Goal: Task Accomplishment & Management: Manage account settings

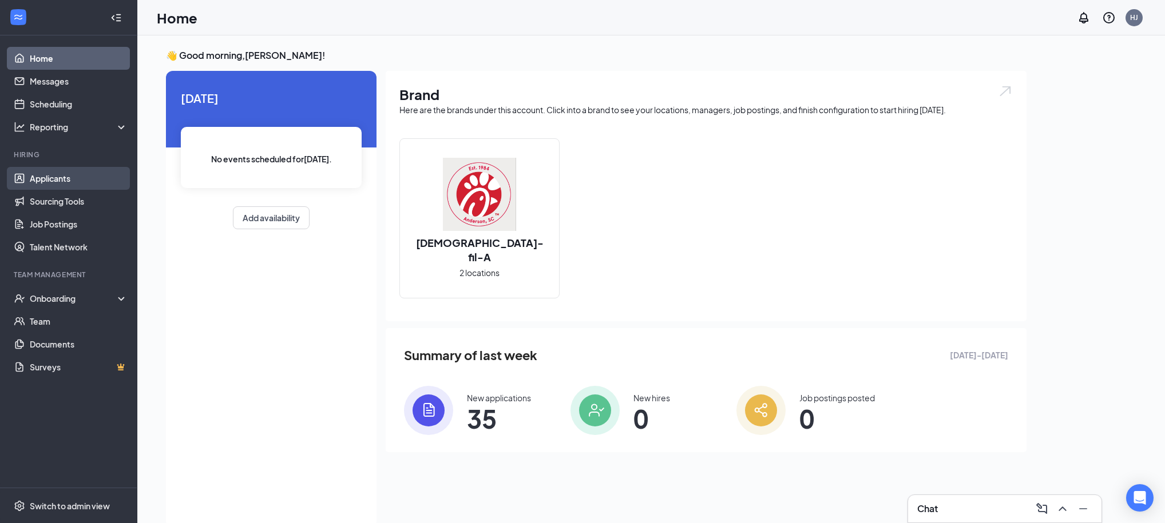
click at [59, 180] on link "Applicants" at bounding box center [79, 178] width 98 height 23
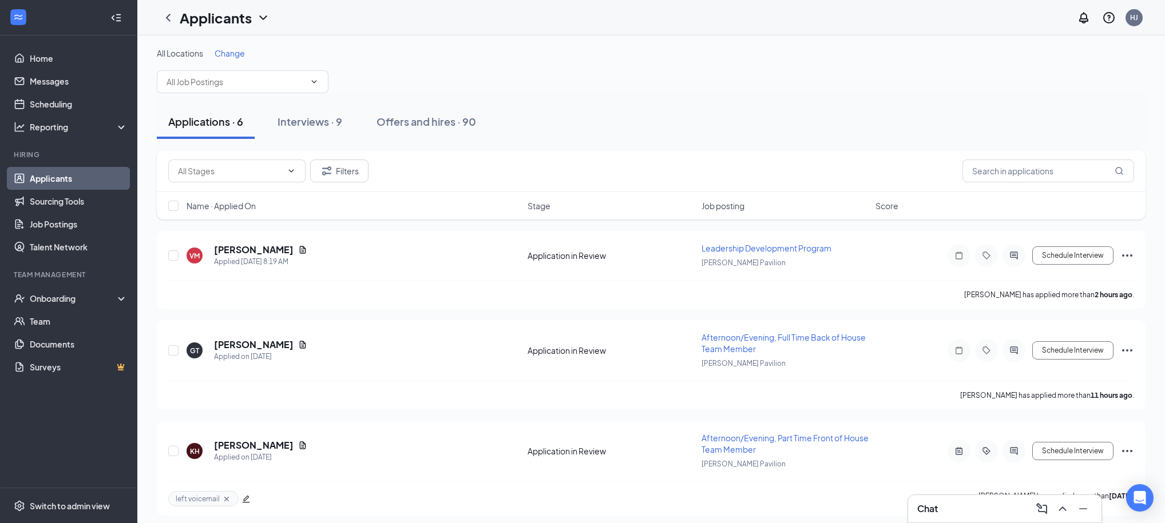
scroll to position [2, 0]
click at [236, 345] on h5 "[PERSON_NAME]" at bounding box center [254, 344] width 80 height 13
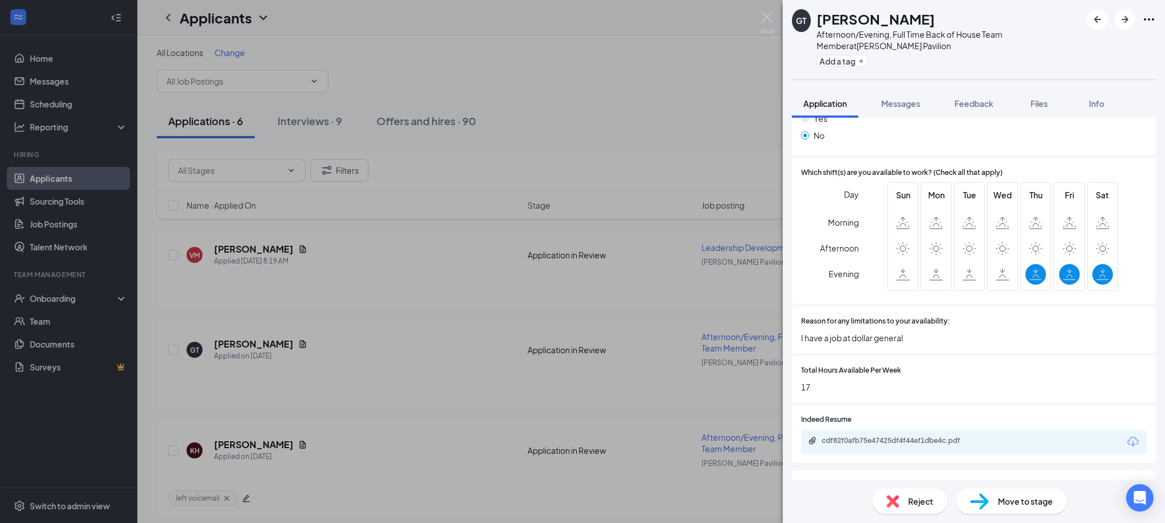
scroll to position [699, 0]
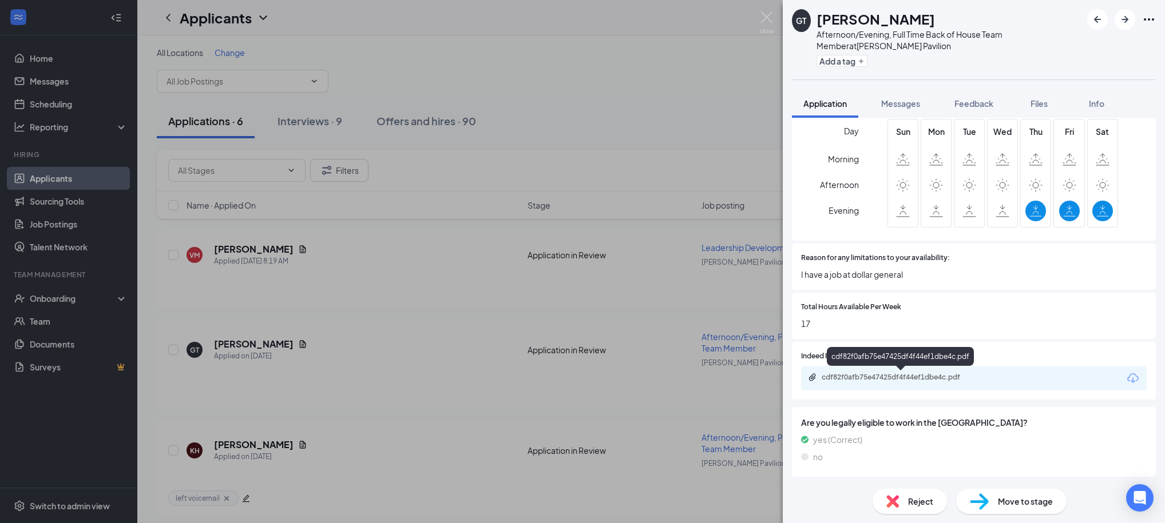
click at [921, 382] on div "cdf82f0afb75e47425df4f44ef1dbe4c.pdf" at bounding box center [900, 378] width 185 height 11
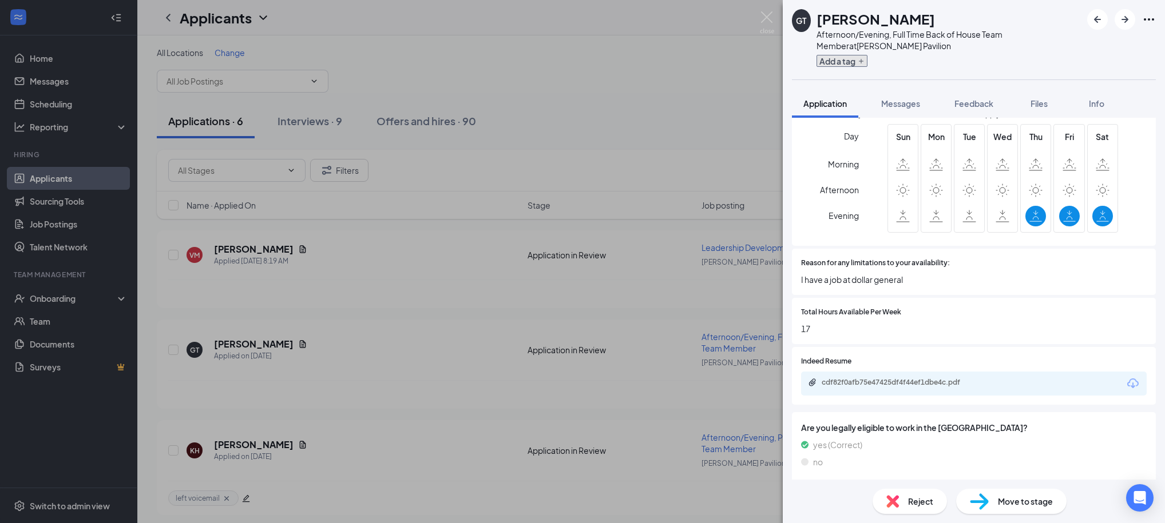
click at [848, 62] on button "Add a tag" at bounding box center [841, 61] width 51 height 12
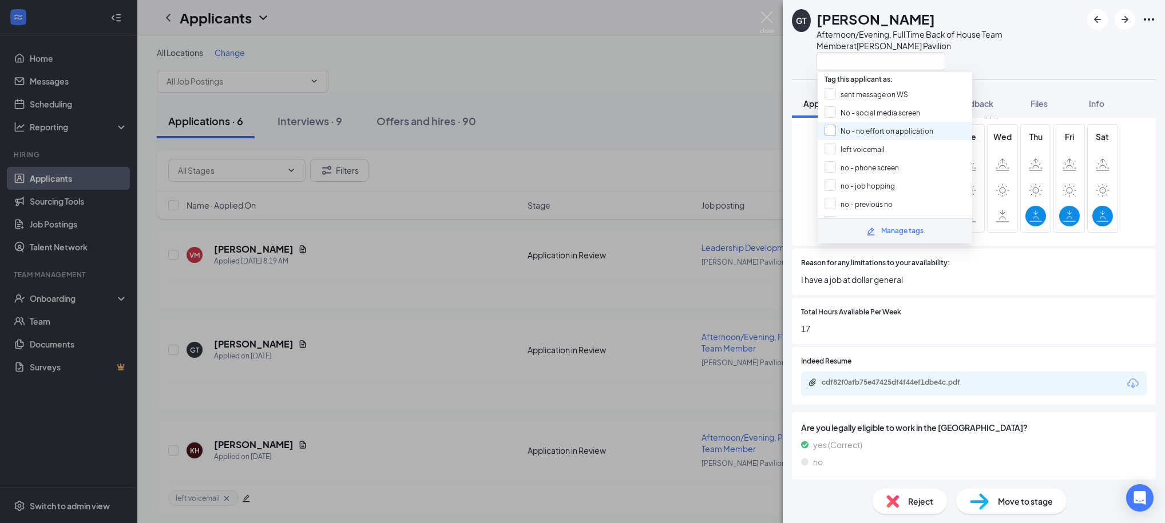
click at [832, 126] on input "No - no effort on application" at bounding box center [878, 131] width 109 height 13
checkbox input "true"
click at [1015, 59] on div at bounding box center [948, 60] width 265 height 19
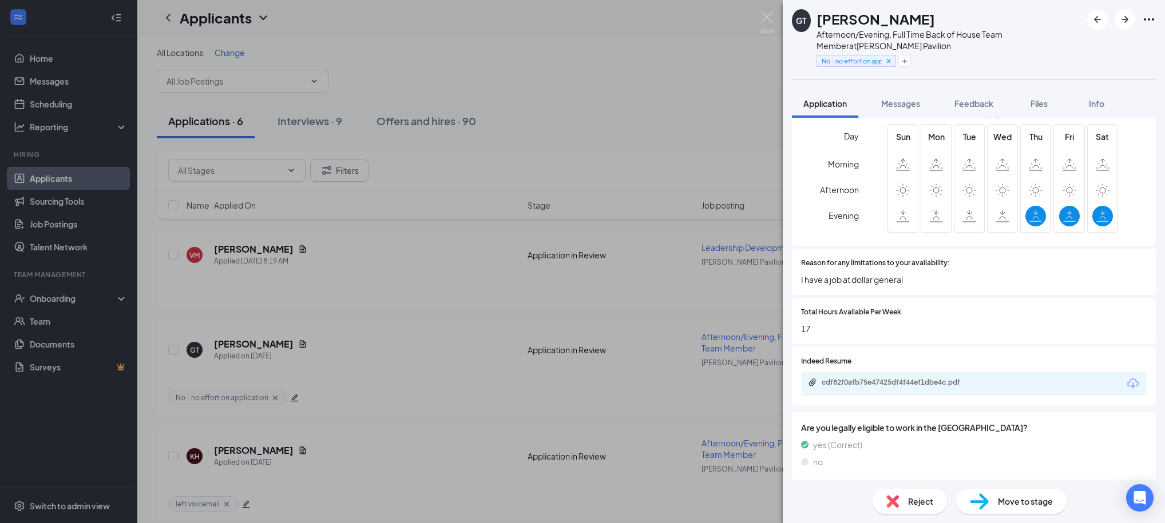
click at [907, 502] on div "Reject" at bounding box center [909, 501] width 74 height 25
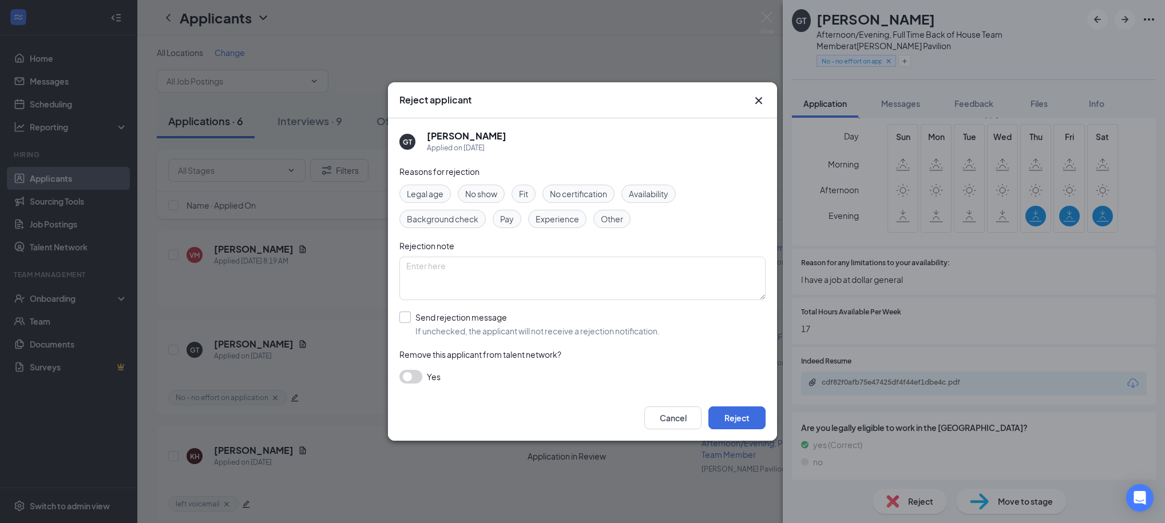
click at [506, 332] on input "Send rejection message If unchecked, the applicant will not receive a rejection…" at bounding box center [529, 324] width 260 height 25
checkbox input "true"
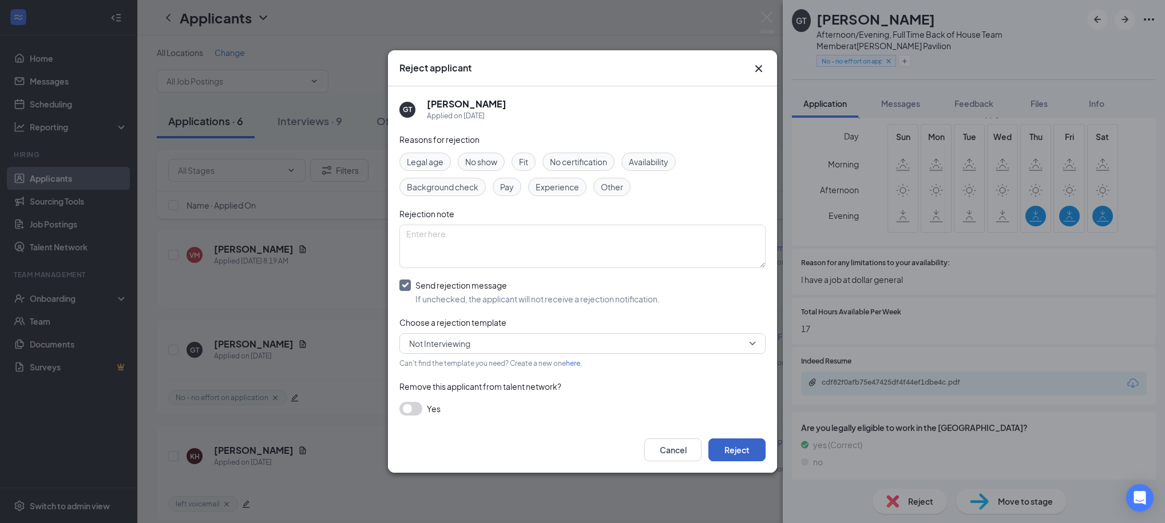
click at [735, 454] on button "Reject" at bounding box center [736, 450] width 57 height 23
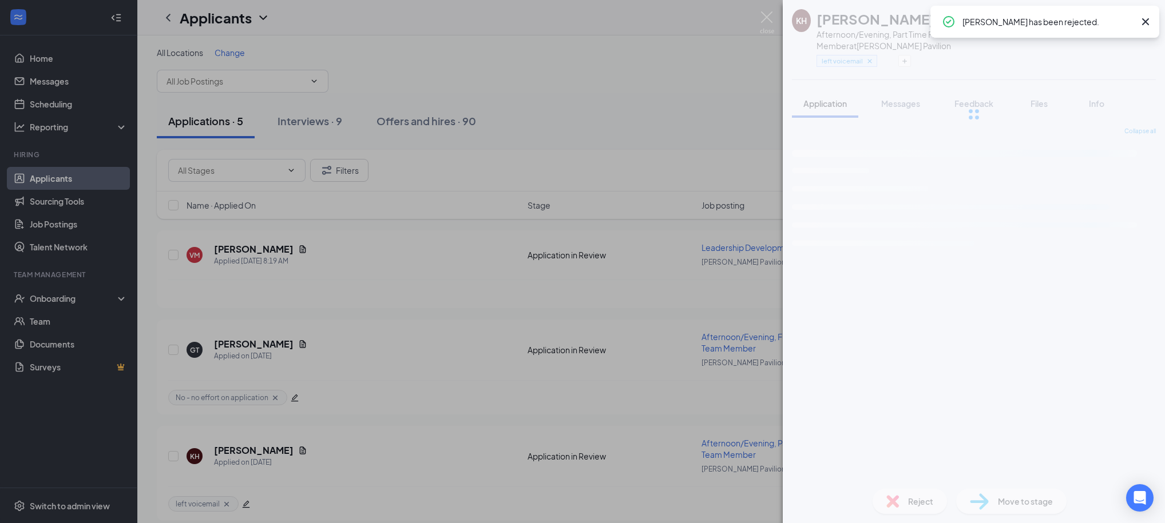
click at [680, 121] on div "KH Kytirra Heard Afternoon/Evening, Part Time Front of House Team Member at [PE…" at bounding box center [582, 261] width 1165 height 523
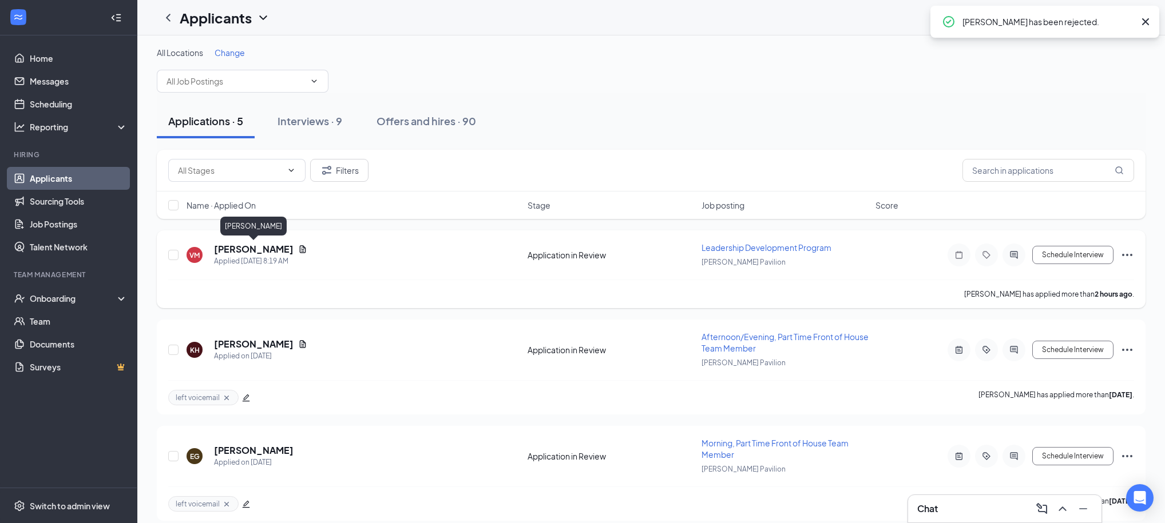
click at [248, 249] on h5 "[PERSON_NAME]" at bounding box center [254, 249] width 80 height 13
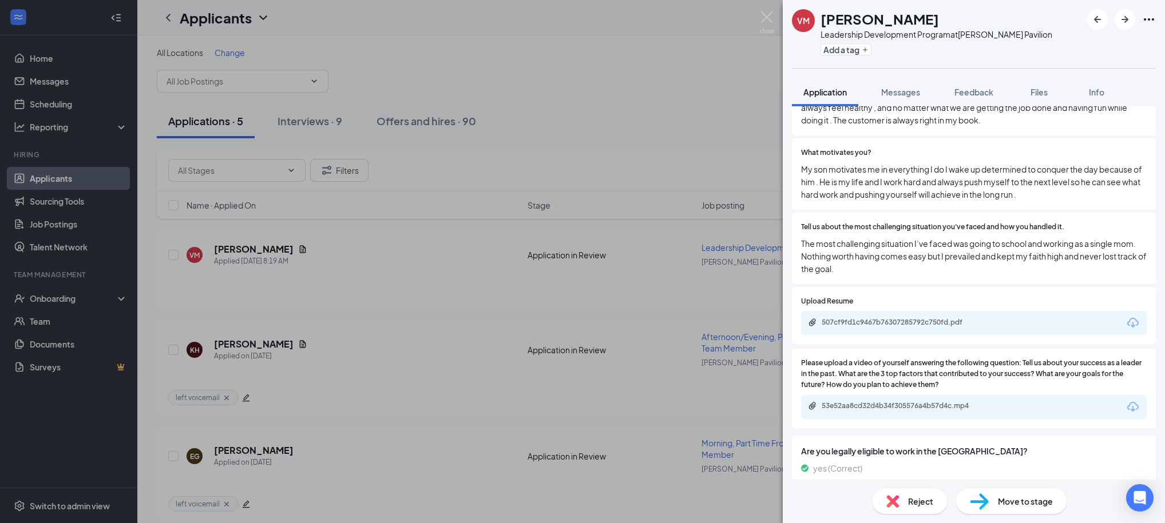
scroll to position [763, 0]
click at [927, 323] on div "507cf9fd1c9467b76307285792c750fd.pdf" at bounding box center [901, 321] width 160 height 9
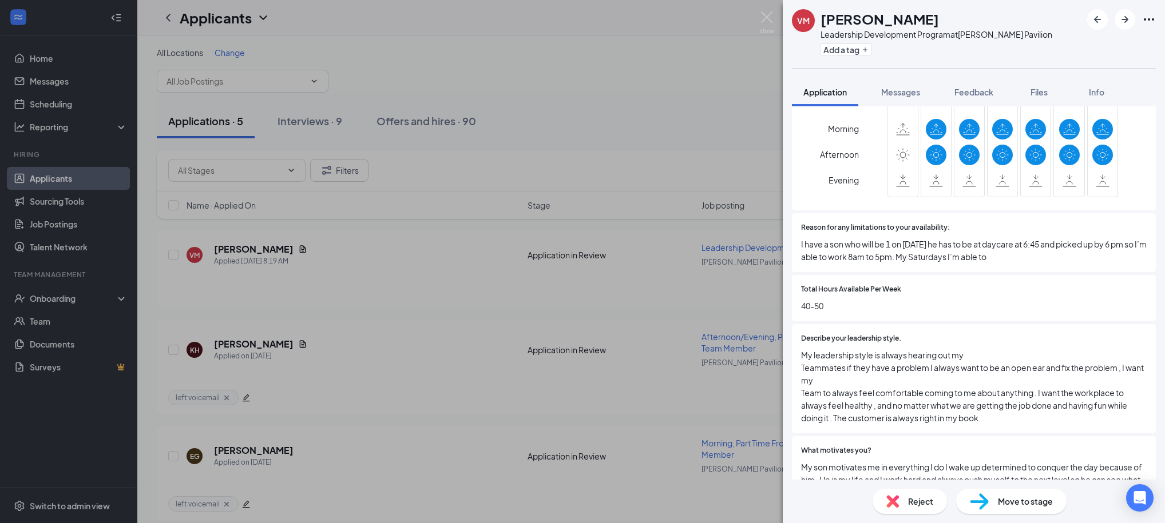
scroll to position [0, 0]
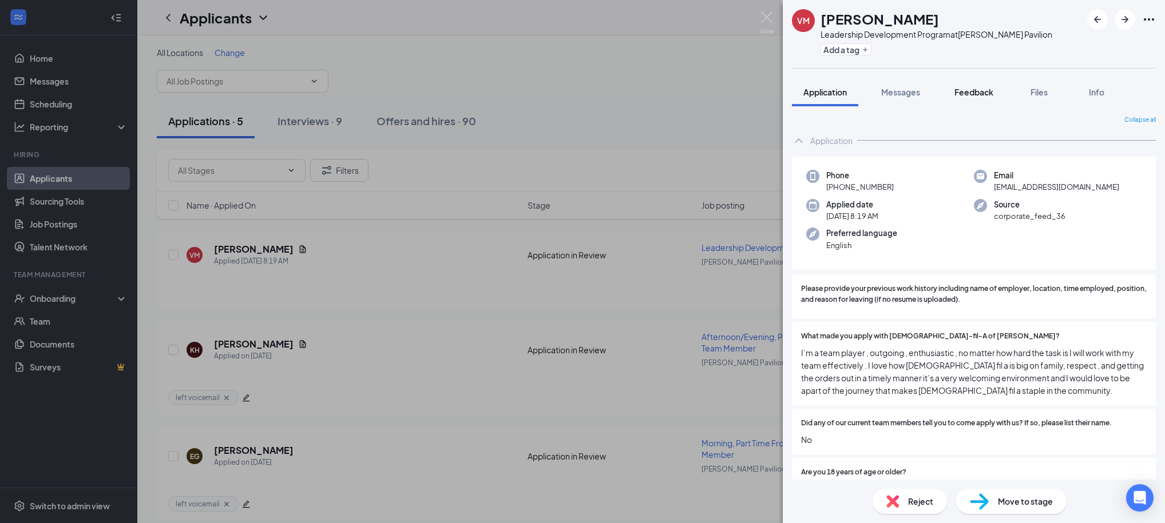
click at [959, 91] on span "Feedback" at bounding box center [973, 92] width 39 height 10
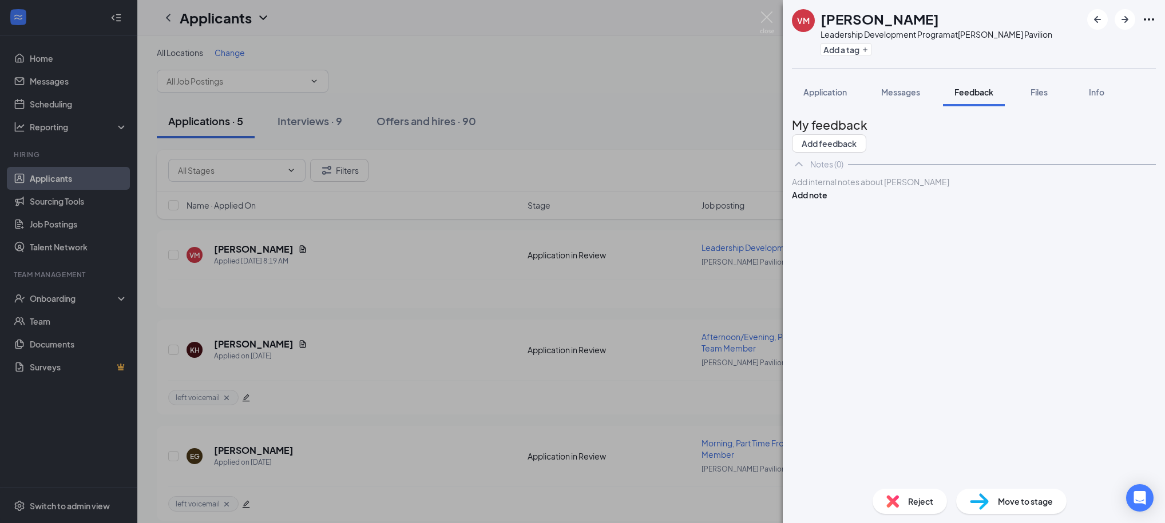
click at [869, 188] on div at bounding box center [973, 182] width 363 height 12
click at [827, 201] on button "Add note" at bounding box center [809, 195] width 35 height 13
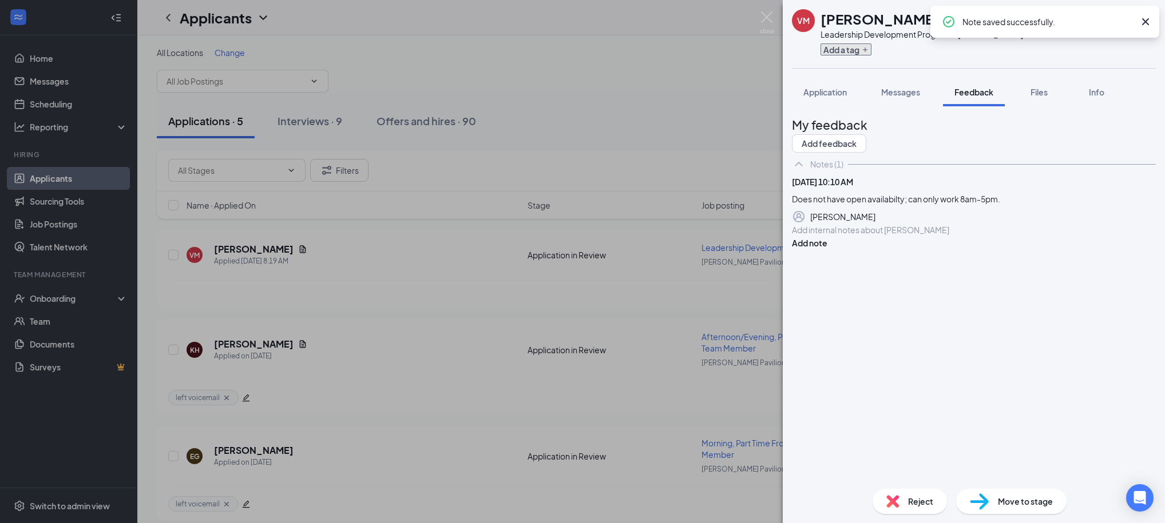
click at [850, 50] on button "Add a tag" at bounding box center [845, 49] width 51 height 12
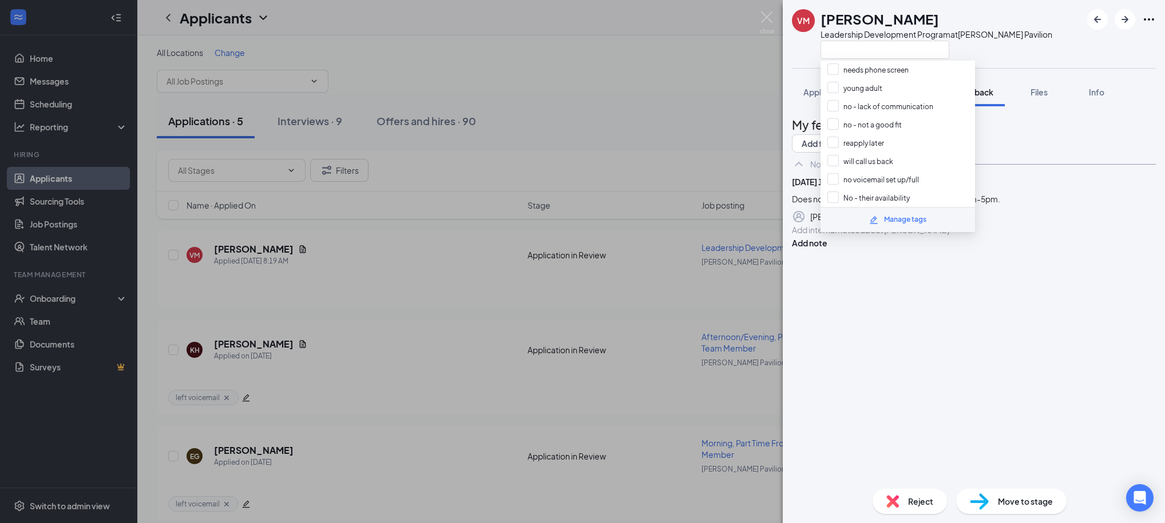
scroll to position [197, 0]
click at [835, 172] on input "No - their availability" at bounding box center [868, 178] width 82 height 13
checkbox input "true"
click at [994, 58] on div at bounding box center [936, 49] width 232 height 19
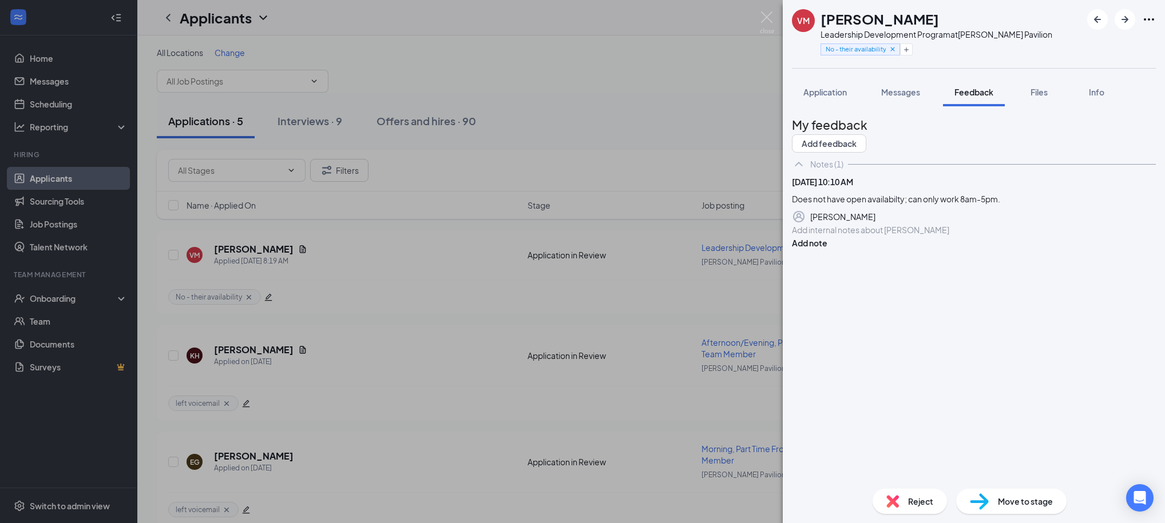
click at [913, 498] on span "Reject" at bounding box center [920, 501] width 25 height 13
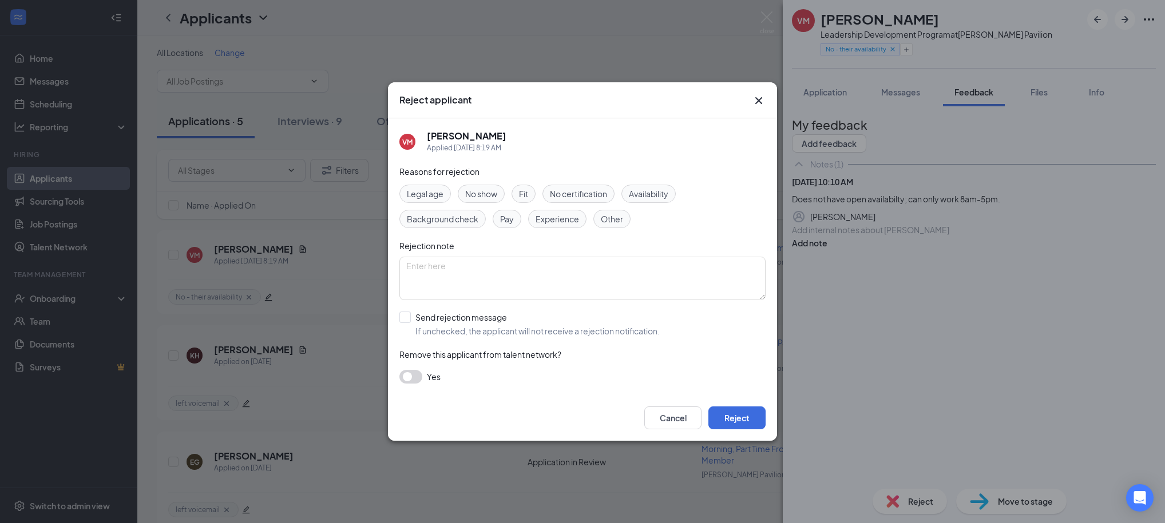
click at [653, 199] on span "Availability" at bounding box center [648, 194] width 39 height 13
click at [424, 325] on input "Send rejection message If unchecked, the applicant will not receive a rejection…" at bounding box center [529, 324] width 260 height 25
checkbox input "true"
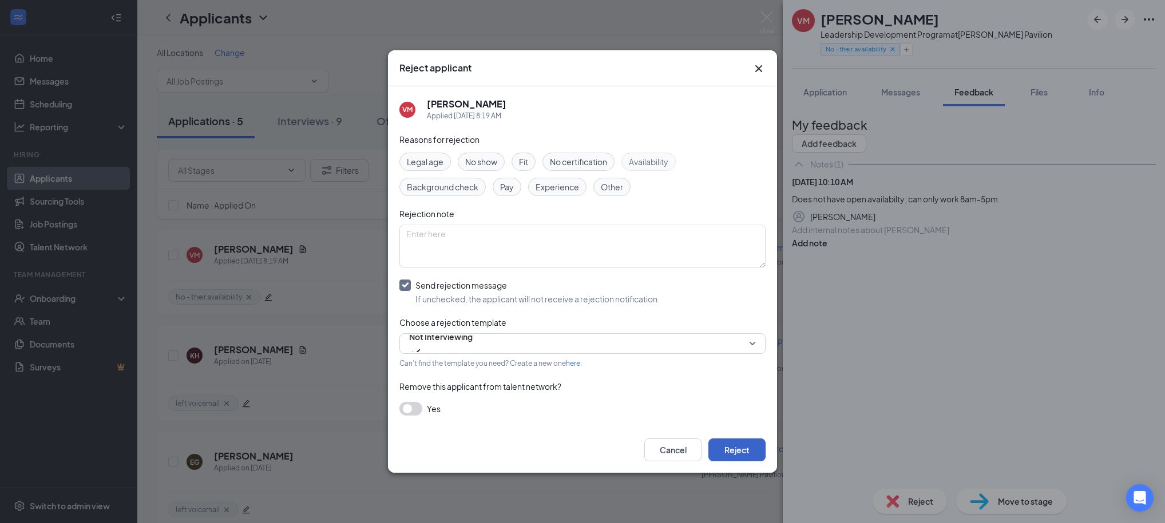
click at [734, 452] on button "Reject" at bounding box center [736, 450] width 57 height 23
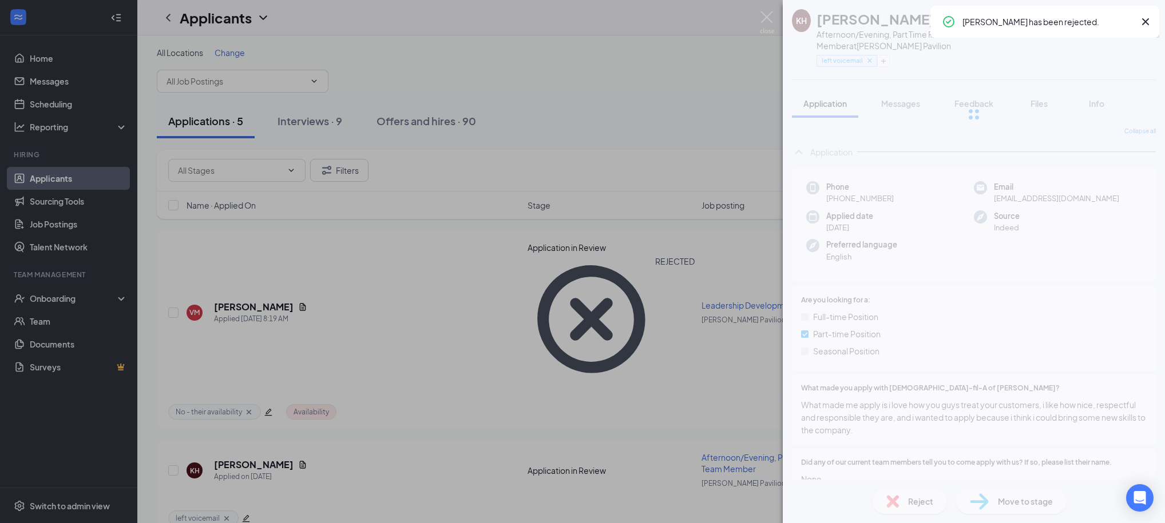
click at [595, 85] on div "KH Kytirra Heard Afternoon/Evening, Part Time Front of House Team Member at [PE…" at bounding box center [582, 261] width 1165 height 523
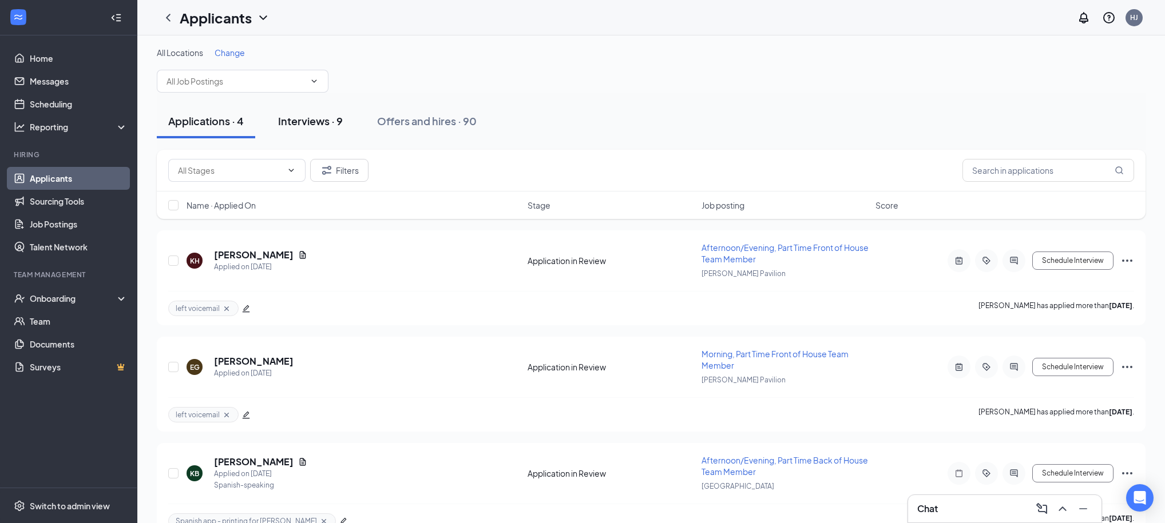
click at [318, 120] on div "Interviews · 9" at bounding box center [310, 121] width 65 height 14
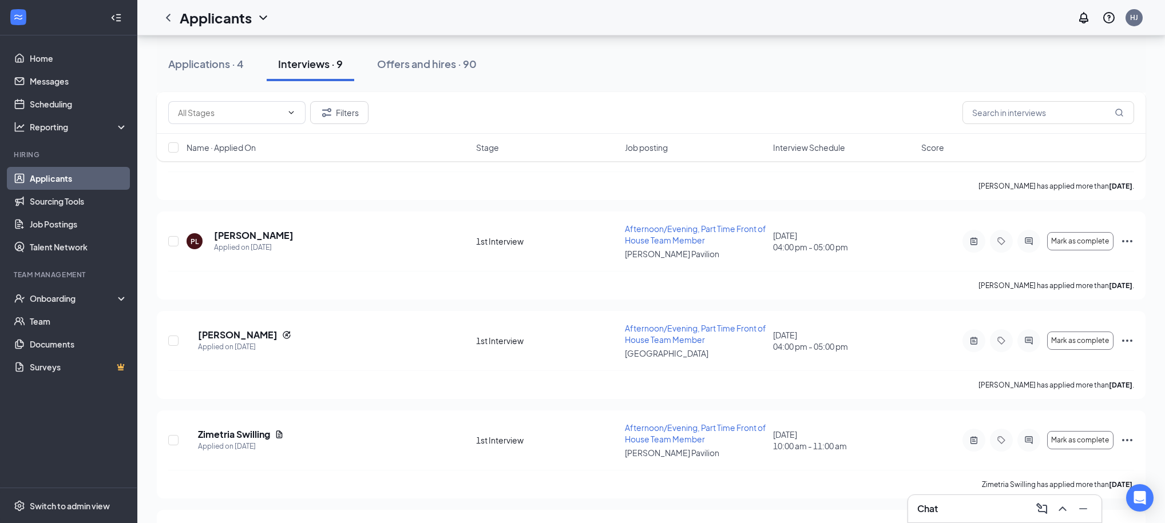
scroll to position [592, 0]
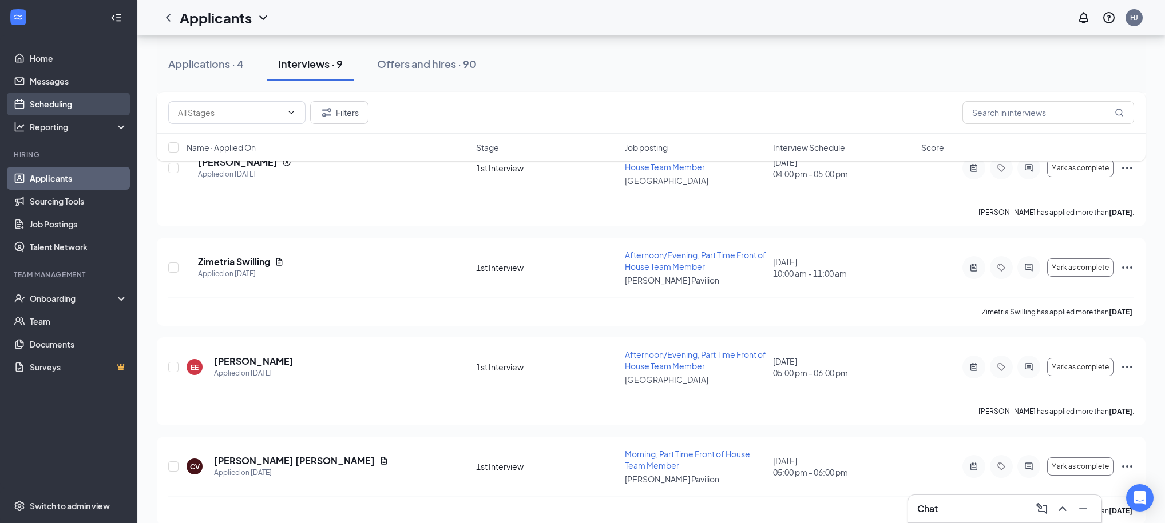
click at [41, 105] on link "Scheduling" at bounding box center [79, 104] width 98 height 23
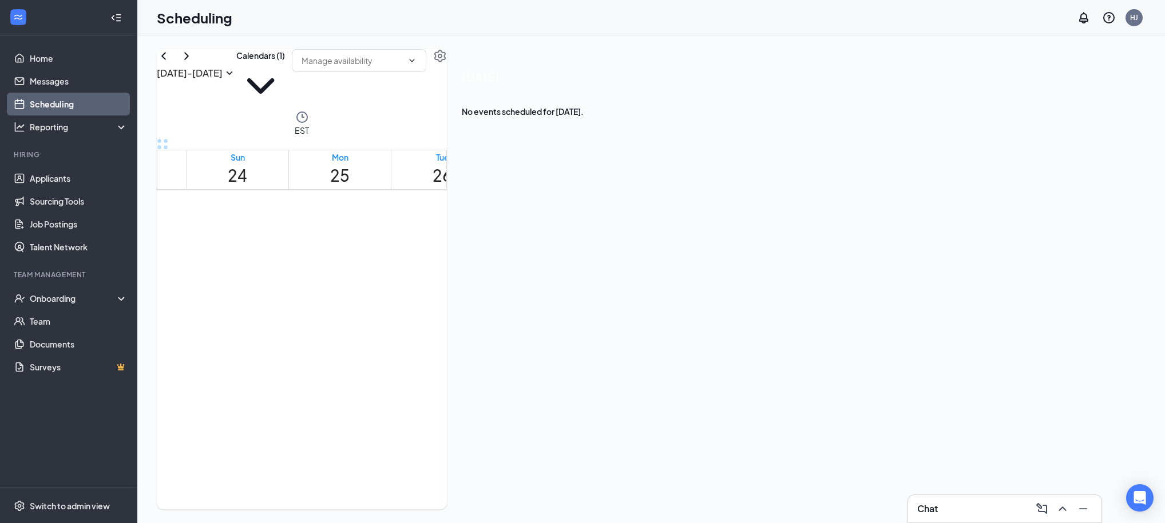
scroll to position [689, 0]
click at [170, 63] on icon "ChevronLeft" at bounding box center [164, 56] width 14 height 14
click at [193, 63] on icon "ChevronRight" at bounding box center [187, 56] width 14 height 14
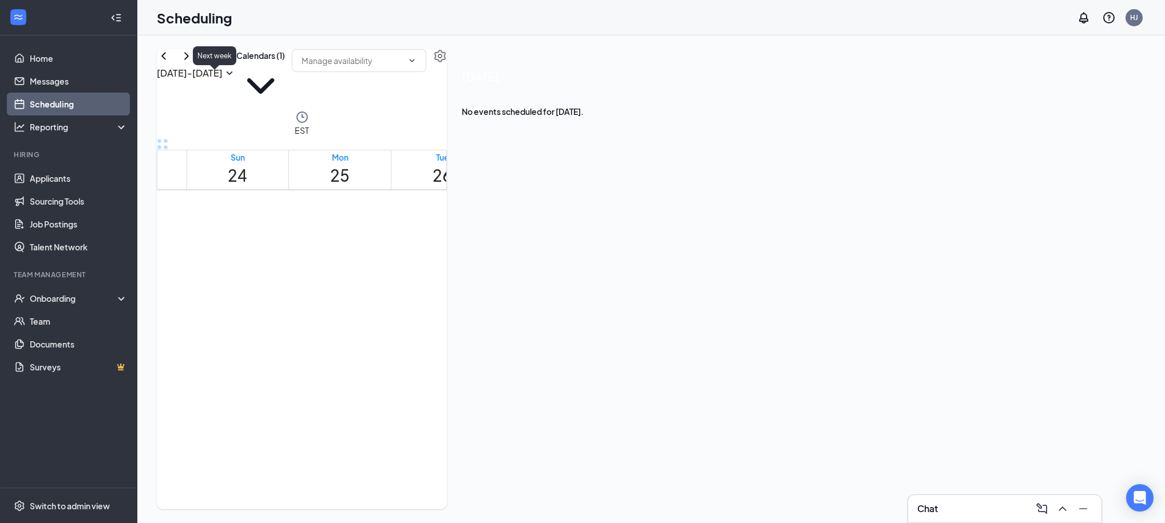
click at [193, 63] on icon "ChevronRight" at bounding box center [187, 56] width 14 height 14
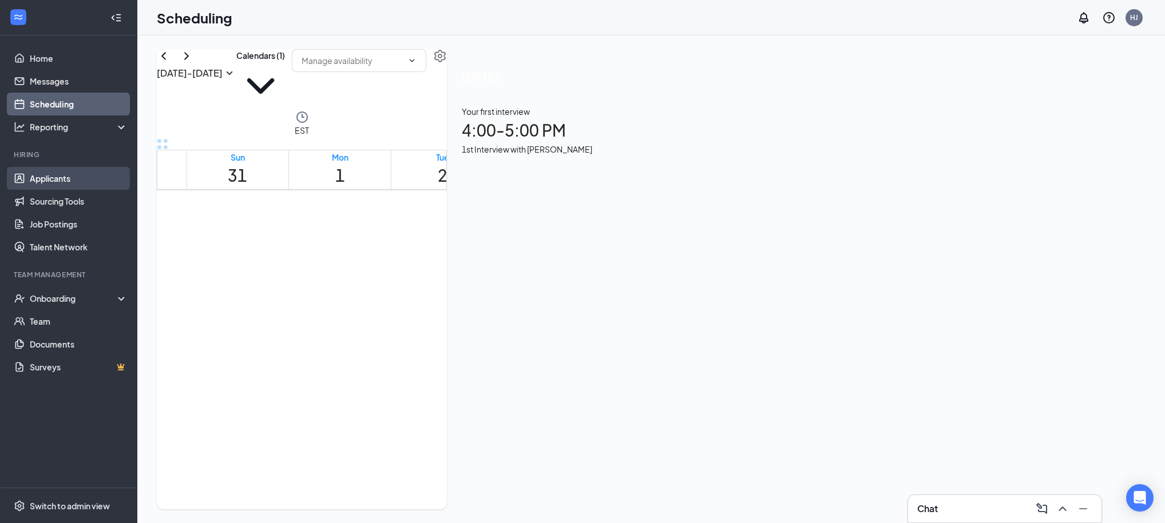
click at [55, 184] on link "Applicants" at bounding box center [79, 178] width 98 height 23
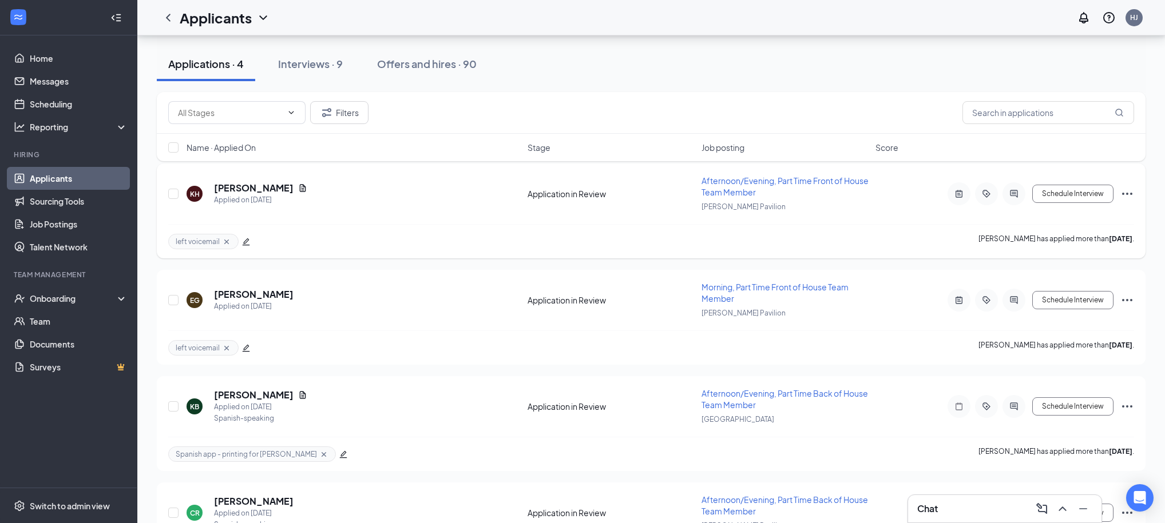
scroll to position [113, 0]
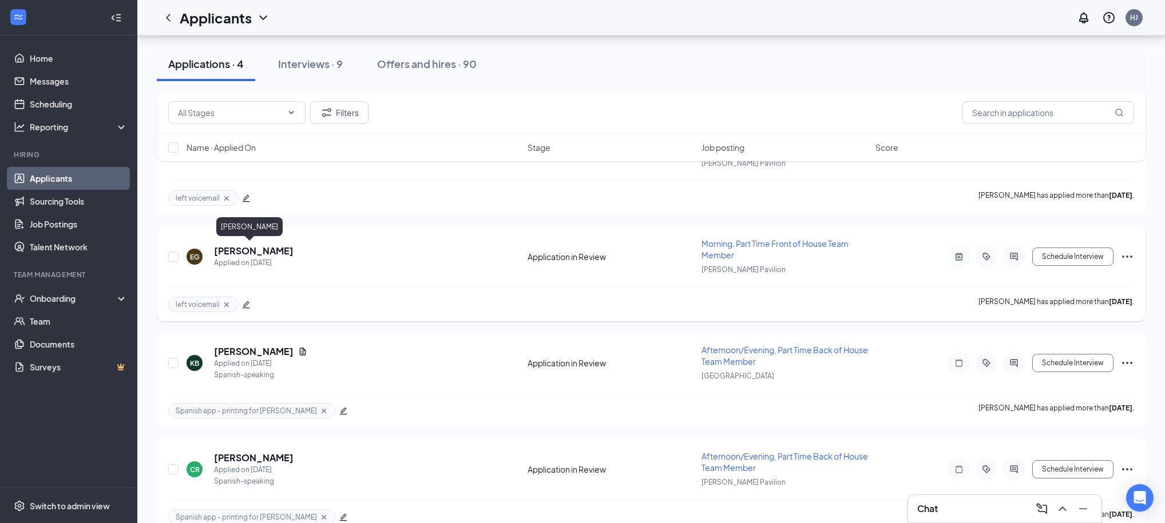
click at [244, 249] on h5 "[PERSON_NAME]" at bounding box center [254, 251] width 80 height 13
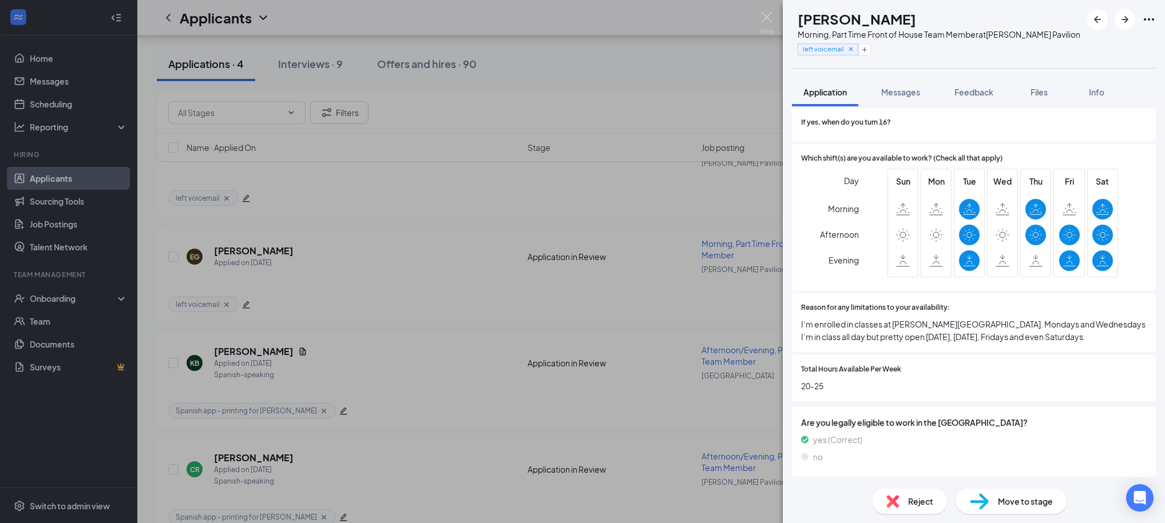
scroll to position [750, 0]
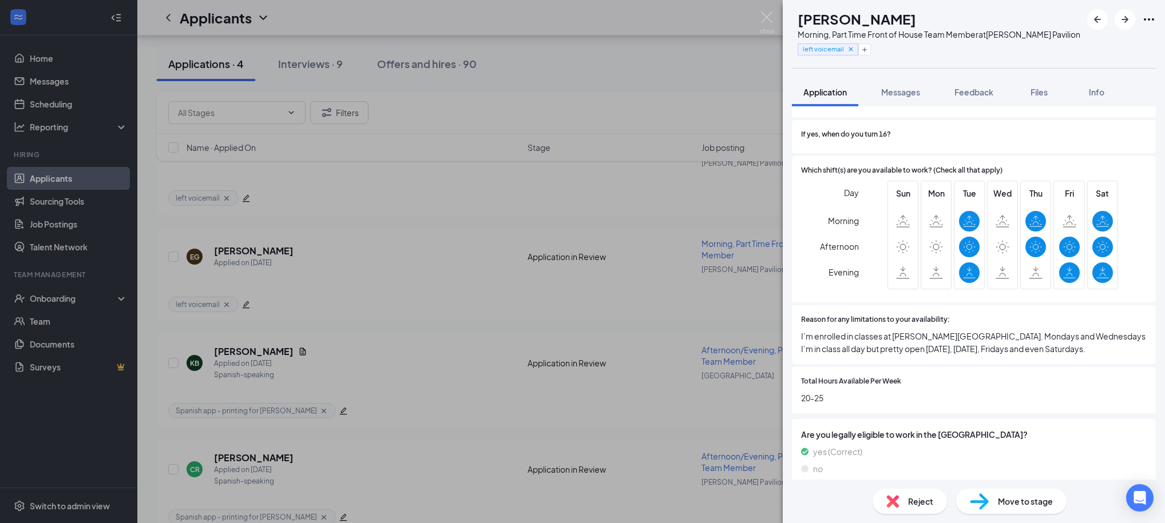
click at [747, 75] on div "EG [PERSON_NAME] Morning, Part Time Front of House Team Member at [PERSON_NAME]…" at bounding box center [582, 261] width 1165 height 523
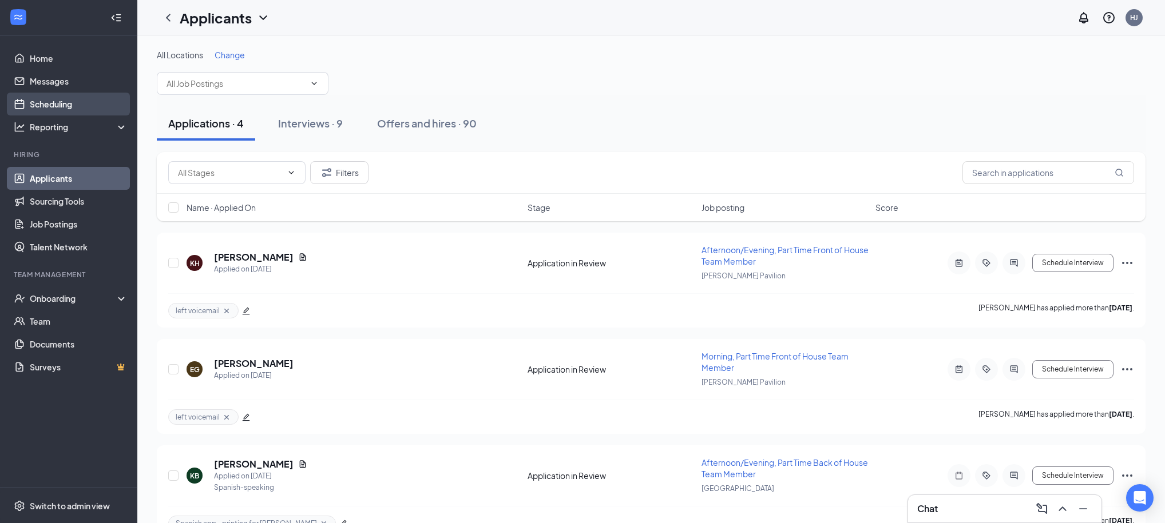
click at [35, 108] on link "Scheduling" at bounding box center [79, 104] width 98 height 23
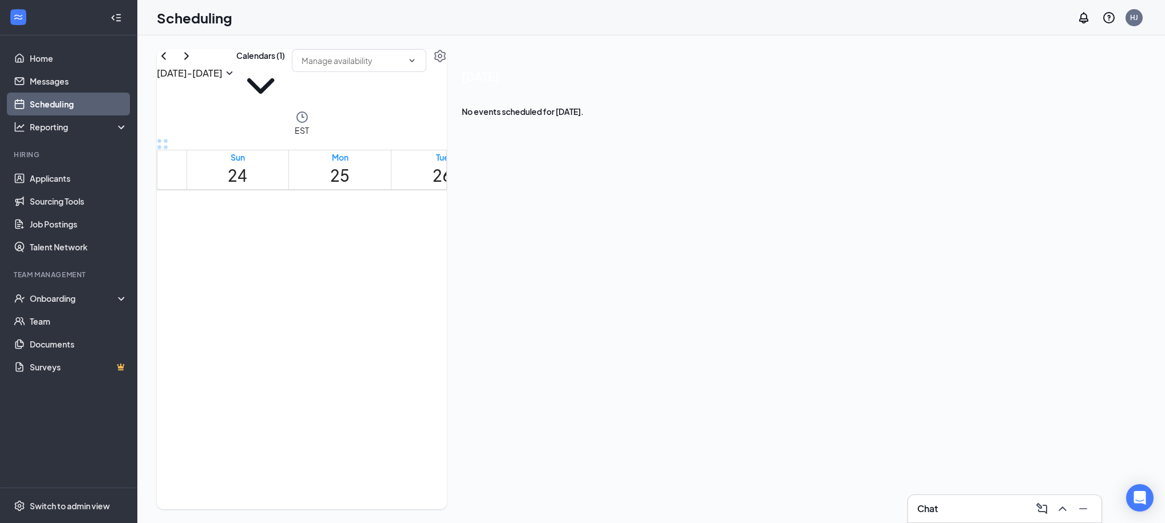
scroll to position [1070, 0]
click at [547, 252] on div "1" at bounding box center [543, 246] width 33 height 11
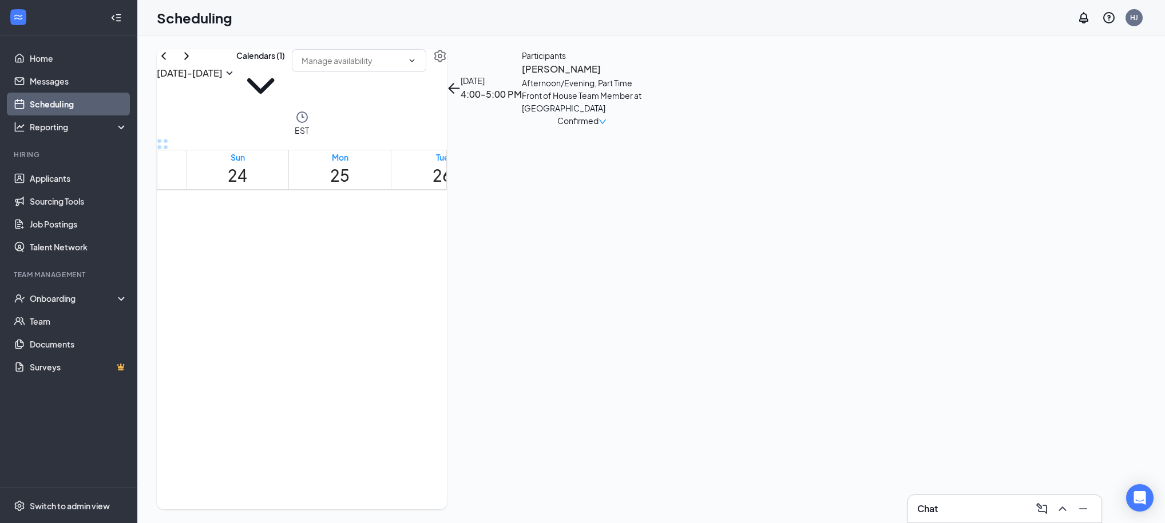
click at [559, 241] on span "5:00-6:00 PM" at bounding box center [571, 229] width 25 height 23
click at [647, 206] on div "10:00-11:00 AM 1" at bounding box center [669, 219] width 49 height 32
click at [660, 142] on div "4:00-5:00 PM 1" at bounding box center [645, 126] width 33 height 32
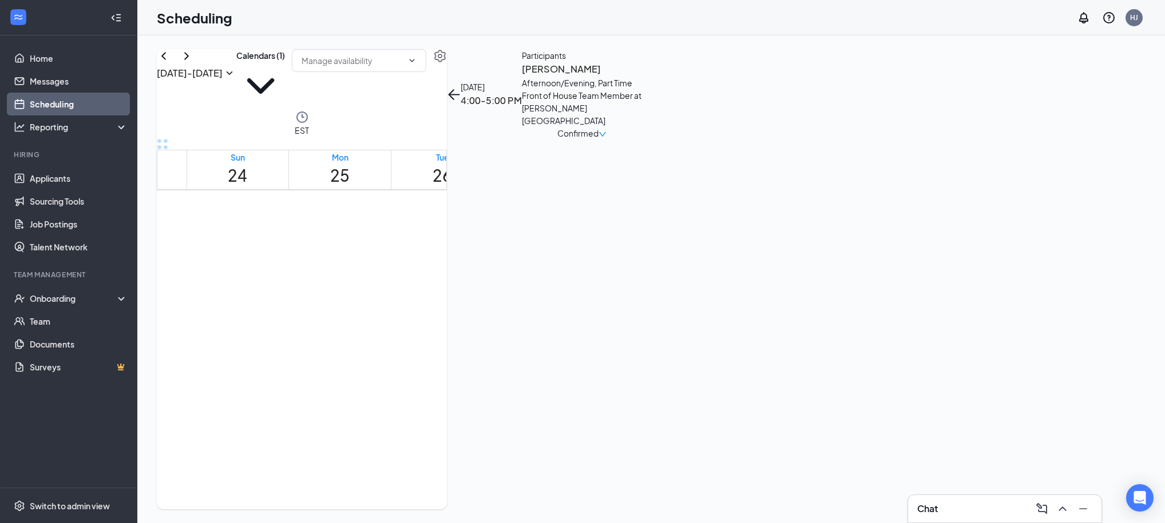
click at [662, 142] on div "1" at bounding box center [678, 137] width 33 height 11
click at [746, 263] on div "1" at bounding box center [770, 257] width 51 height 11
click at [743, 321] on div "1" at bounding box center [765, 315] width 45 height 11
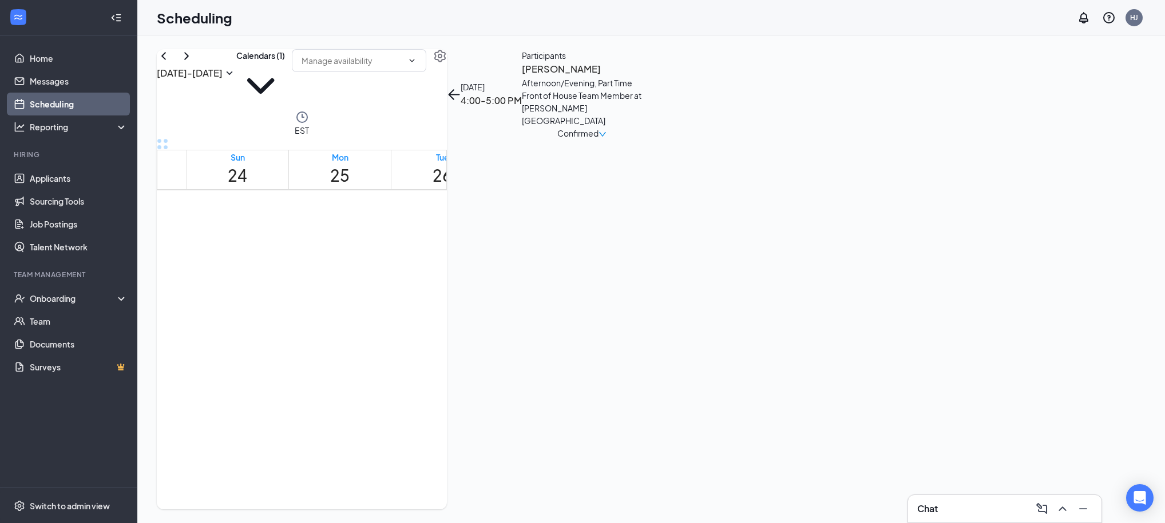
scroll to position [661, 0]
click at [189, 59] on icon "ChevronRight" at bounding box center [186, 55] width 5 height 7
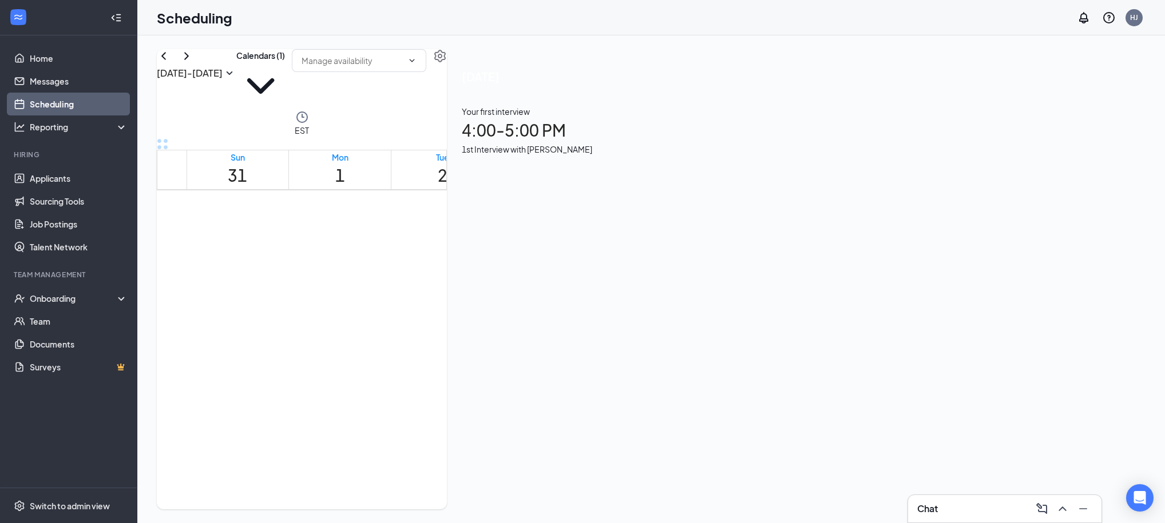
scroll to position [916, 0]
click at [444, 395] on div "1" at bounding box center [458, 389] width 45 height 11
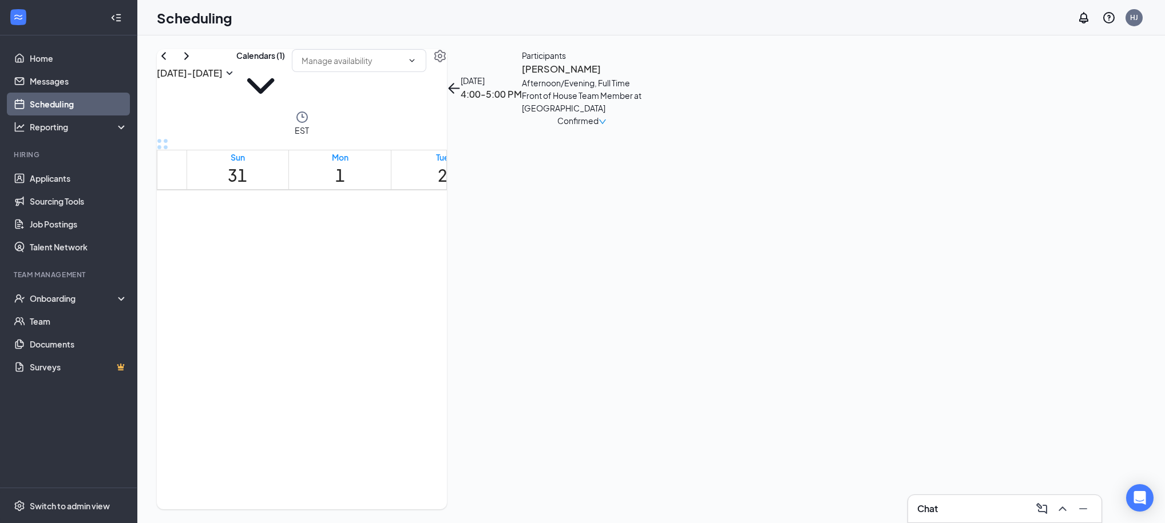
click at [547, 395] on div "1" at bounding box center [560, 389] width 45 height 11
click at [30, 181] on link "Applicants" at bounding box center [79, 178] width 98 height 23
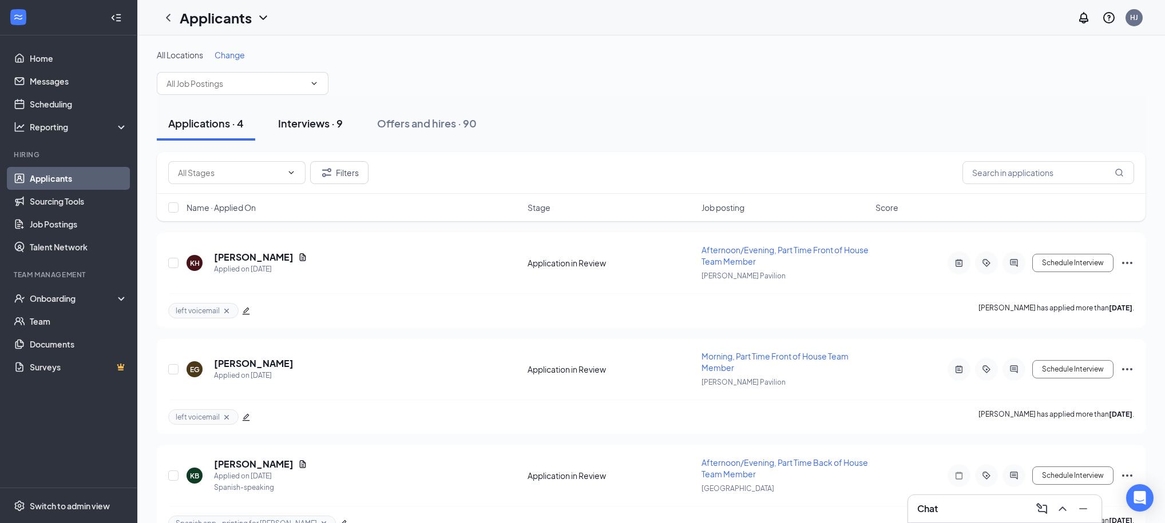
click at [312, 126] on div "Interviews · 9" at bounding box center [310, 123] width 65 height 14
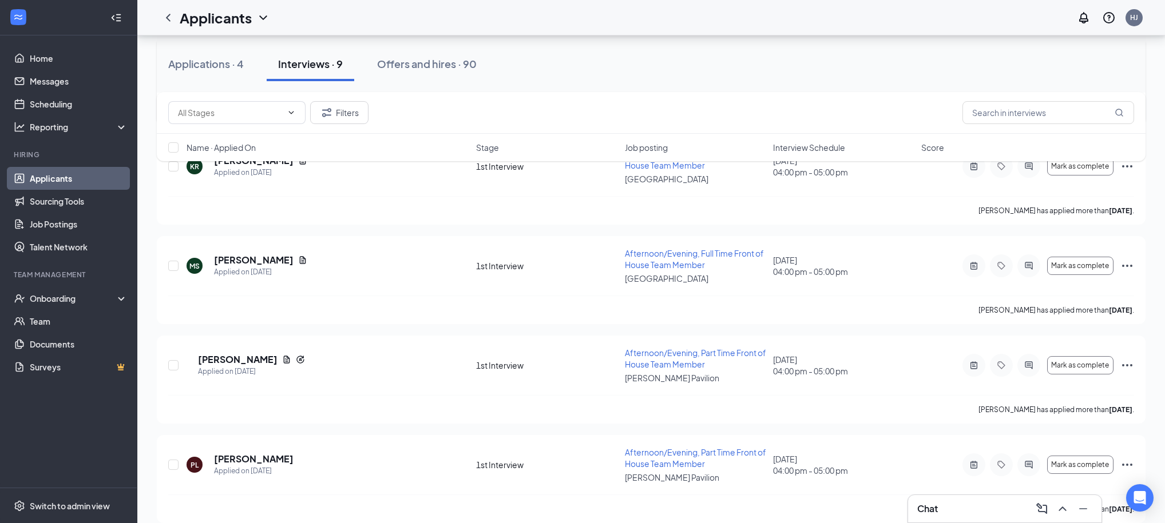
scroll to position [198, 0]
click at [239, 252] on h5 "[PERSON_NAME]" at bounding box center [254, 258] width 80 height 13
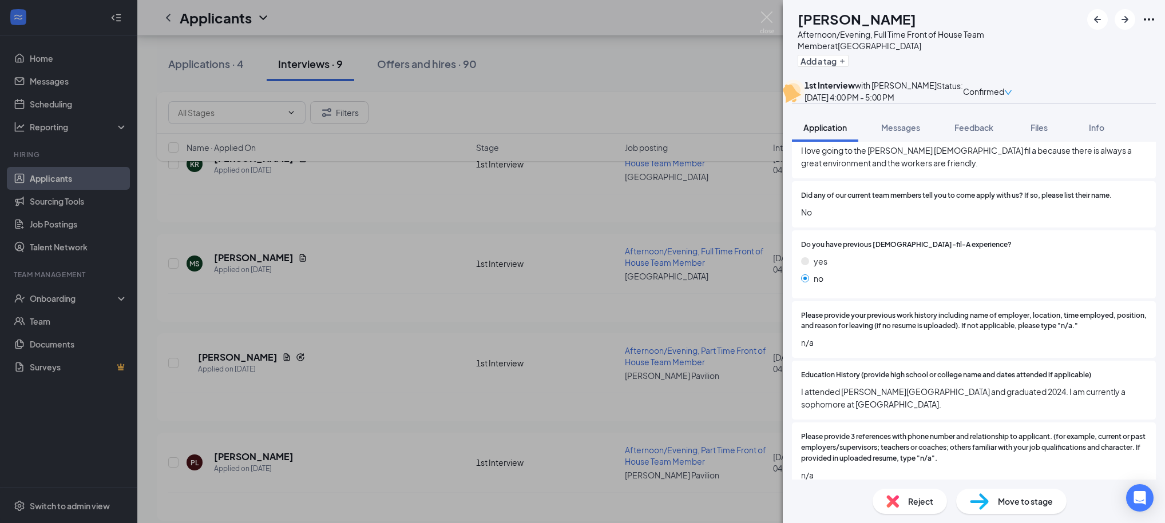
scroll to position [316, 0]
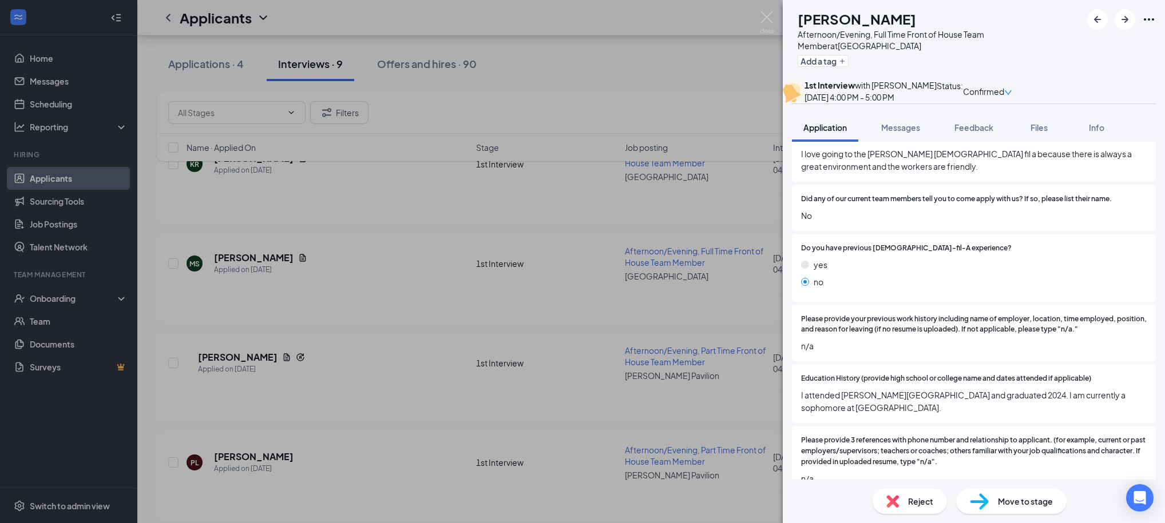
click at [710, 102] on div "[PERSON_NAME] Afternoon/Evening, Full Time Front of House Team Member at [GEOGR…" at bounding box center [582, 261] width 1165 height 523
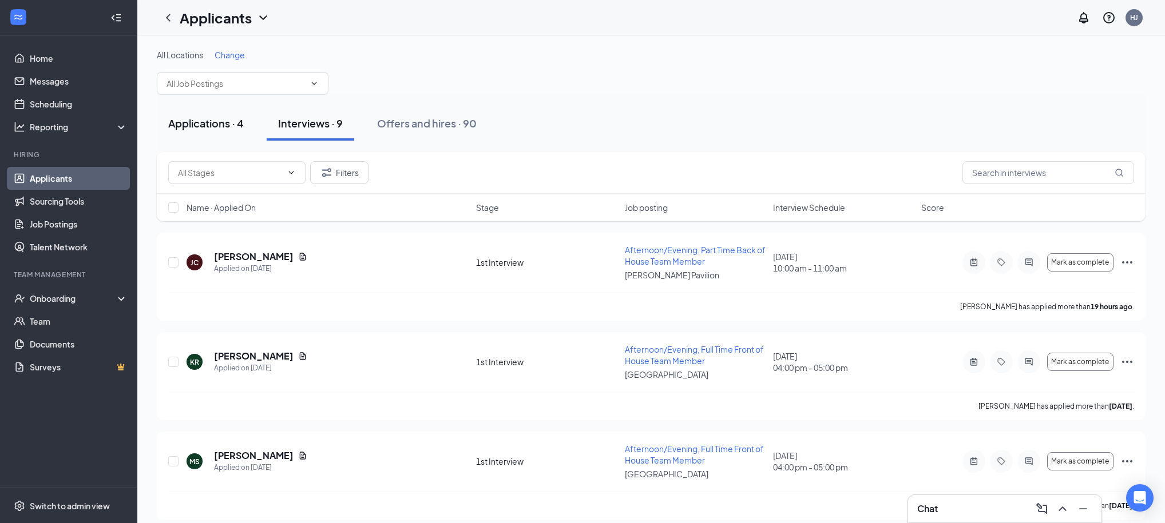
click at [194, 118] on div "Applications · 4" at bounding box center [206, 123] width 76 height 14
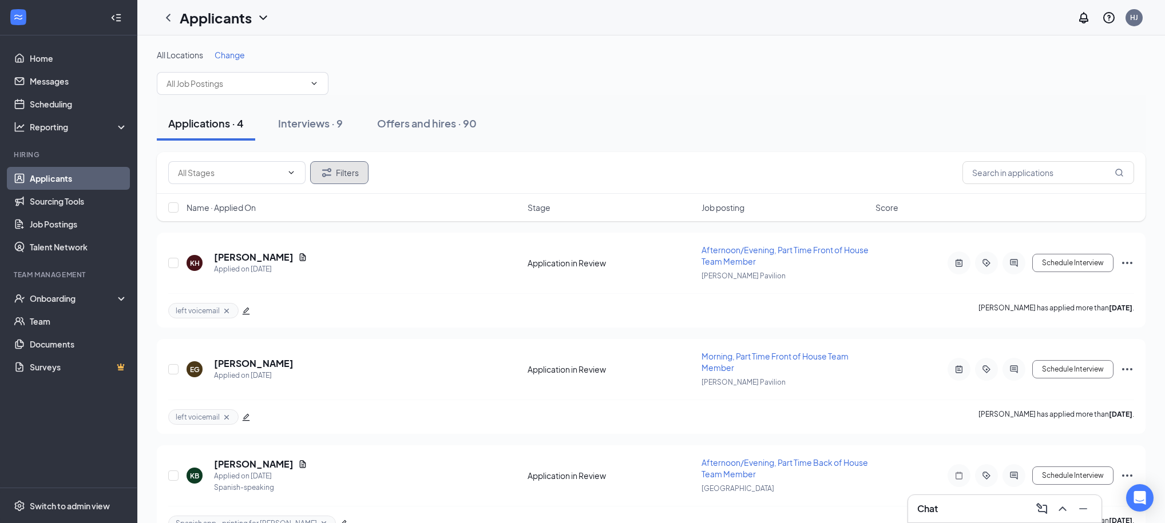
click at [336, 180] on button "Filters" at bounding box center [339, 172] width 58 height 23
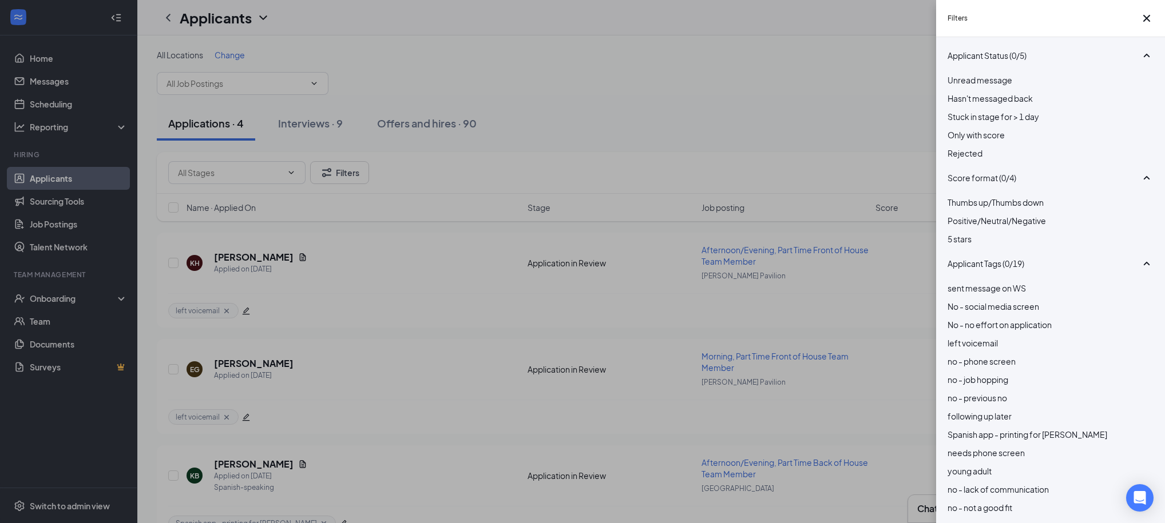
click at [948, 147] on div at bounding box center [1050, 147] width 206 height 0
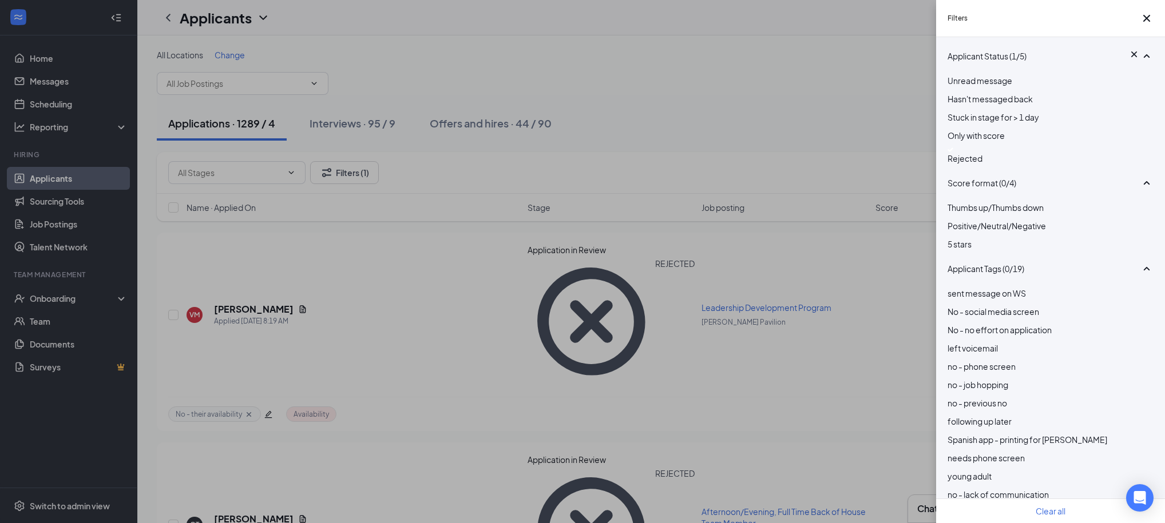
click at [768, 124] on div "Filters Applicant Status (1/5) Unread message Hasn't messaged back Stuck in sta…" at bounding box center [582, 261] width 1165 height 523
click at [759, 114] on div "Filters Applicant Status (1/5) Unread message Hasn't messaged back Stuck in sta…" at bounding box center [582, 261] width 1165 height 523
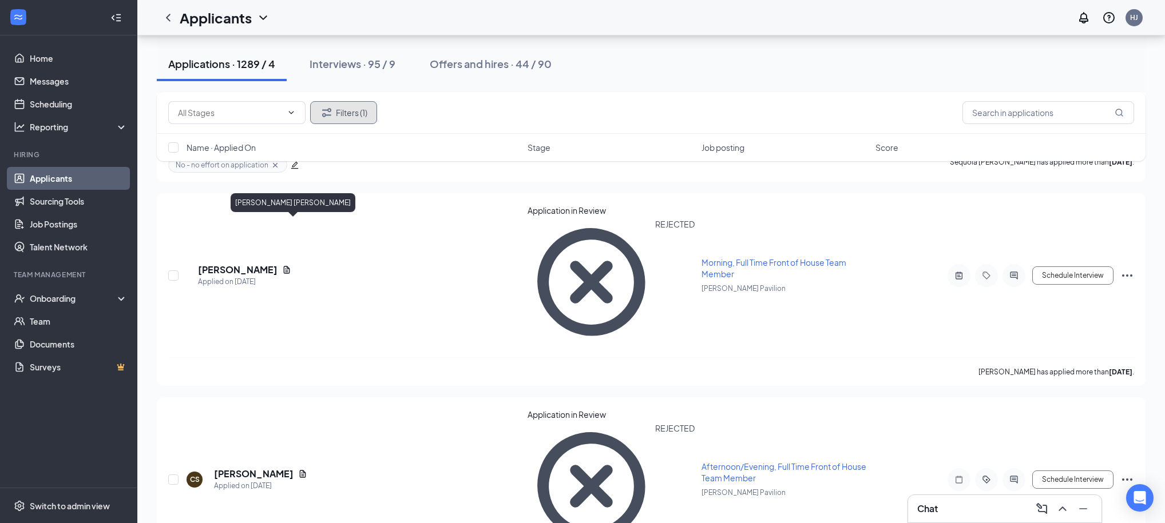
scroll to position [21801, 0]
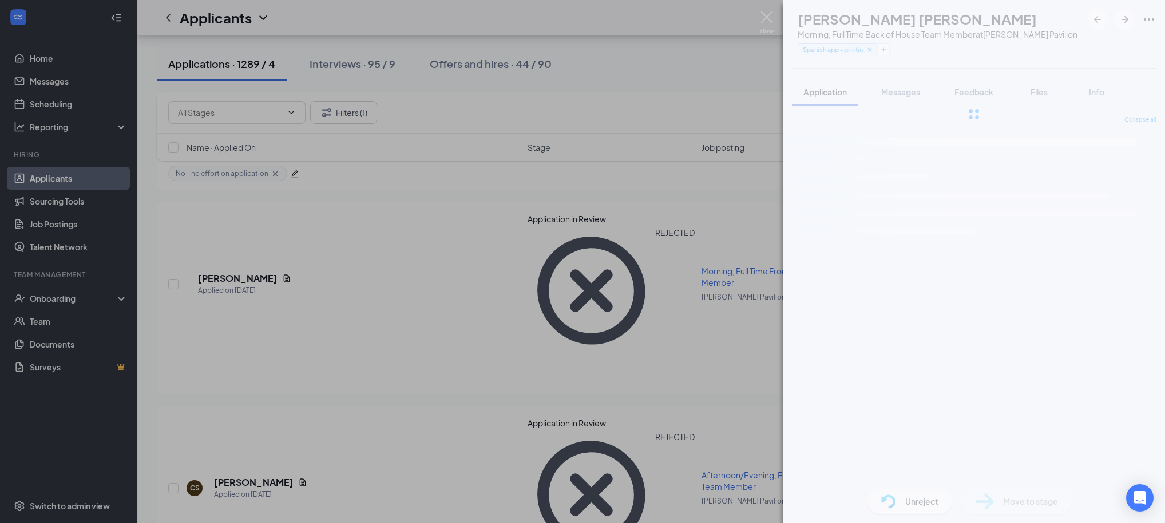
scroll to position [21791, 0]
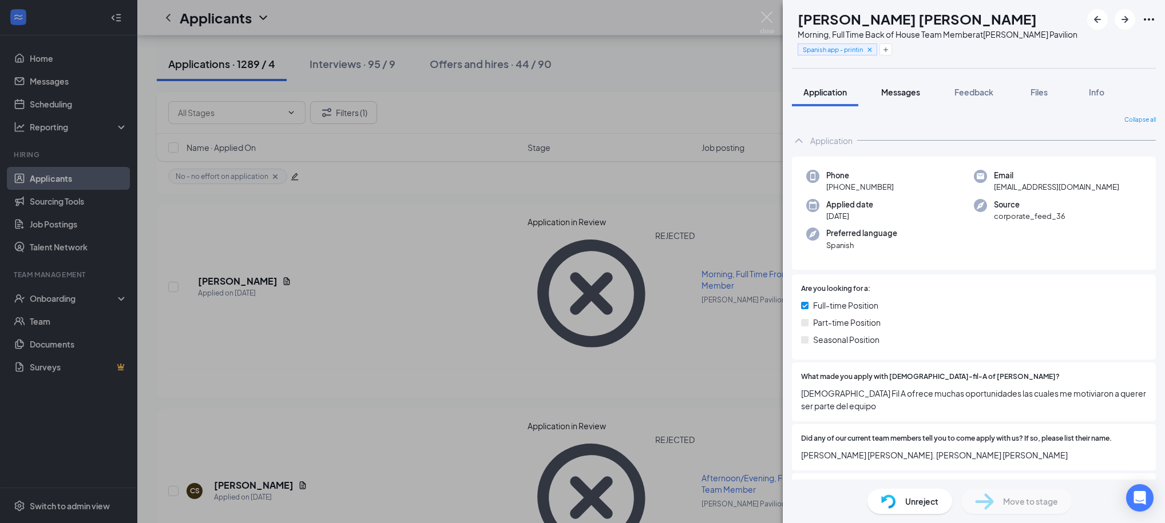
click at [913, 94] on span "Messages" at bounding box center [900, 92] width 39 height 10
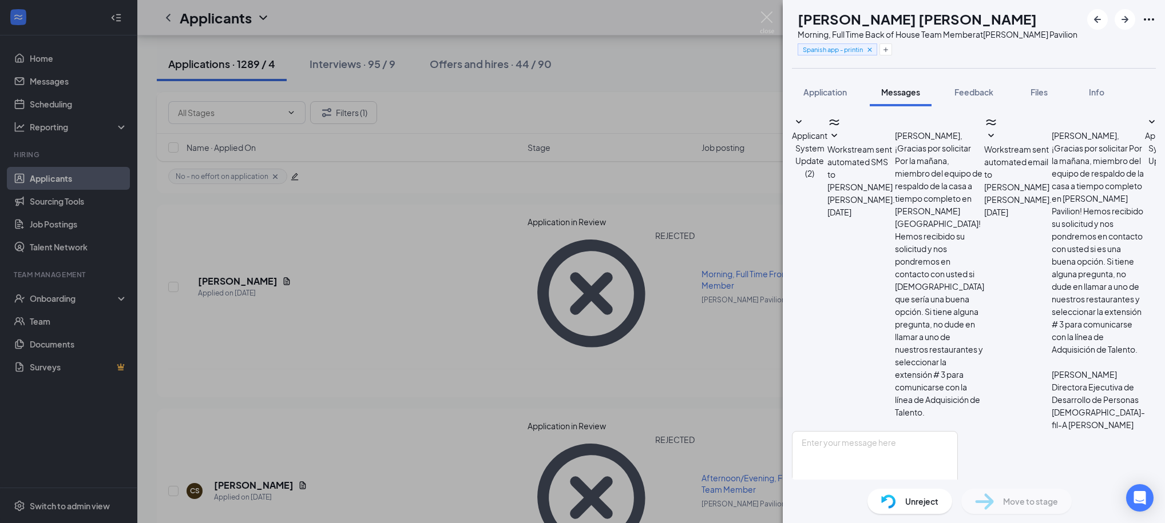
click at [748, 89] on div "GC [PERSON_NAME] [PERSON_NAME] Morning, Full Time Back of House Team Member at …" at bounding box center [582, 261] width 1165 height 523
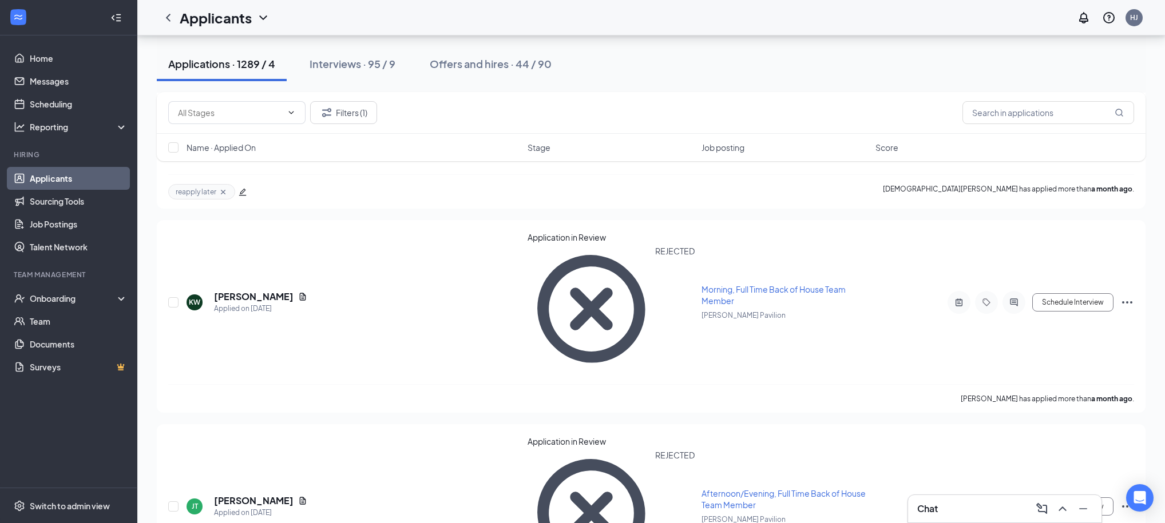
scroll to position [31171, 0]
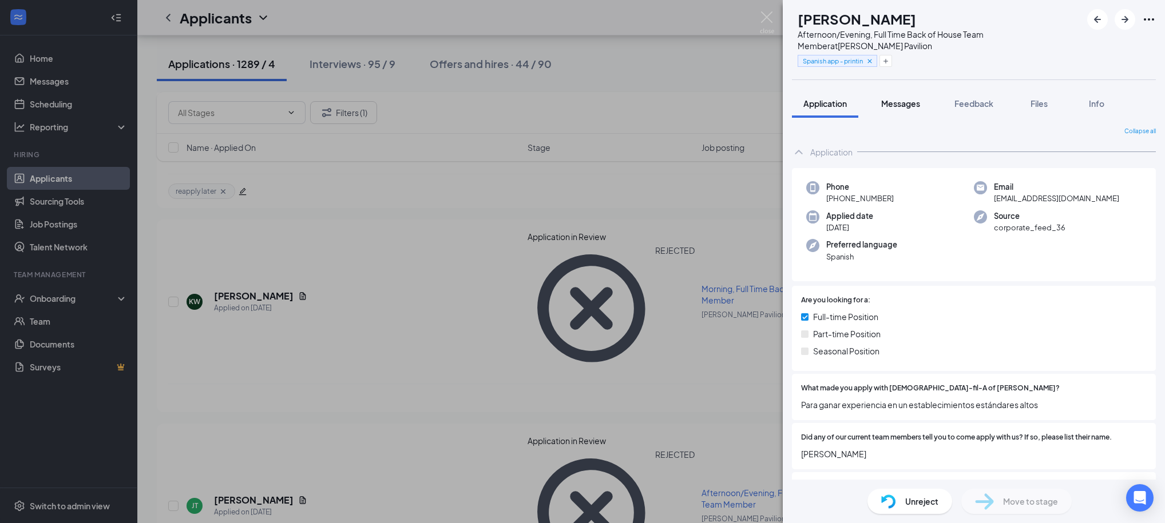
click at [893, 107] on span "Messages" at bounding box center [900, 103] width 39 height 10
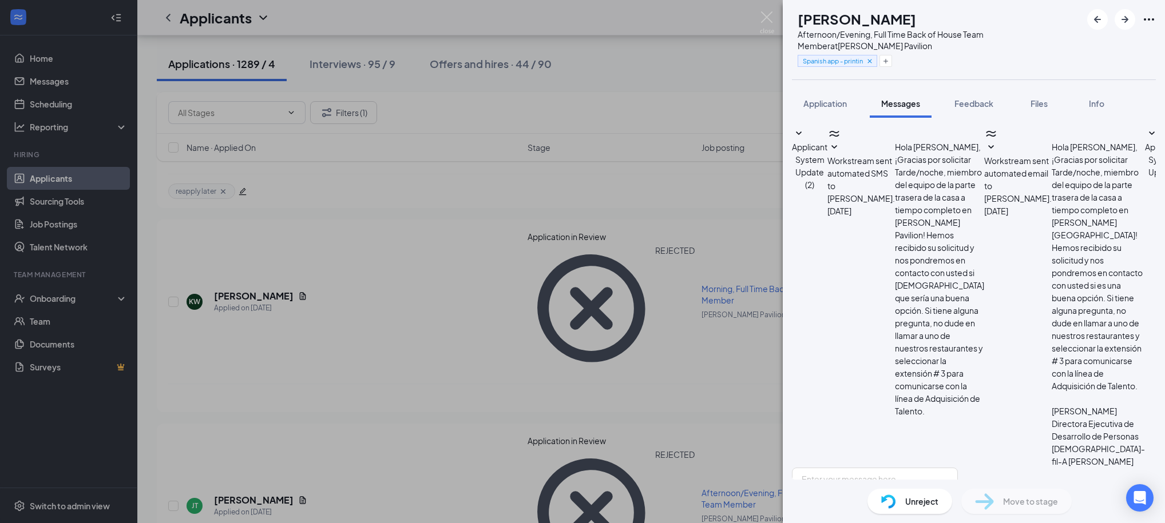
click at [700, 102] on div "[PERSON_NAME] Afternoon/Evening, Full Time Back of House Team Member at [PERSON…" at bounding box center [582, 261] width 1165 height 523
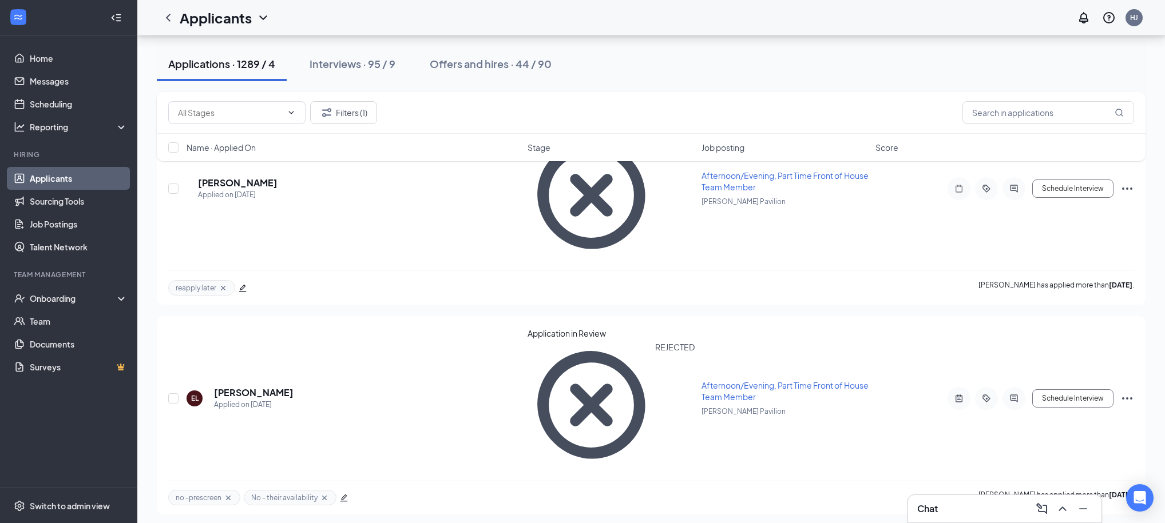
scroll to position [2429, 0]
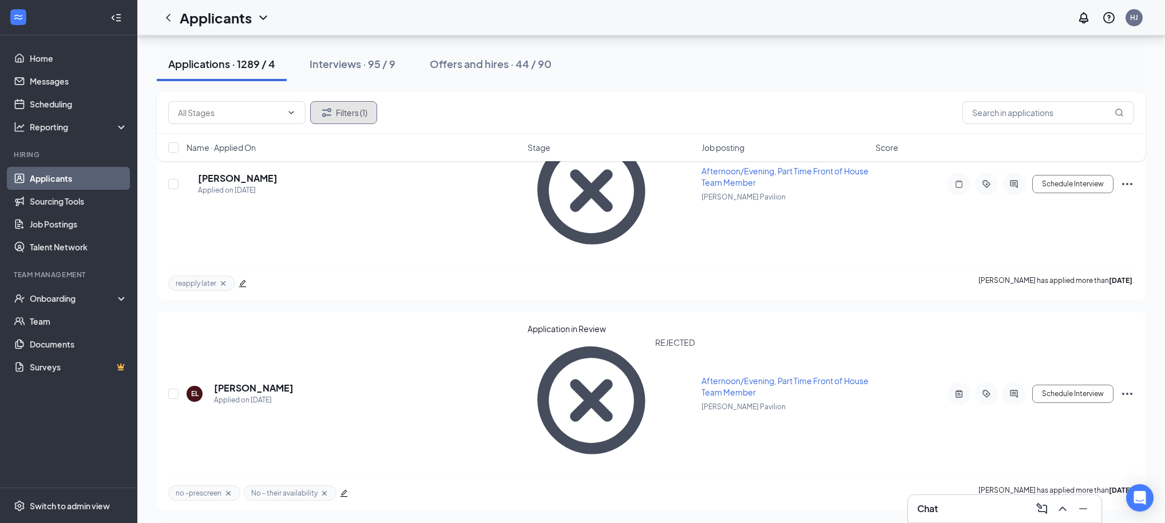
click at [361, 114] on button "Filters (1)" at bounding box center [343, 112] width 67 height 23
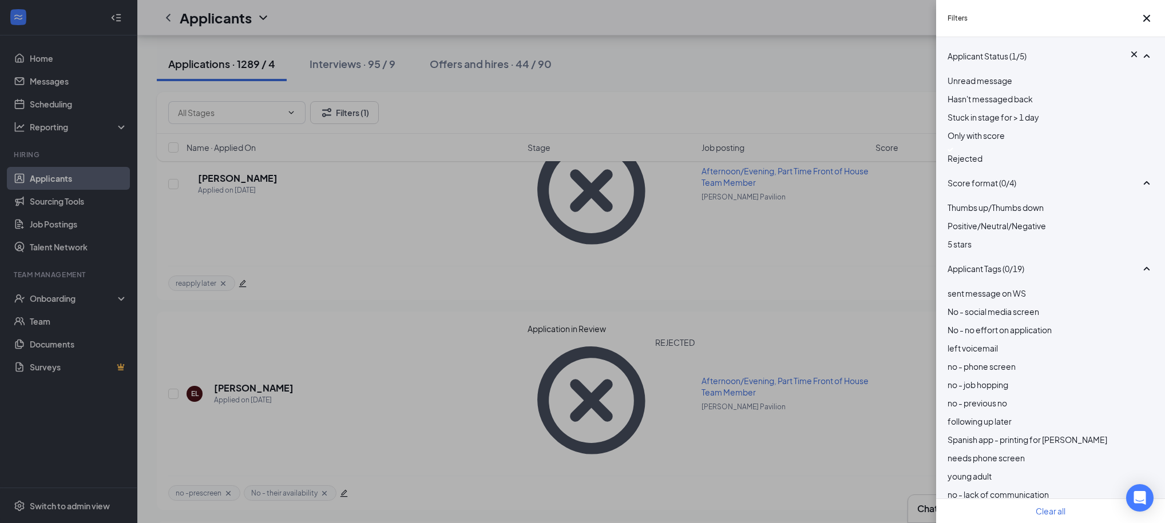
click at [958, 152] on div at bounding box center [1050, 150] width 206 height 5
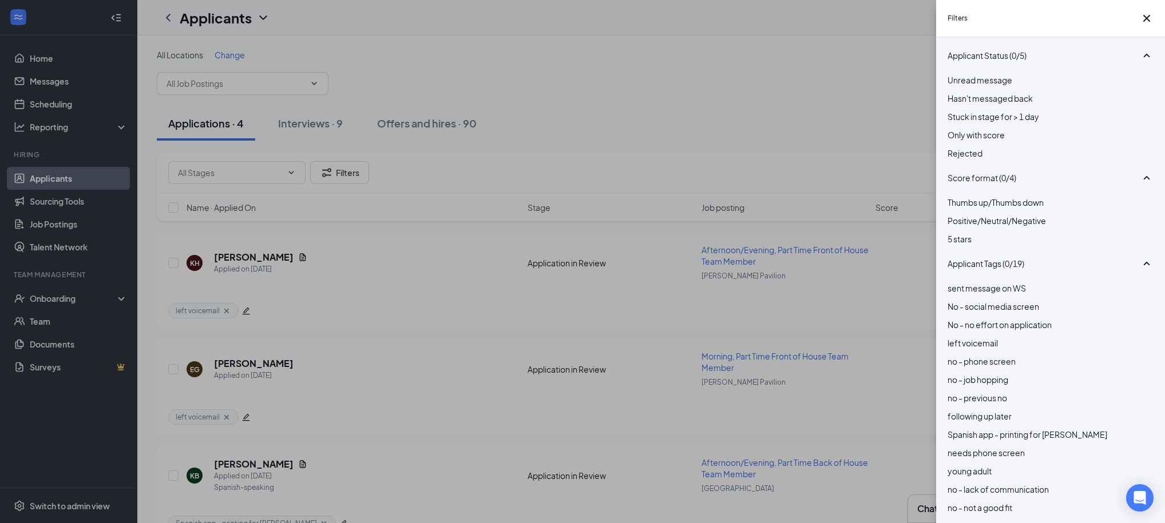
click at [827, 108] on div "Filters Applicant Status (0/5) Unread message Hasn't messaged back Stuck in sta…" at bounding box center [582, 261] width 1165 height 523
click at [729, 96] on div "Filters Applicant Status (0/5) Unread message Hasn't messaged back Stuck in sta…" at bounding box center [582, 261] width 1165 height 523
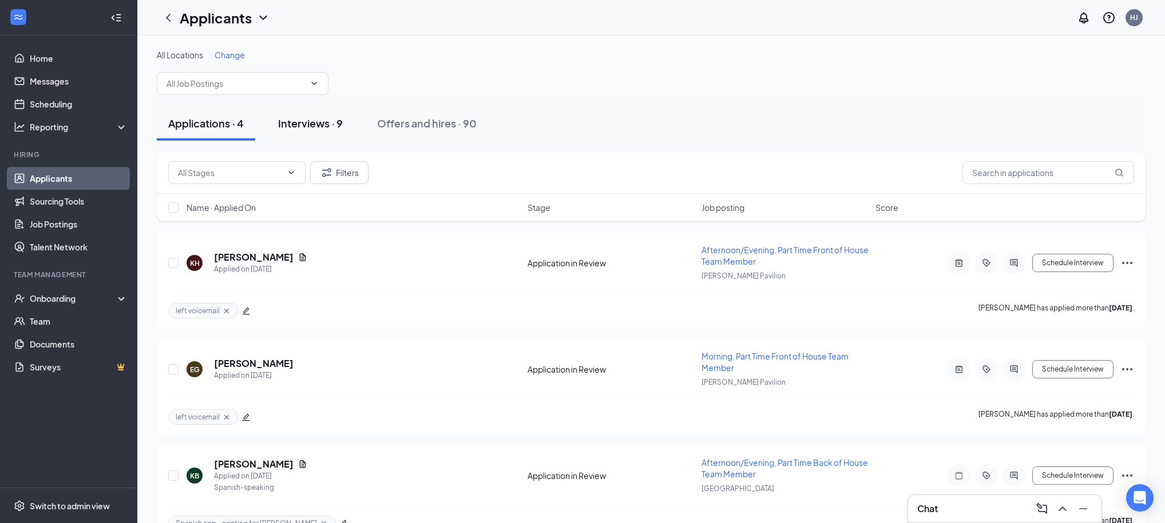
click at [329, 125] on div "Interviews · 9" at bounding box center [310, 123] width 65 height 14
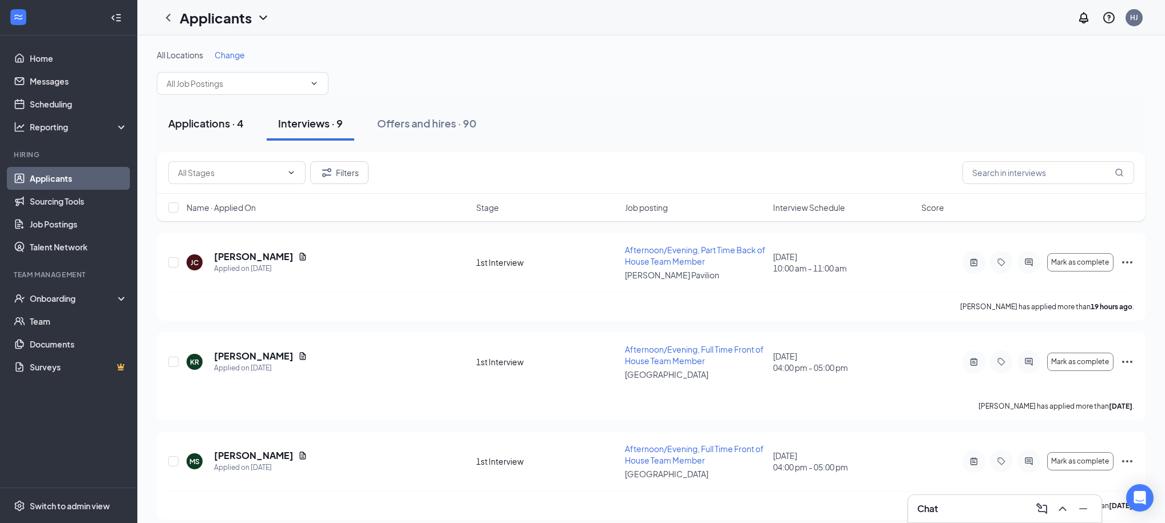
click at [220, 120] on div "Applications · 4" at bounding box center [206, 123] width 76 height 14
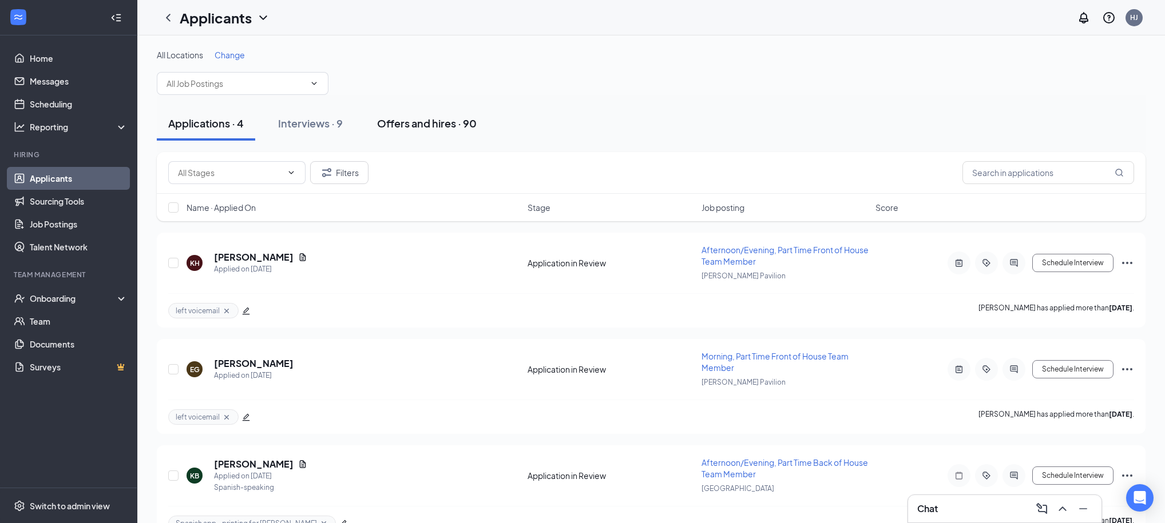
click at [402, 128] on div "Offers and hires · 90" at bounding box center [427, 123] width 100 height 14
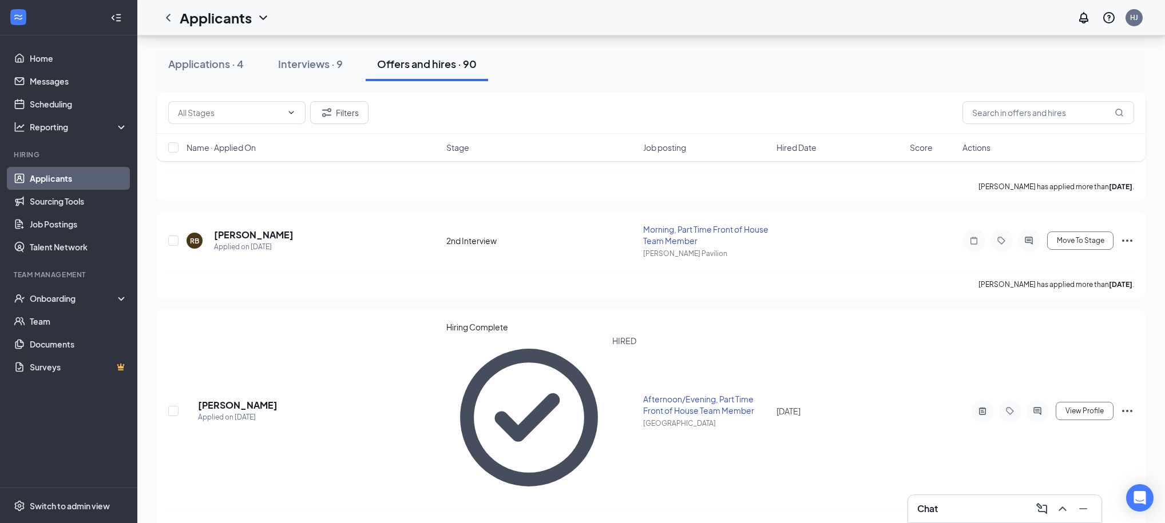
scroll to position [2790, 0]
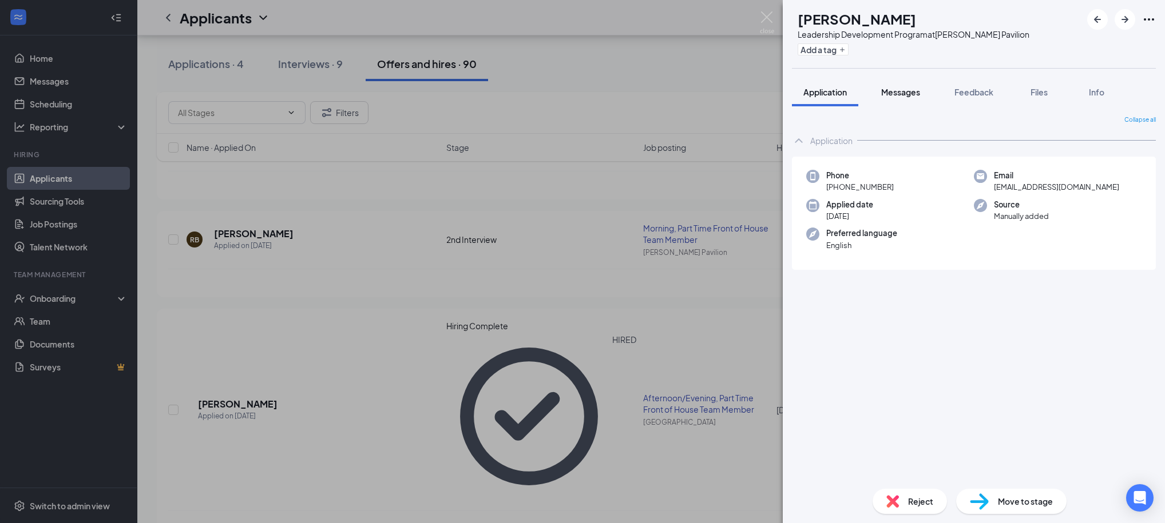
click at [910, 89] on span "Messages" at bounding box center [900, 92] width 39 height 10
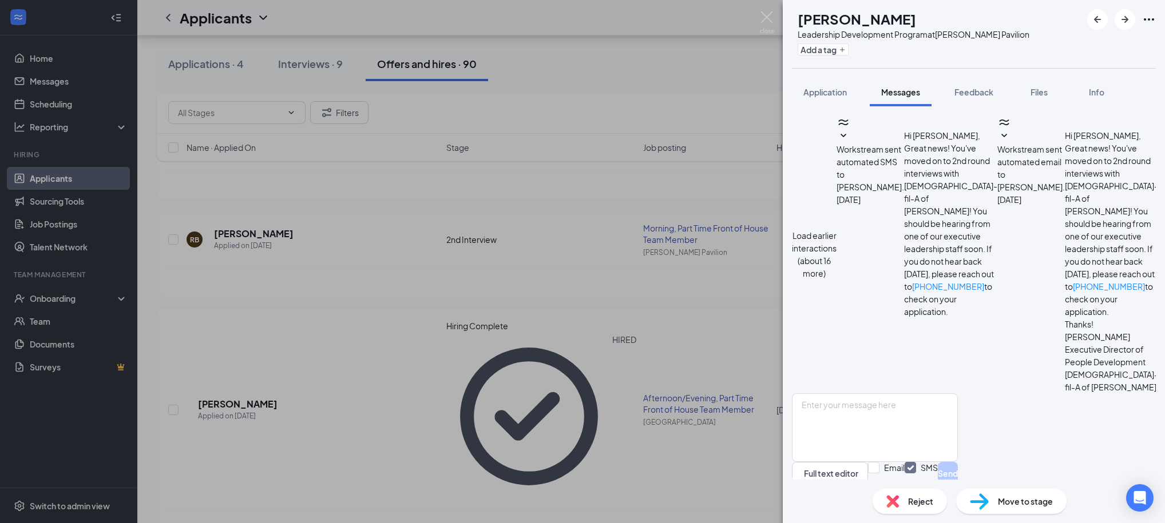
scroll to position [515, 0]
click at [980, 98] on button "Feedback" at bounding box center [974, 92] width 62 height 29
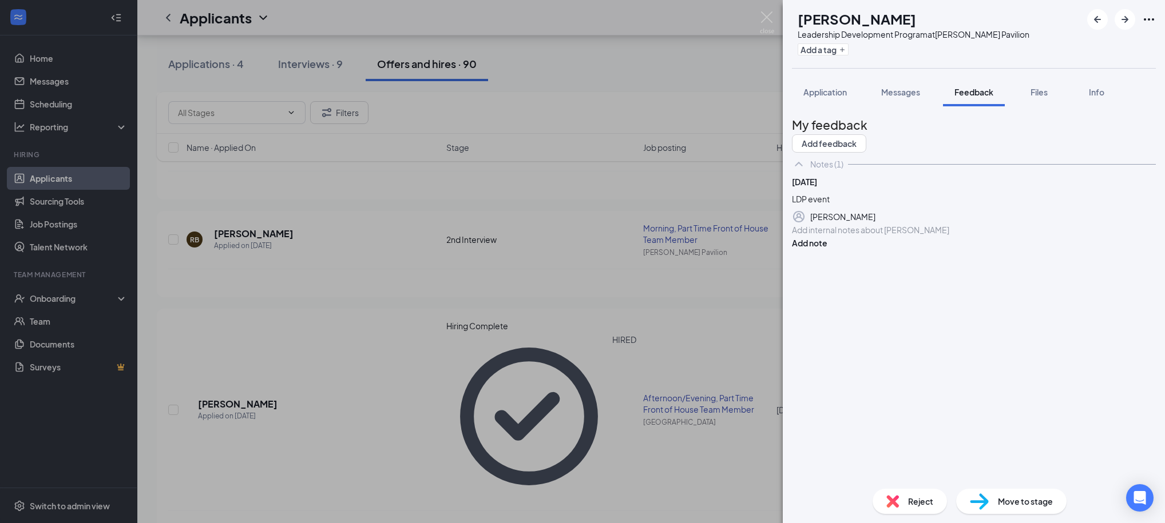
click at [900, 500] on div "Reject" at bounding box center [909, 501] width 74 height 25
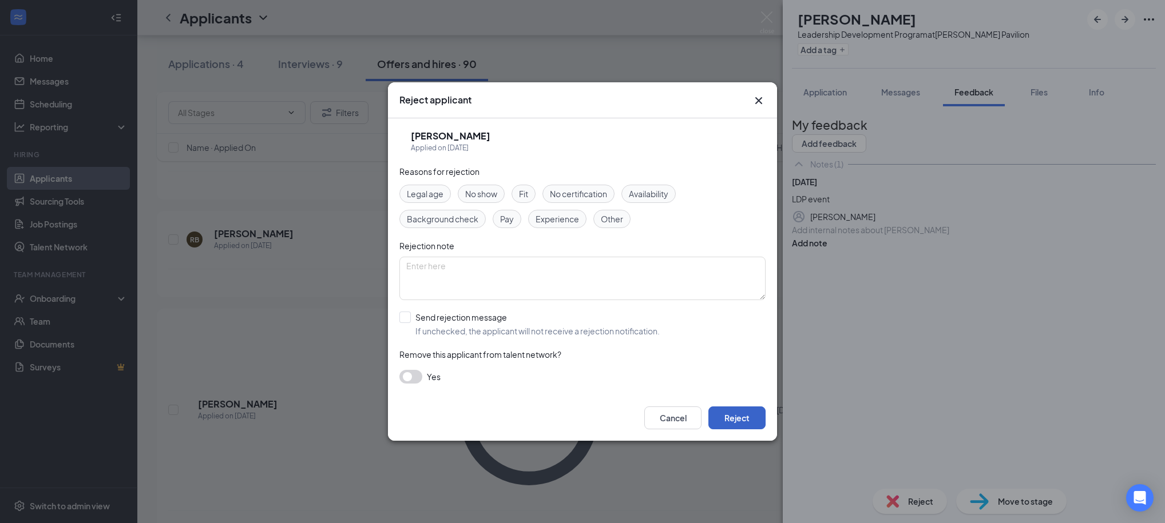
click at [756, 419] on button "Reject" at bounding box center [736, 418] width 57 height 23
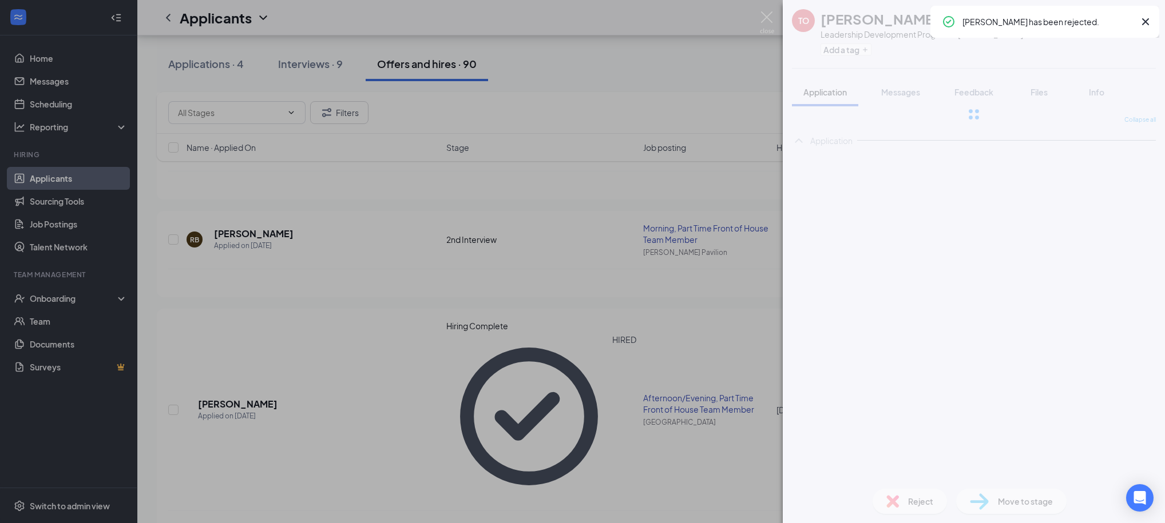
click at [696, 82] on div "TO [PERSON_NAME] Leadership Development Program at [PERSON_NAME][GEOGRAPHIC_DAT…" at bounding box center [582, 261] width 1165 height 523
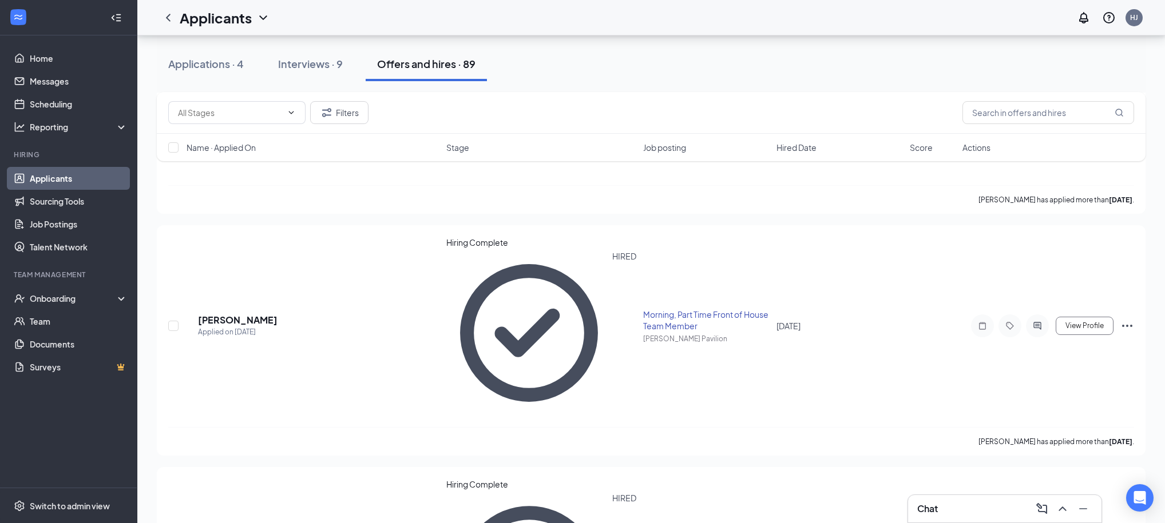
scroll to position [5054, 0]
click at [454, 146] on span "Stage" at bounding box center [457, 147] width 23 height 11
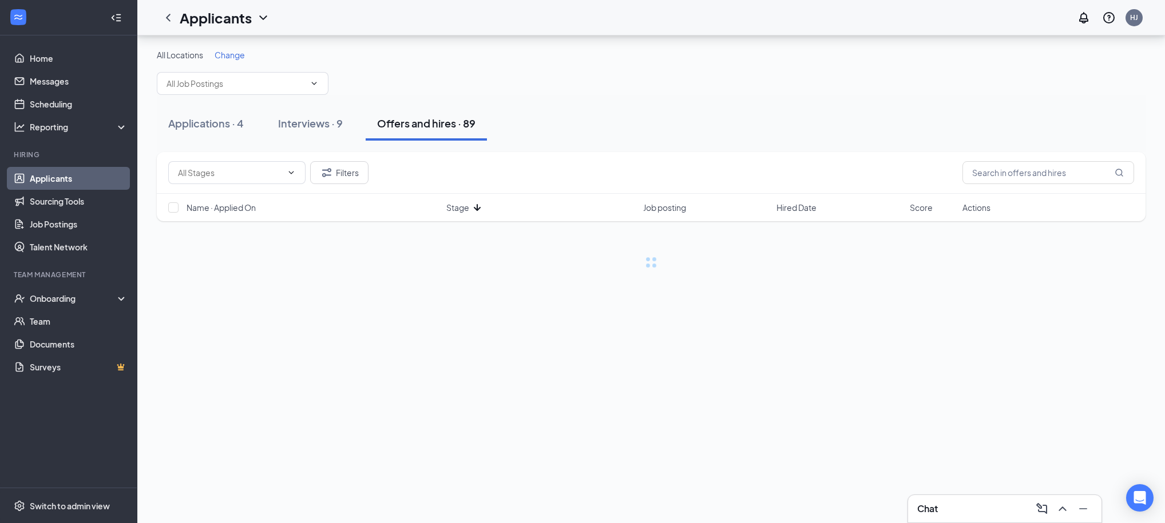
scroll to position [0, 0]
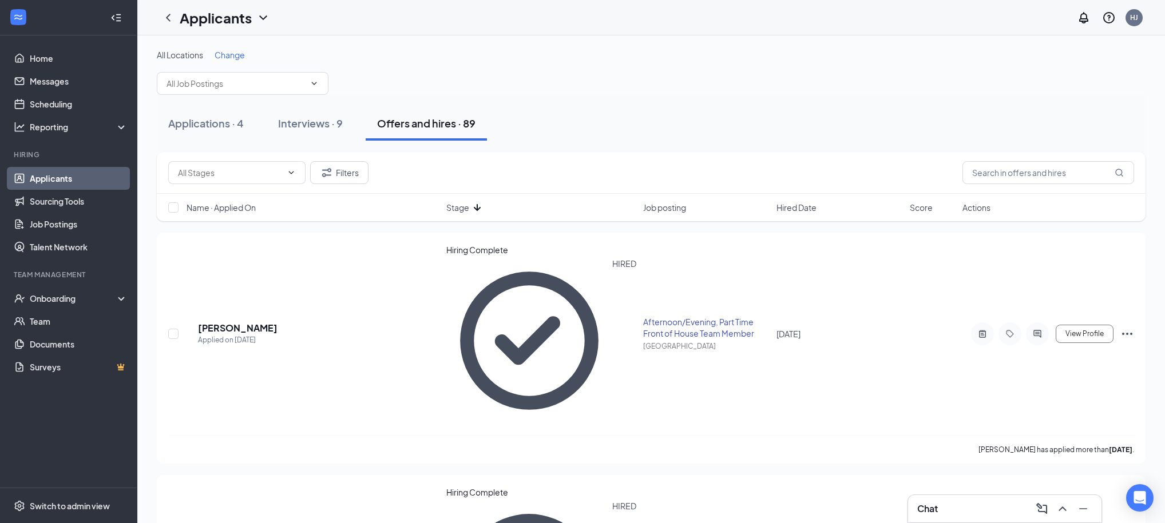
click at [466, 197] on div "Name · Applied On Stage Job posting Hired Date Score Actions" at bounding box center [651, 207] width 988 height 27
click at [468, 205] on span "Stage" at bounding box center [457, 207] width 23 height 11
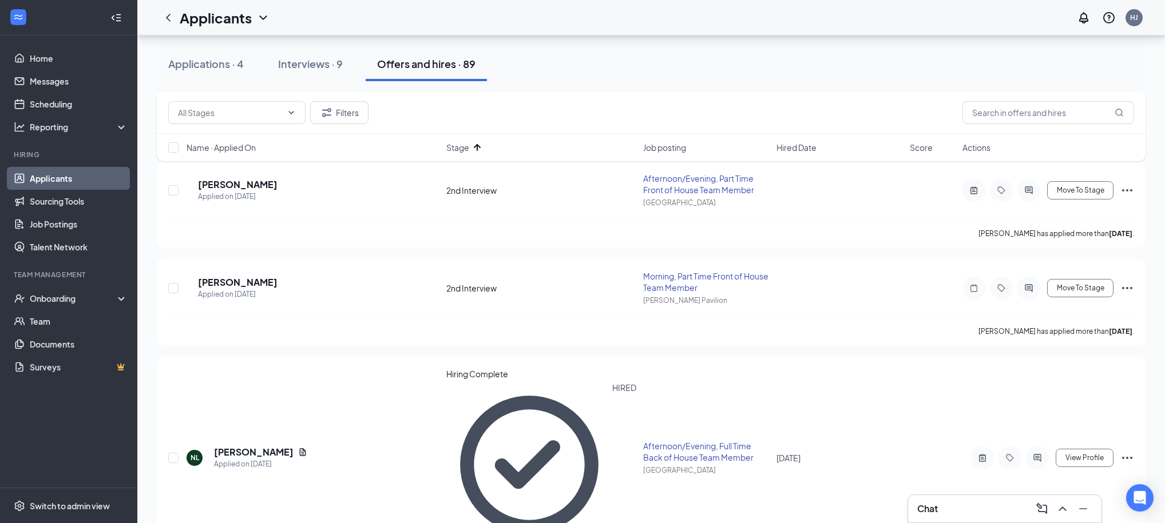
scroll to position [561, 0]
click at [324, 65] on div "Interviews · 9" at bounding box center [310, 64] width 65 height 14
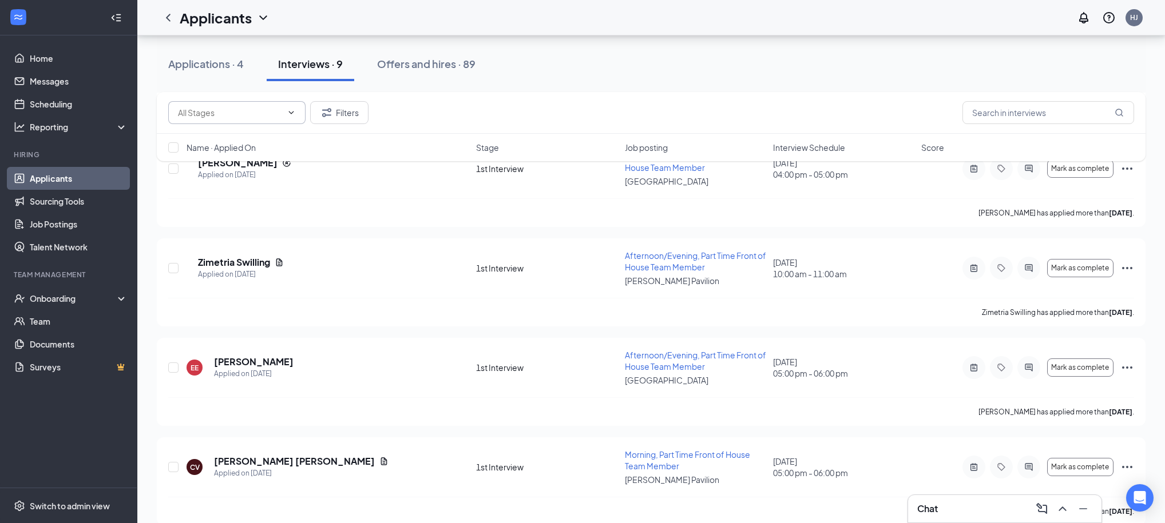
scroll to position [590, 0]
click at [284, 116] on span at bounding box center [289, 112] width 11 height 9
click at [291, 112] on icon "ChevronUp" at bounding box center [291, 112] width 5 height 3
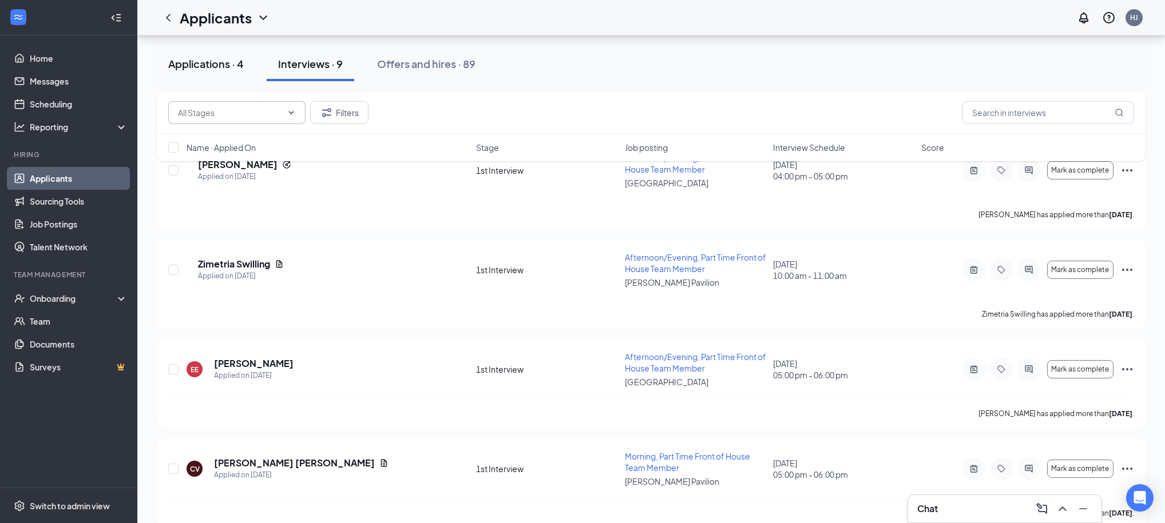
click at [217, 67] on div "Applications · 4" at bounding box center [206, 64] width 76 height 14
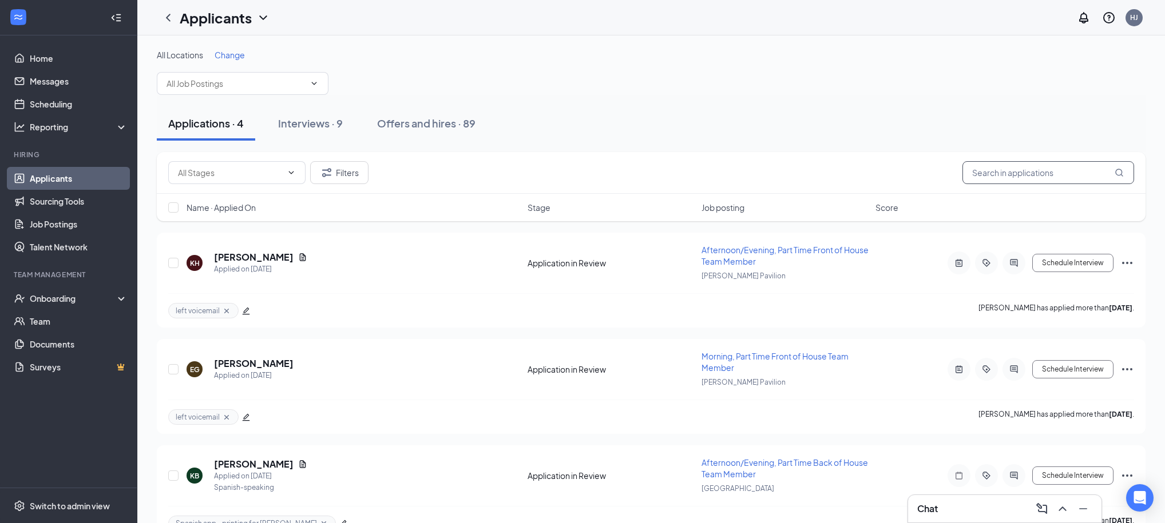
click at [991, 174] on input "text" at bounding box center [1048, 172] width 172 height 23
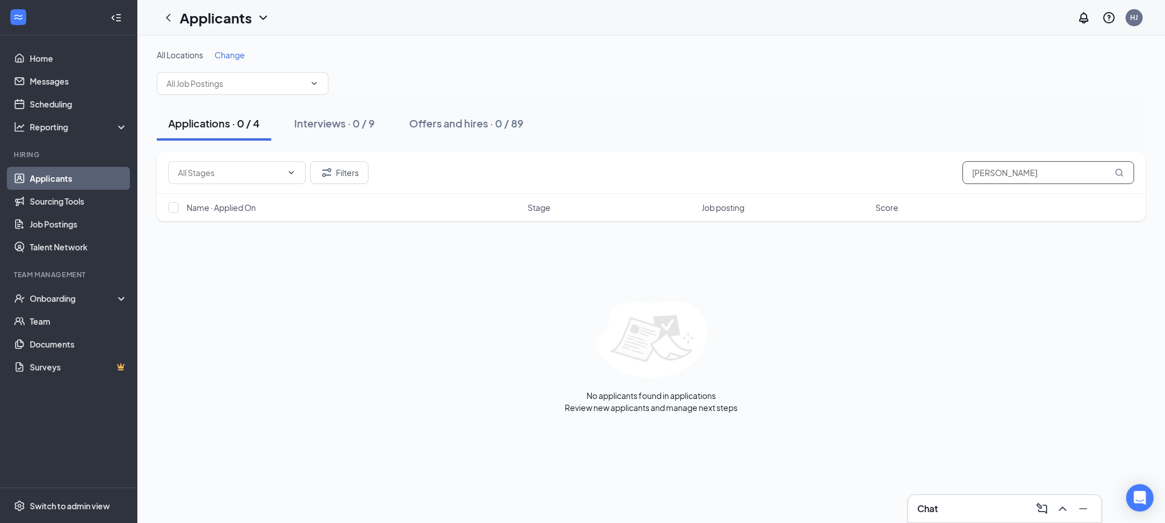
type input "[PERSON_NAME]"
drag, startPoint x: 951, startPoint y: 174, endPoint x: 909, endPoint y: 172, distance: 42.4
click at [909, 172] on div "Filters [PERSON_NAME]" at bounding box center [651, 172] width 966 height 23
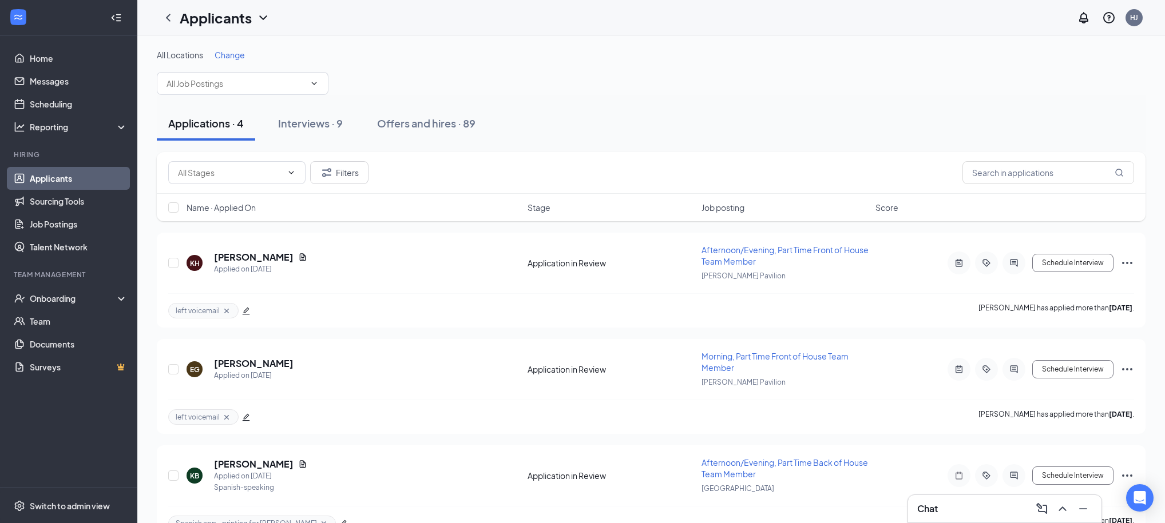
click at [749, 72] on div "All Locations Change" at bounding box center [651, 72] width 988 height 46
click at [311, 124] on div "Interviews · 9" at bounding box center [310, 123] width 65 height 14
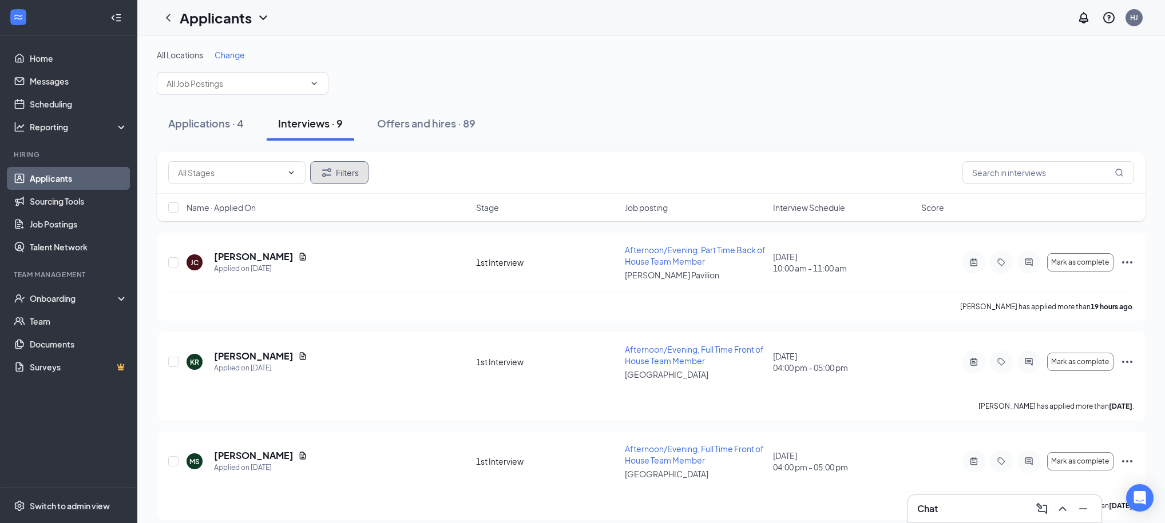
click at [337, 175] on button "Filters" at bounding box center [339, 172] width 58 height 23
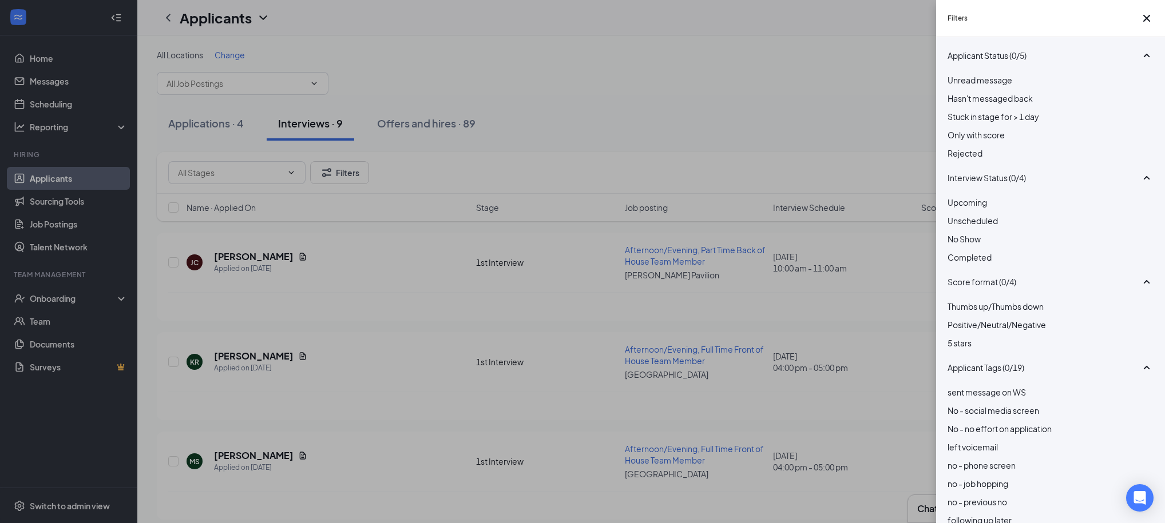
click at [957, 147] on div at bounding box center [1050, 147] width 206 height 0
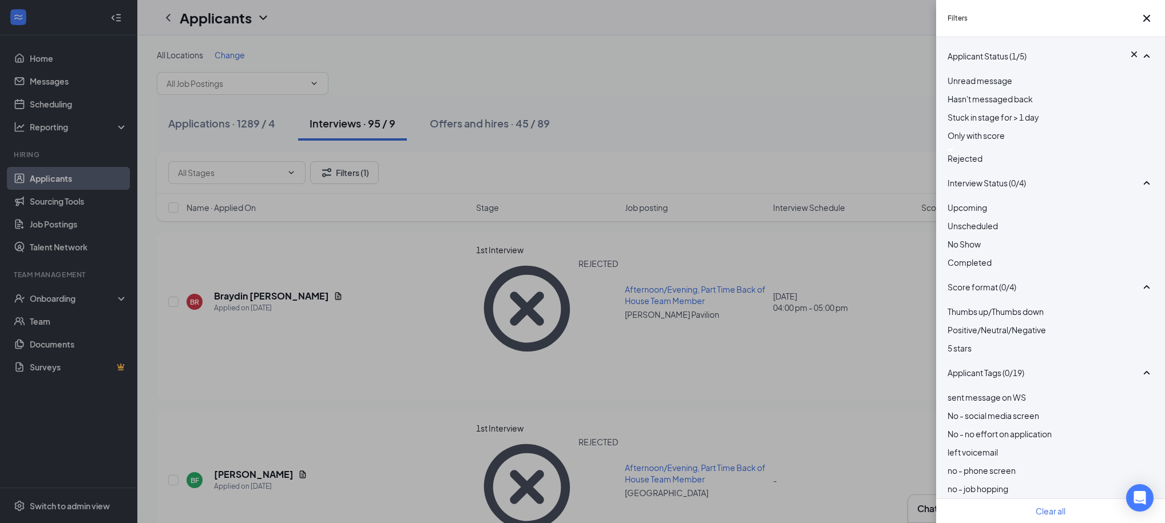
click at [726, 110] on div "Filters Applicant Status (1/5) Unread message Hasn't messaged back Stuck in sta…" at bounding box center [582, 261] width 1165 height 523
click at [712, 107] on div "Filters Applicant Status (1/5) Unread message Hasn't messaged back Stuck in sta…" at bounding box center [582, 261] width 1165 height 523
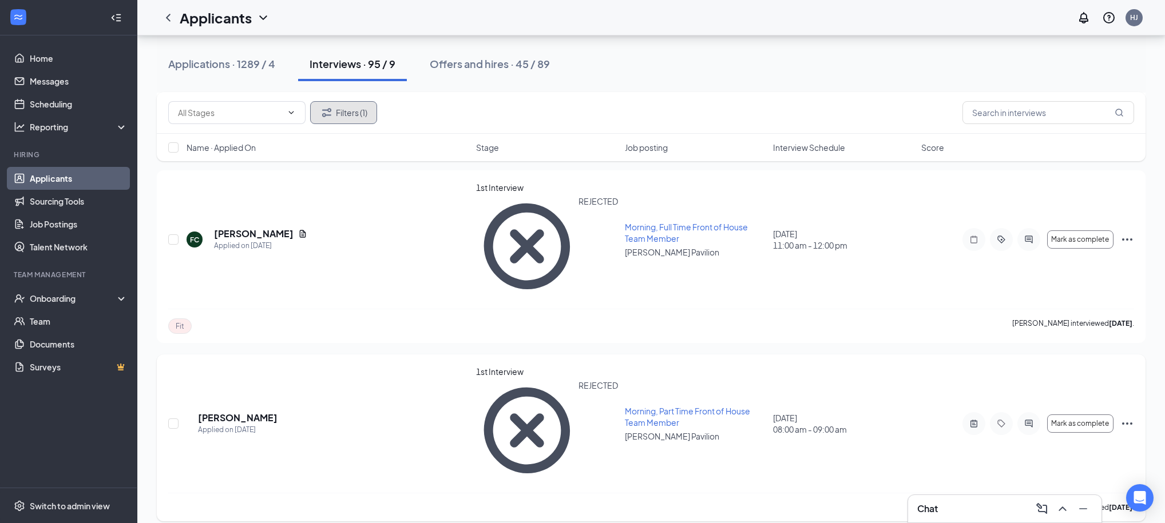
scroll to position [7940, 0]
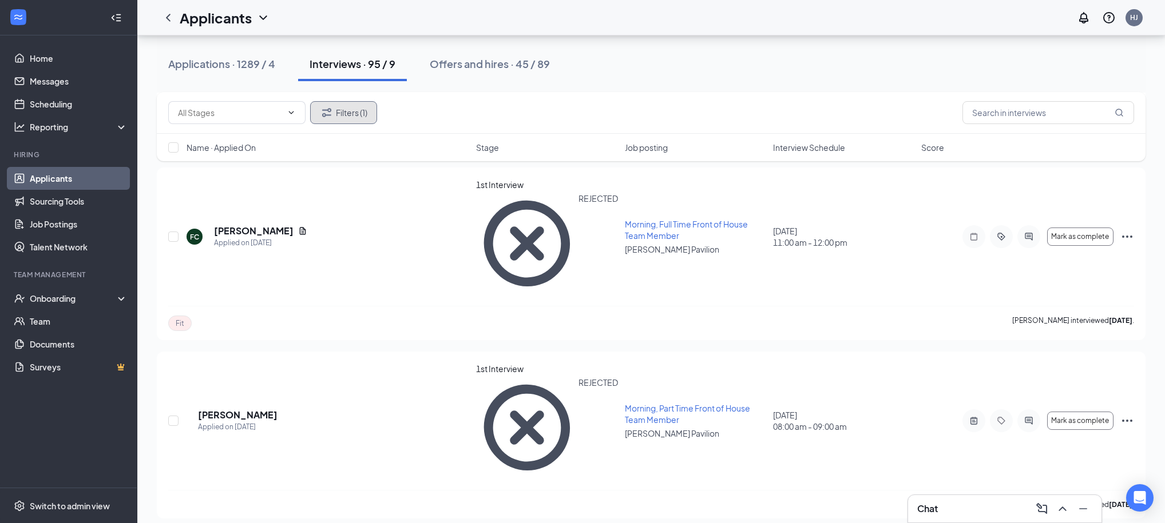
click at [367, 117] on button "Filters (1)" at bounding box center [343, 112] width 67 height 23
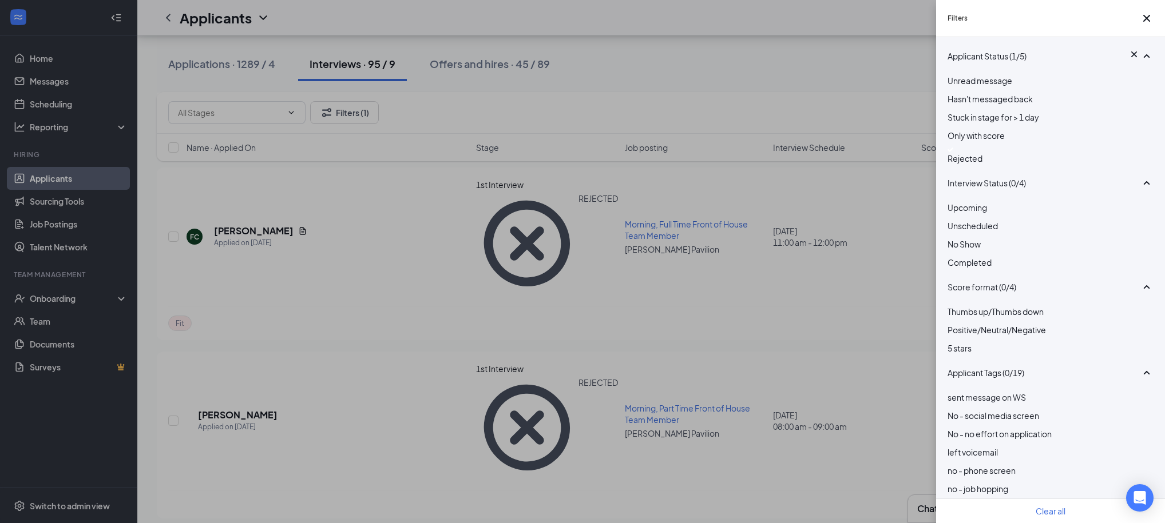
click at [953, 152] on img at bounding box center [950, 150] width 6 height 5
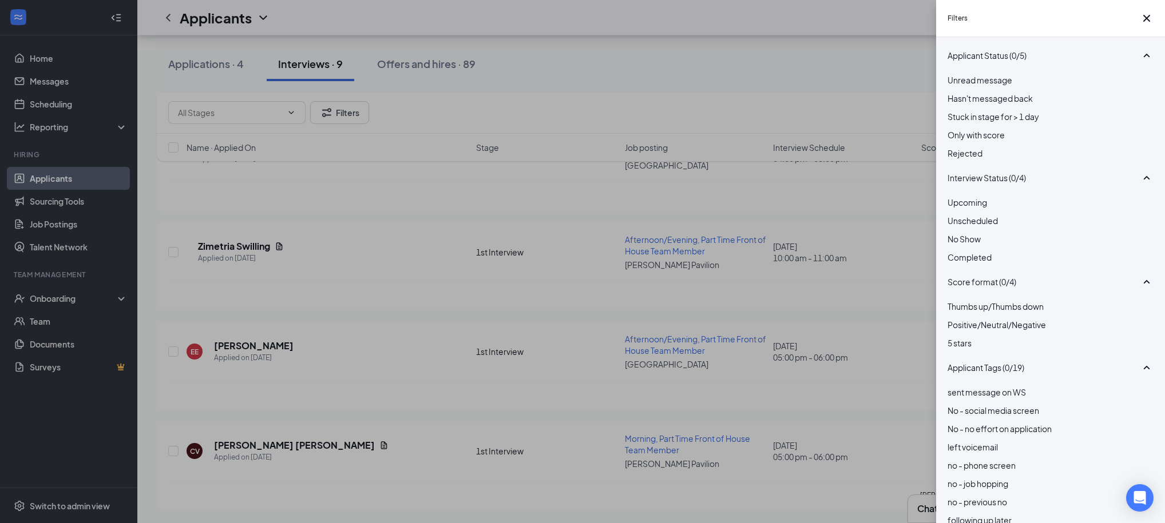
scroll to position [592, 0]
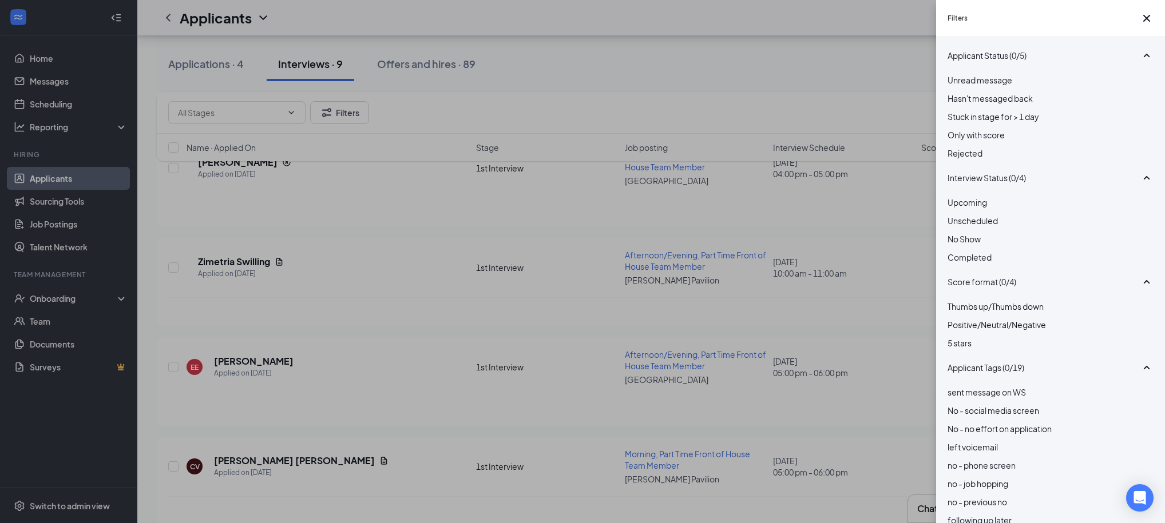
click at [955, 92] on div at bounding box center [1050, 92] width 206 height 0
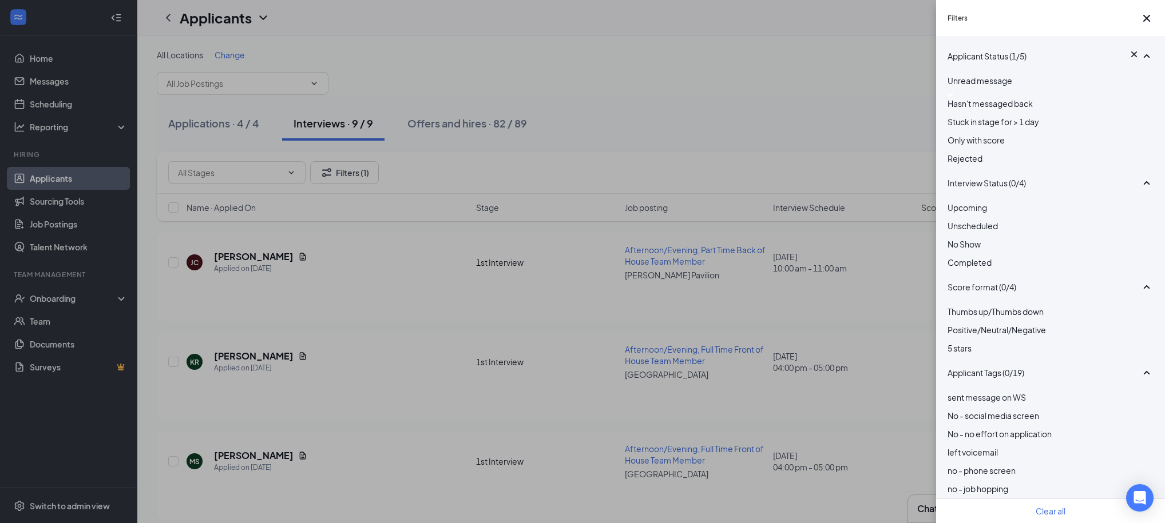
click at [765, 125] on div "Filters Applicant Status (1/5) Unread message Hasn't messaged back Stuck in sta…" at bounding box center [582, 261] width 1165 height 523
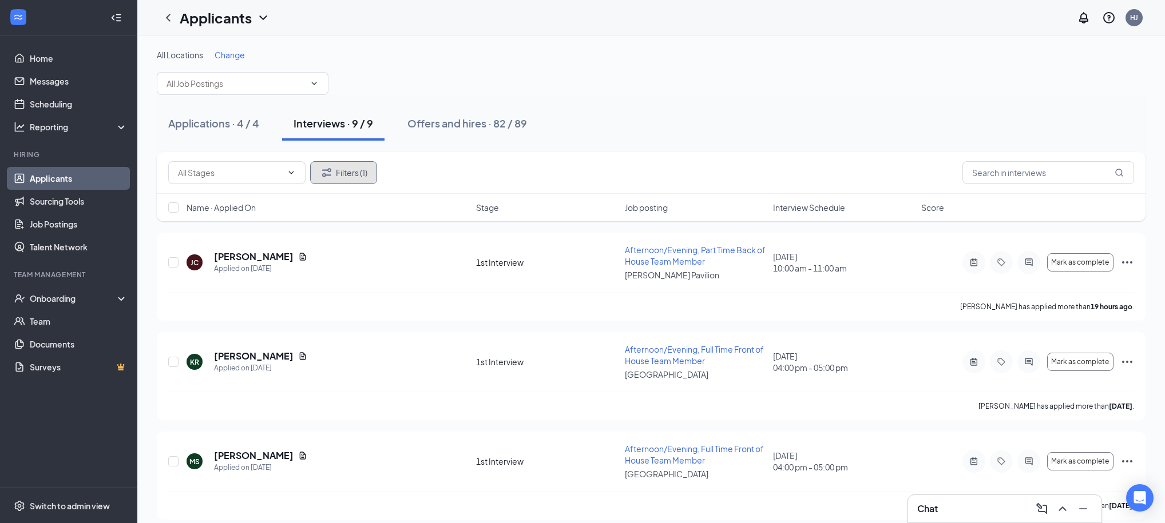
click at [347, 173] on button "Filters (1)" at bounding box center [343, 172] width 67 height 23
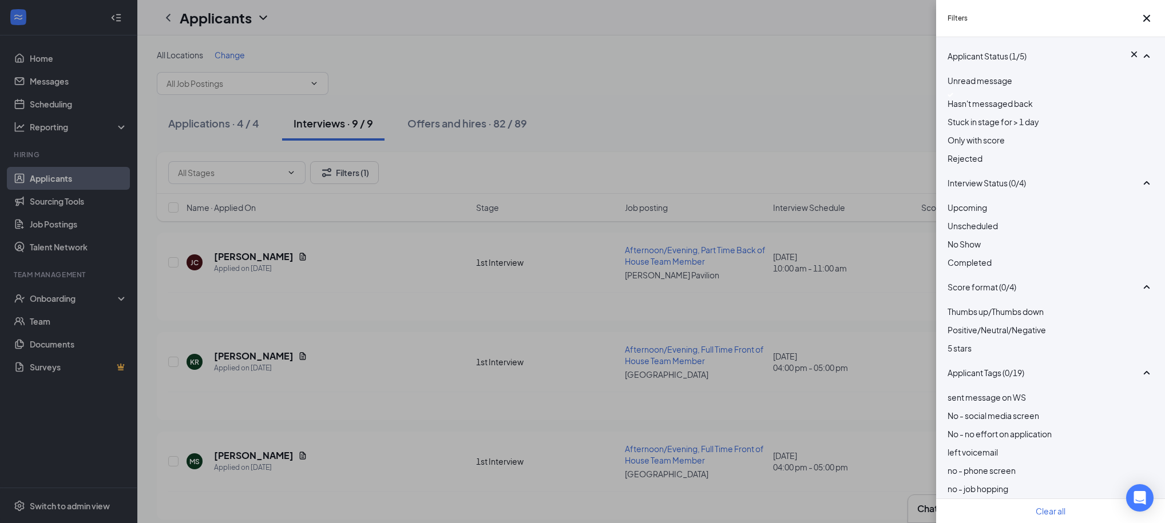
click at [957, 97] on div at bounding box center [1050, 95] width 206 height 5
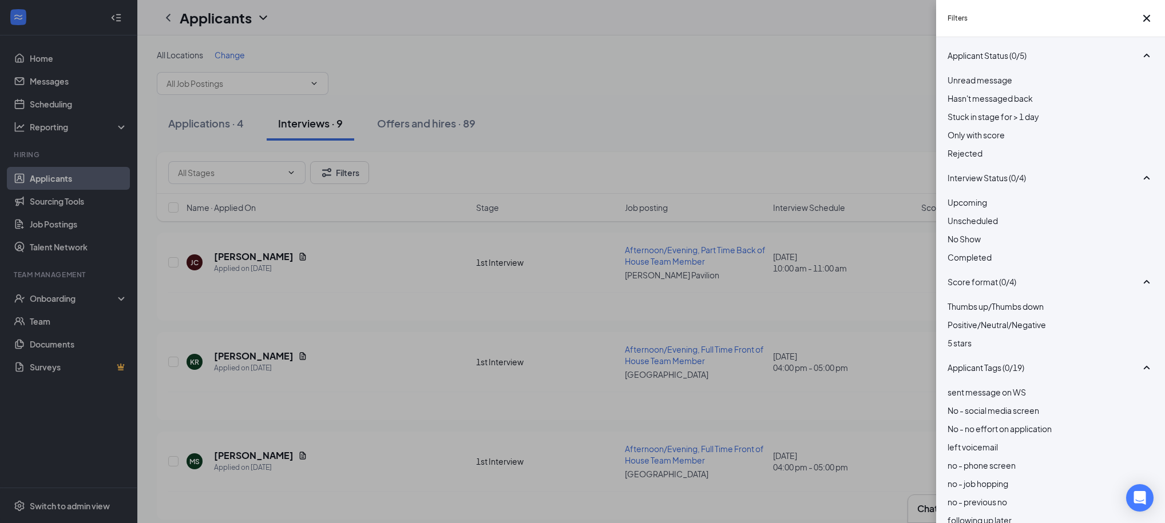
click at [955, 74] on div at bounding box center [1050, 74] width 206 height 0
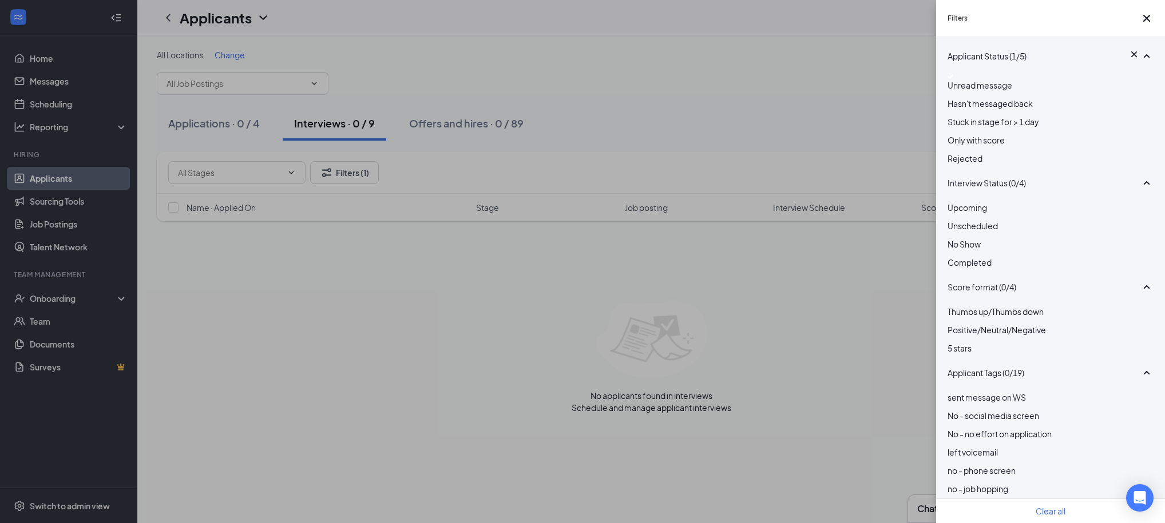
click at [954, 79] on div at bounding box center [1050, 76] width 206 height 5
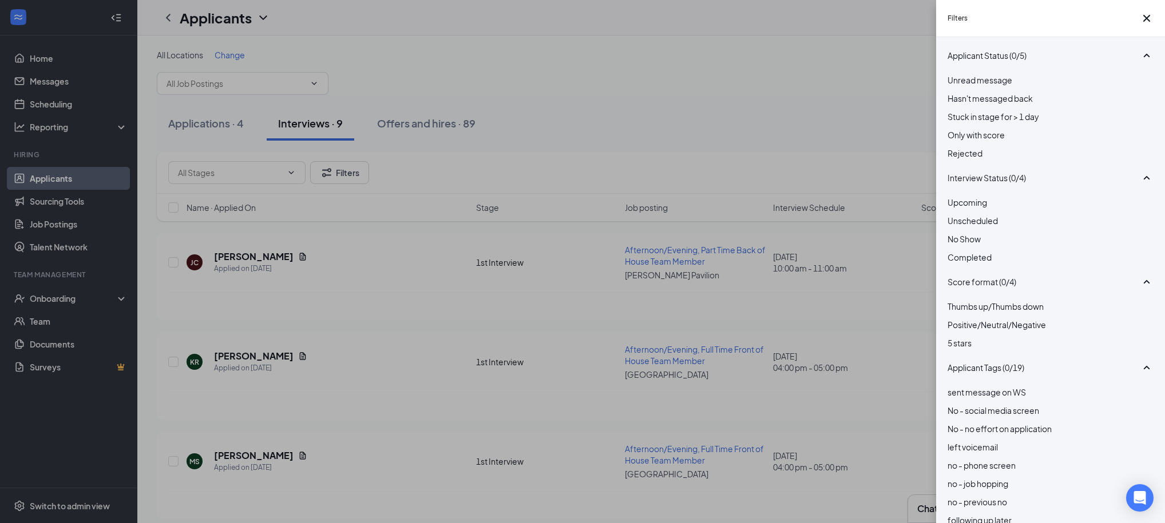
click at [952, 110] on div at bounding box center [1050, 110] width 206 height 0
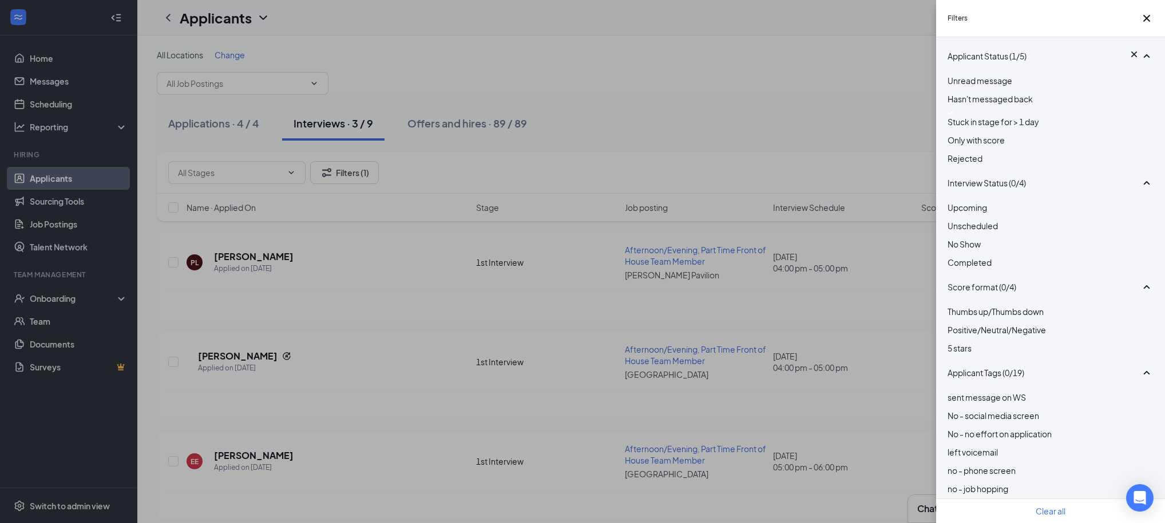
click at [836, 121] on div "Filters Applicant Status (1/5) Unread message Hasn't messaged back Stuck in sta…" at bounding box center [582, 261] width 1165 height 523
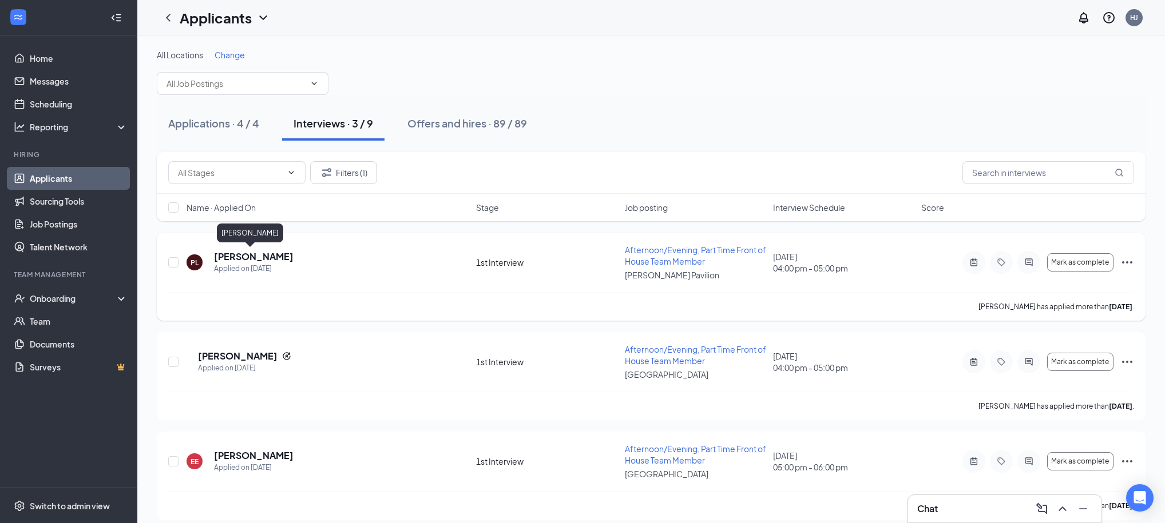
click at [257, 260] on h5 "[PERSON_NAME]" at bounding box center [254, 257] width 80 height 13
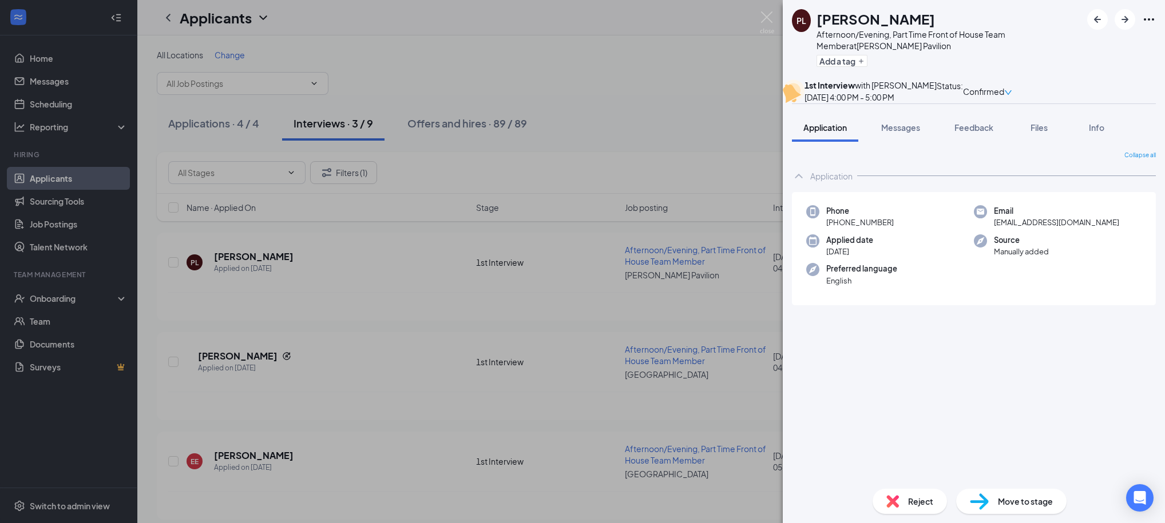
click at [660, 152] on div "[PERSON_NAME] Afternoon/Evening, Part Time Front of House Team Member at [PERSO…" at bounding box center [582, 261] width 1165 height 523
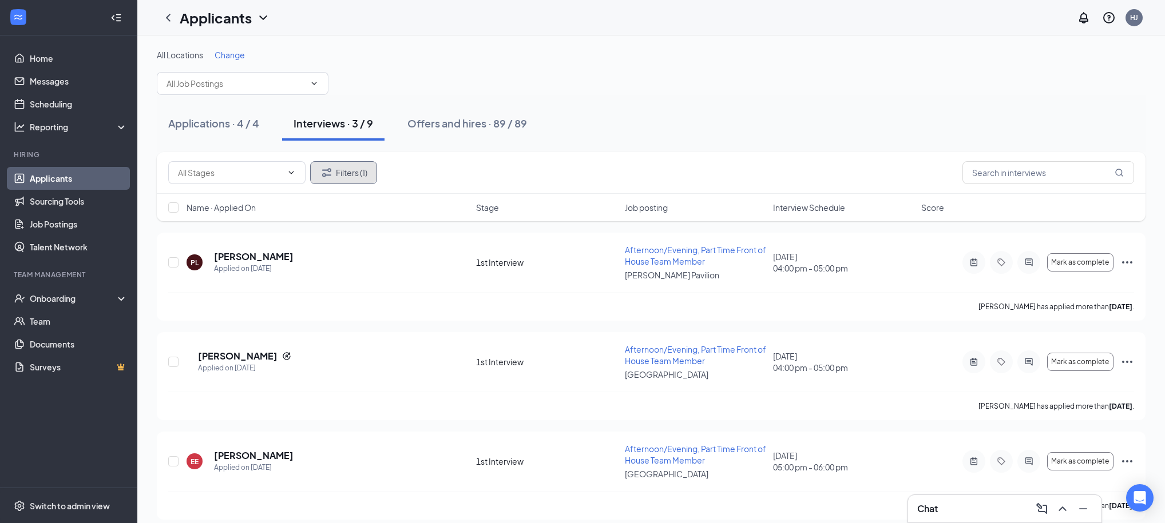
click at [354, 173] on button "Filters (1)" at bounding box center [343, 172] width 67 height 23
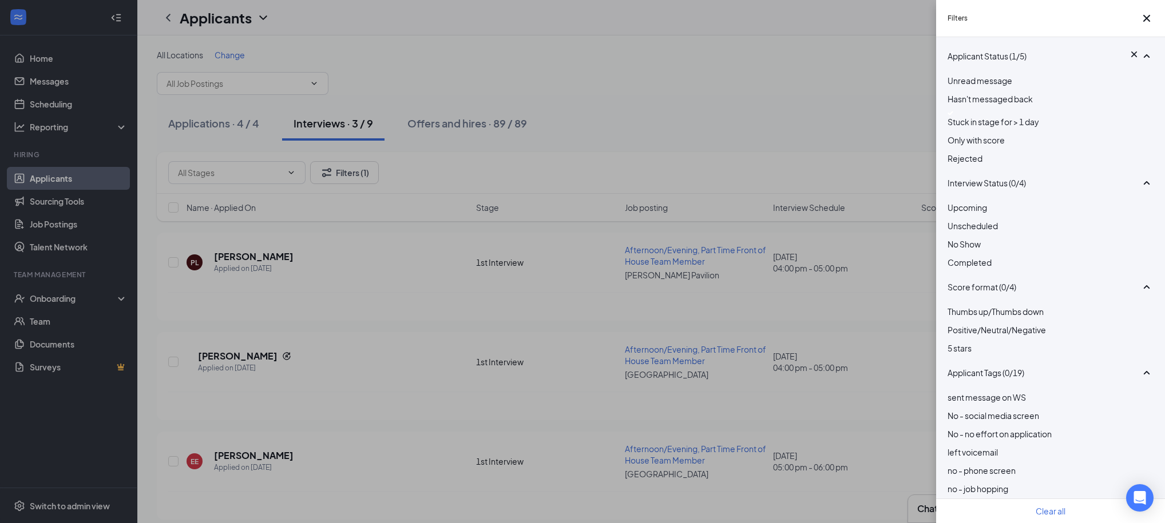
click at [953, 116] on img at bounding box center [950, 113] width 6 height 5
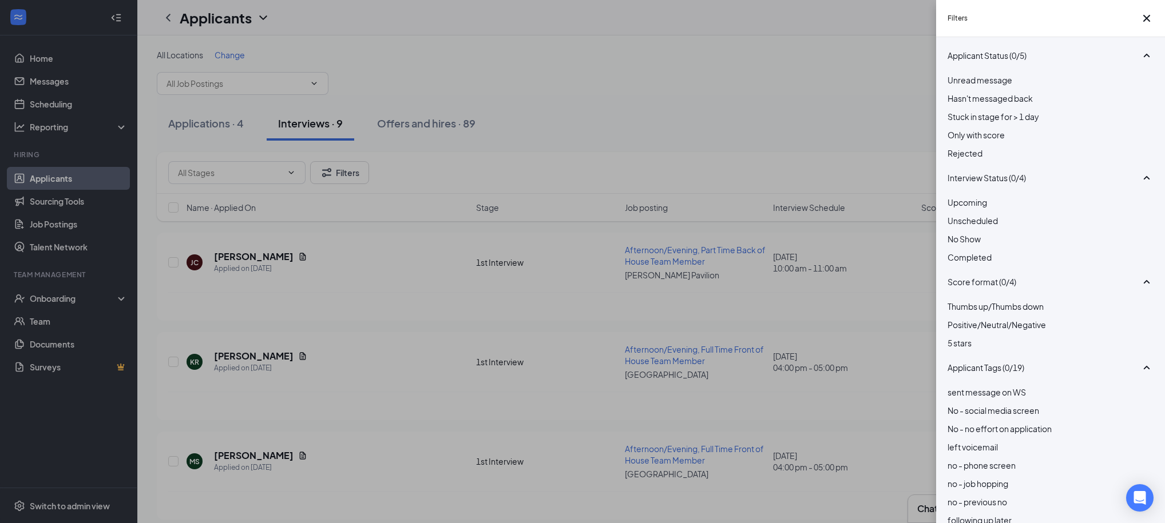
scroll to position [1, 0]
click at [954, 214] on div at bounding box center [1050, 214] width 206 height 0
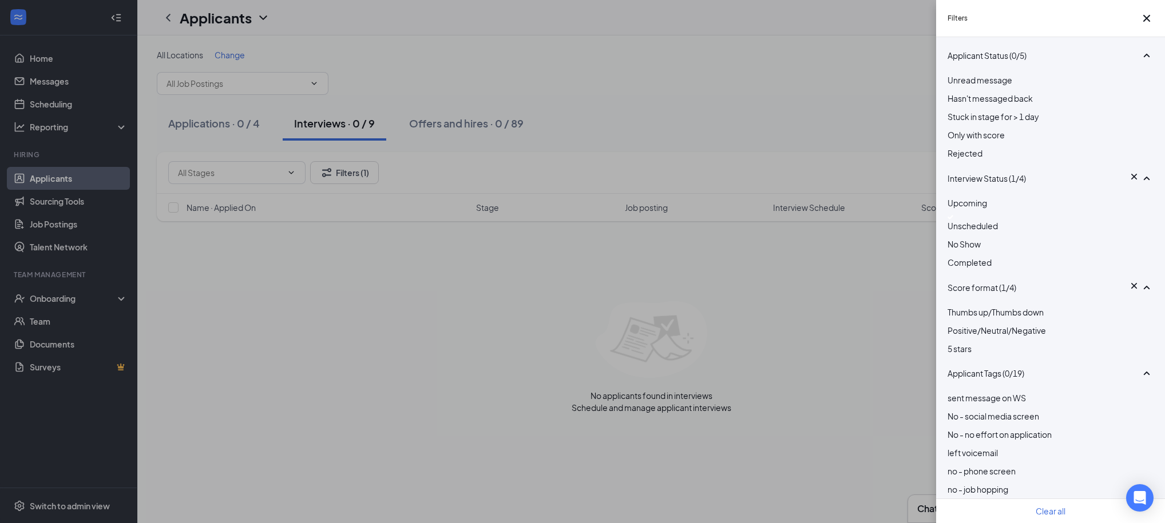
click at [954, 238] on div at bounding box center [1050, 238] width 206 height 0
click at [955, 261] on div at bounding box center [1050, 261] width 206 height 0
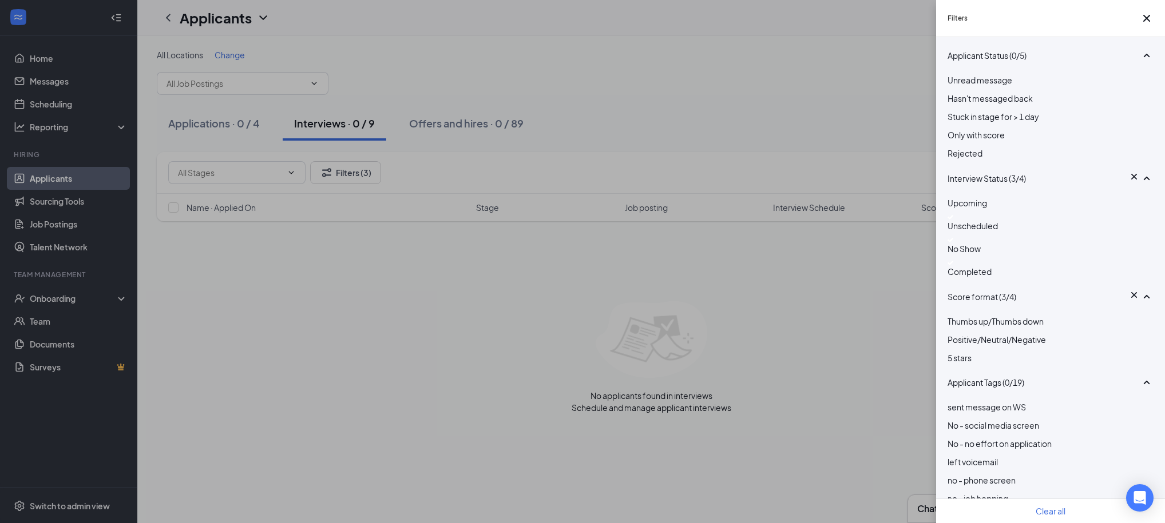
click at [950, 197] on div at bounding box center [1050, 197] width 206 height 0
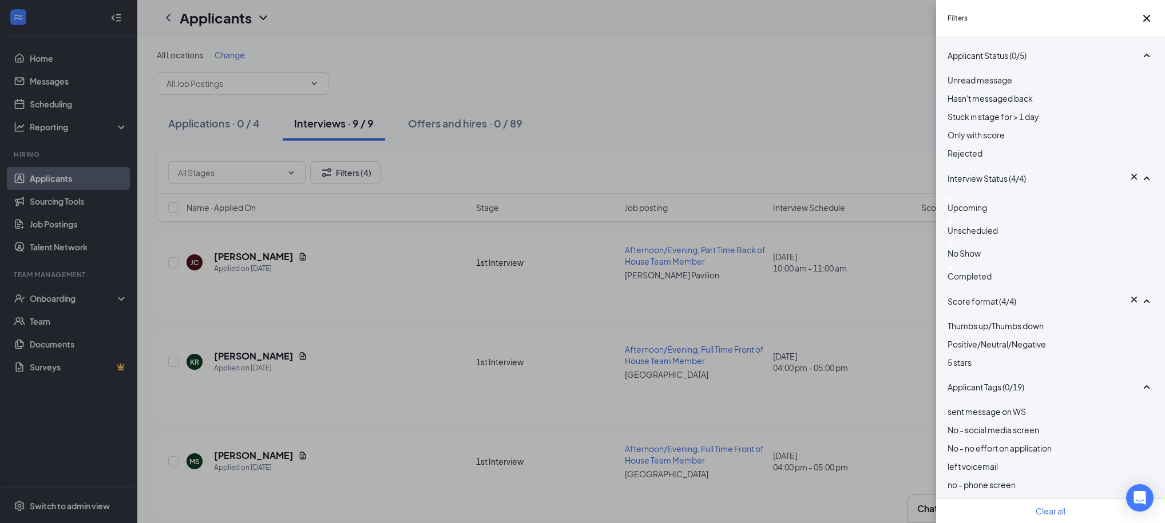
click at [958, 201] on div at bounding box center [1050, 199] width 206 height 5
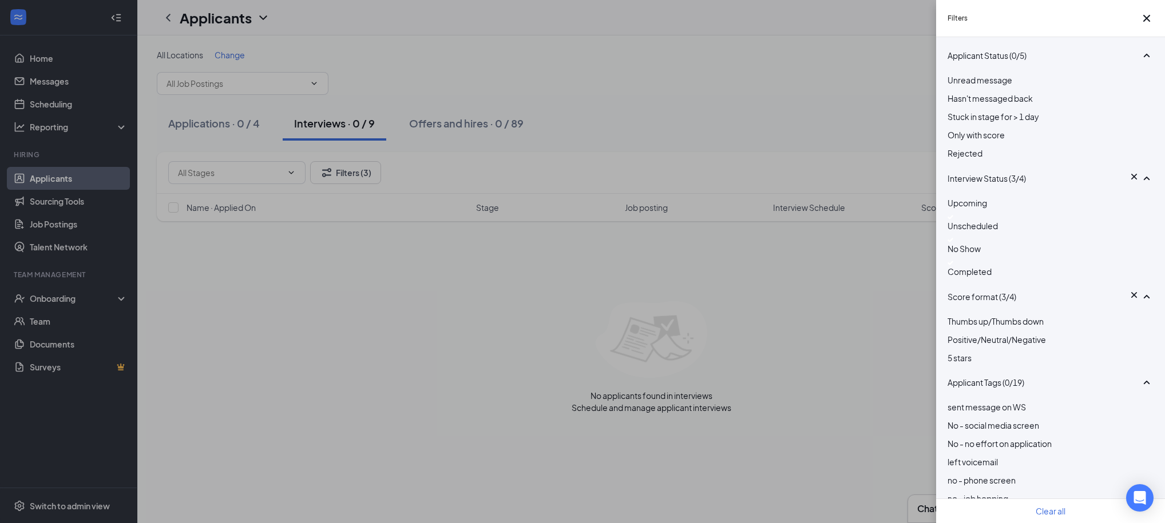
drag, startPoint x: 953, startPoint y: 258, endPoint x: 954, endPoint y: 271, distance: 12.6
click at [953, 220] on img at bounding box center [950, 217] width 6 height 5
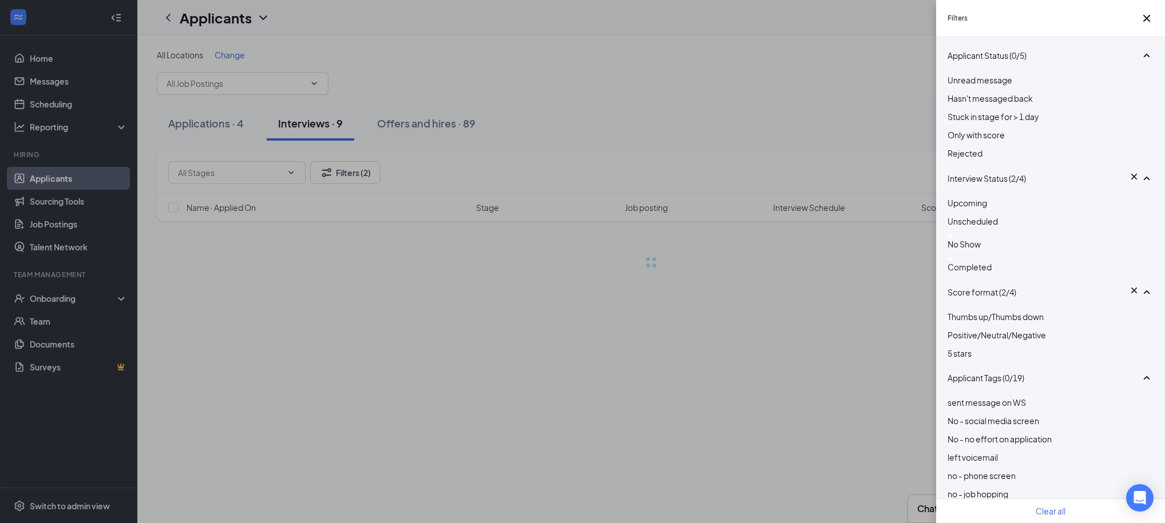
drag, startPoint x: 954, startPoint y: 272, endPoint x: 950, endPoint y: 285, distance: 13.8
click at [954, 238] on div at bounding box center [1050, 235] width 206 height 5
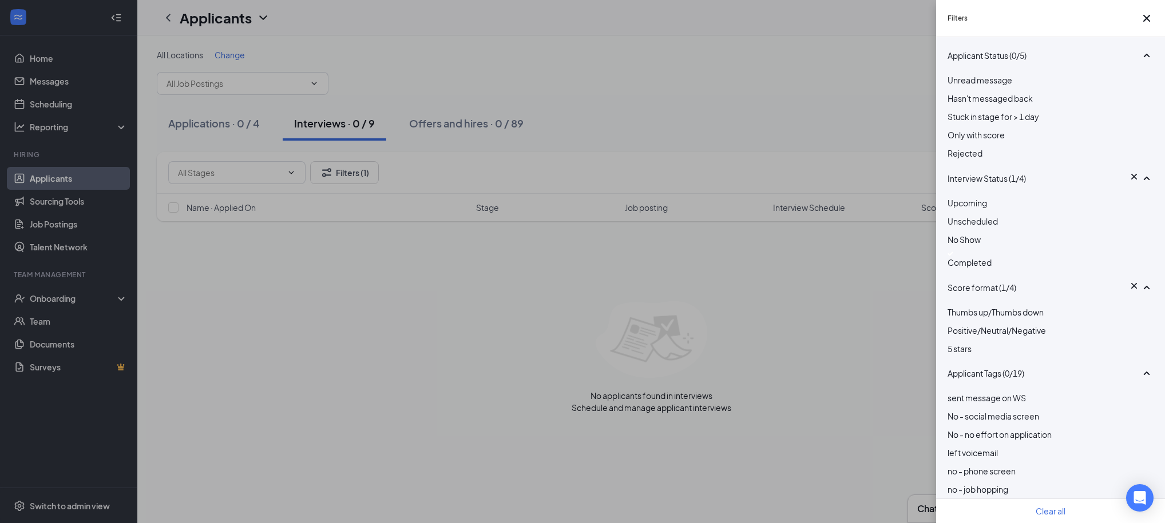
click at [952, 256] on div at bounding box center [1050, 254] width 206 height 5
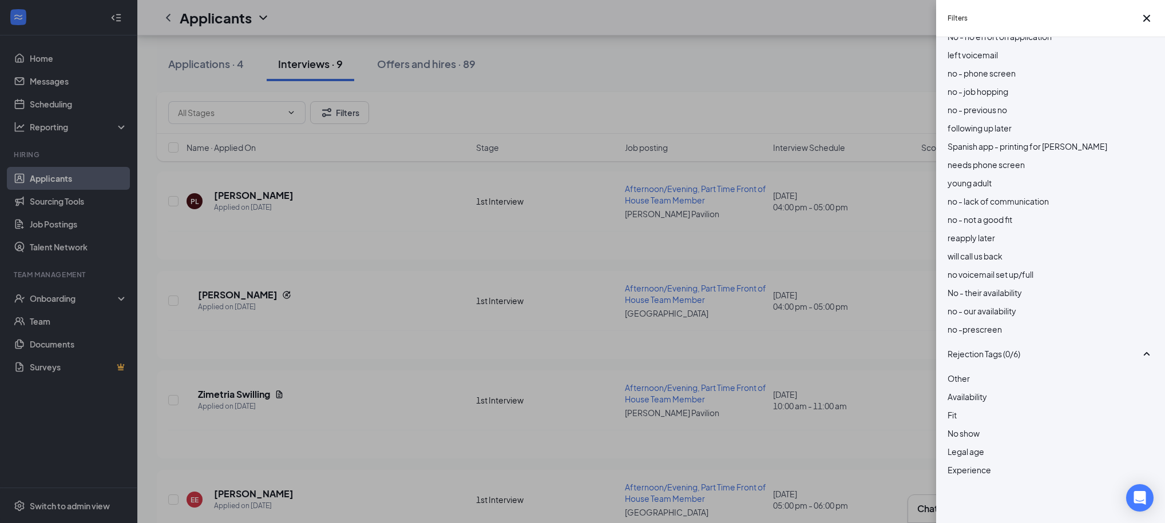
scroll to position [592, 0]
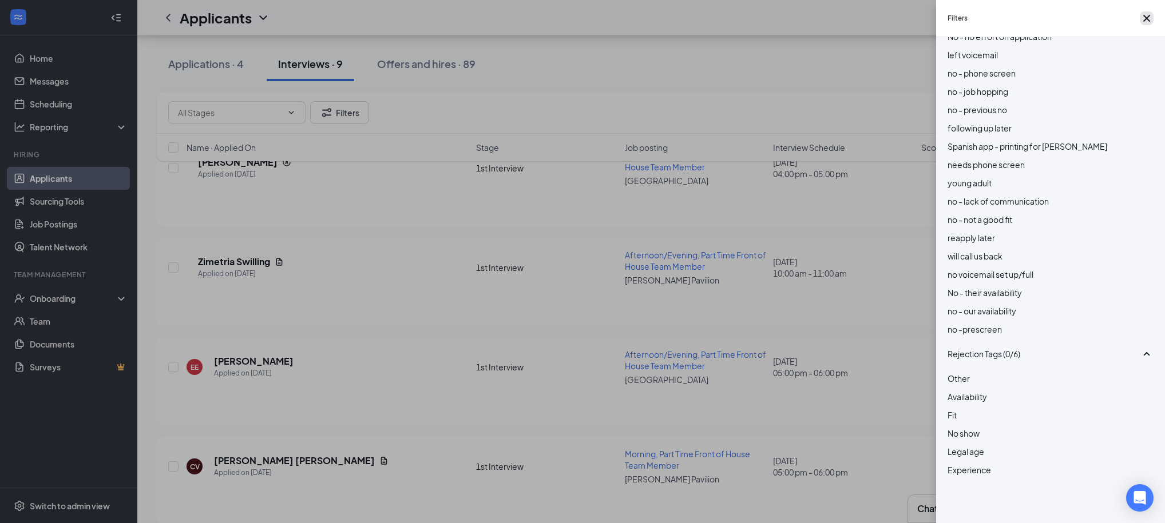
click at [1143, 22] on icon "Cross" at bounding box center [1146, 18] width 7 height 7
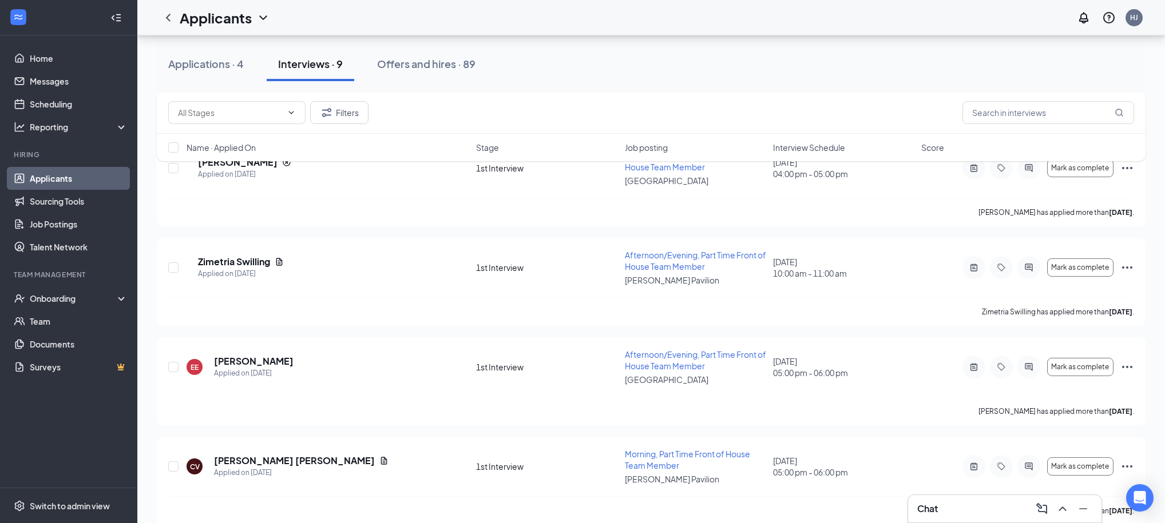
click at [732, 82] on div "Applications · 4 Interviews · 9 Offers and hires · 89" at bounding box center [651, 63] width 988 height 57
drag, startPoint x: 220, startPoint y: 67, endPoint x: 232, endPoint y: 76, distance: 14.3
click at [220, 67] on div "Applications · 4" at bounding box center [206, 64] width 76 height 14
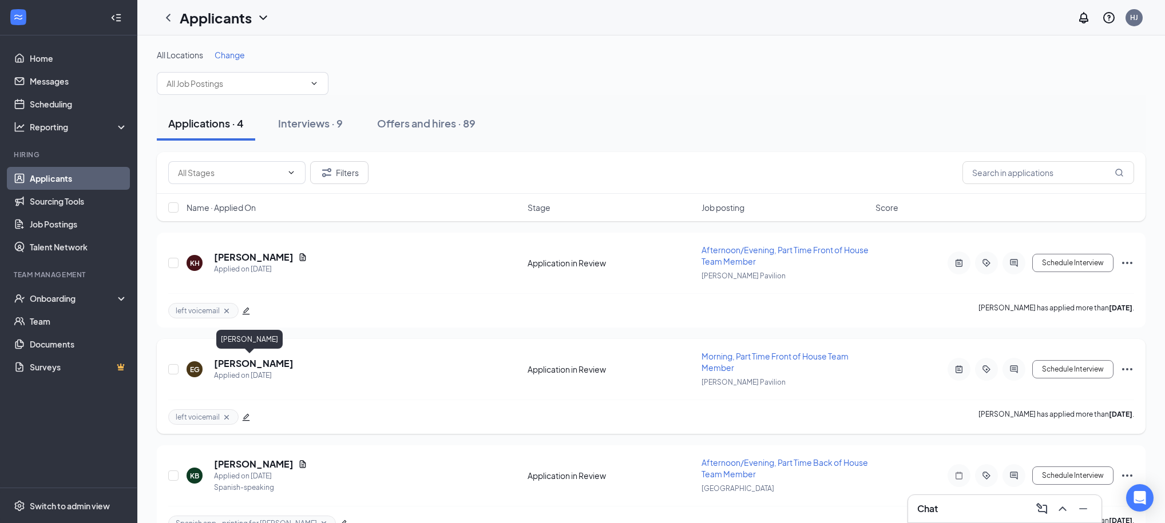
click at [233, 362] on h5 "[PERSON_NAME]" at bounding box center [254, 363] width 80 height 13
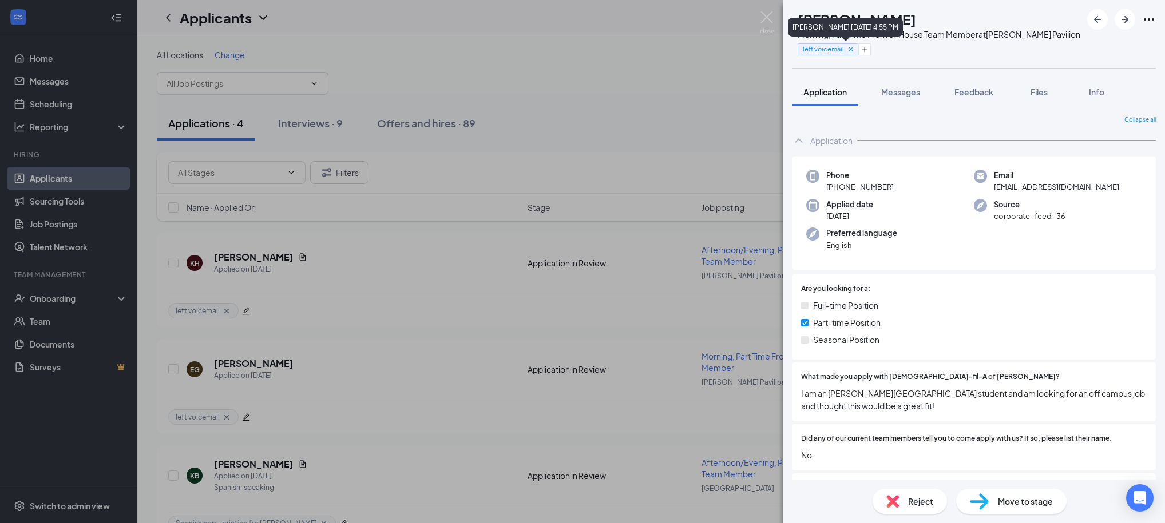
click at [852, 49] on icon "Cross" at bounding box center [850, 49] width 4 height 4
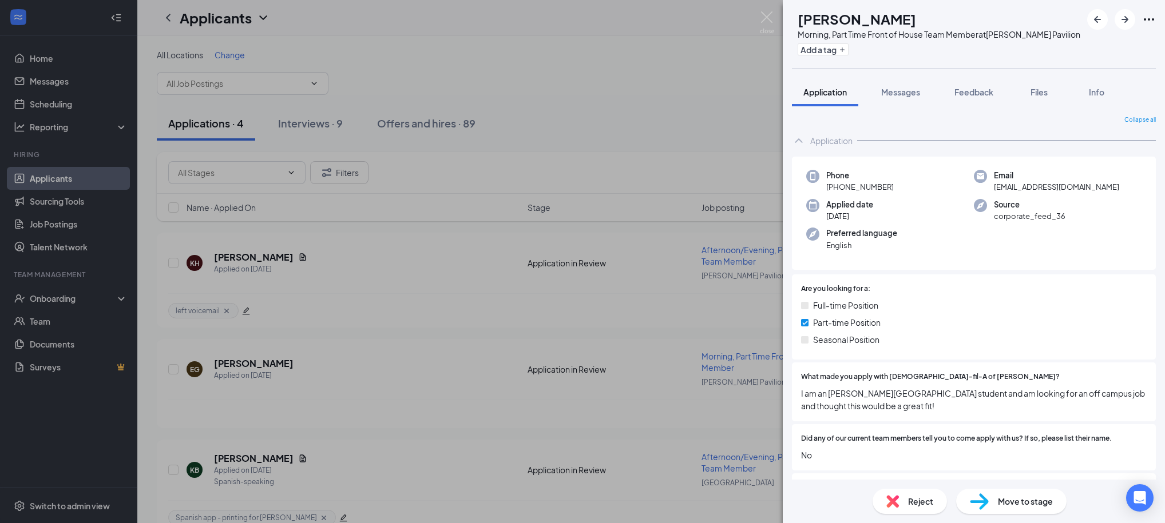
drag, startPoint x: 962, startPoint y: 88, endPoint x: 975, endPoint y: 114, distance: 29.9
click at [962, 88] on span "Feedback" at bounding box center [973, 92] width 39 height 10
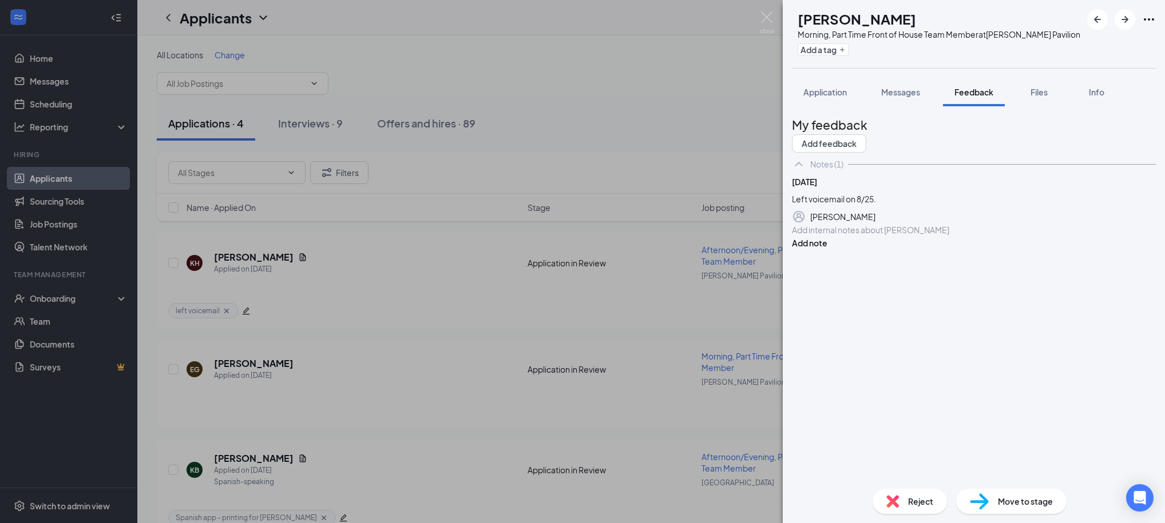
click at [849, 236] on div at bounding box center [973, 230] width 363 height 12
drag, startPoint x: 838, startPoint y: 85, endPoint x: 840, endPoint y: 92, distance: 7.1
click at [838, 86] on button "Application" at bounding box center [825, 92] width 66 height 29
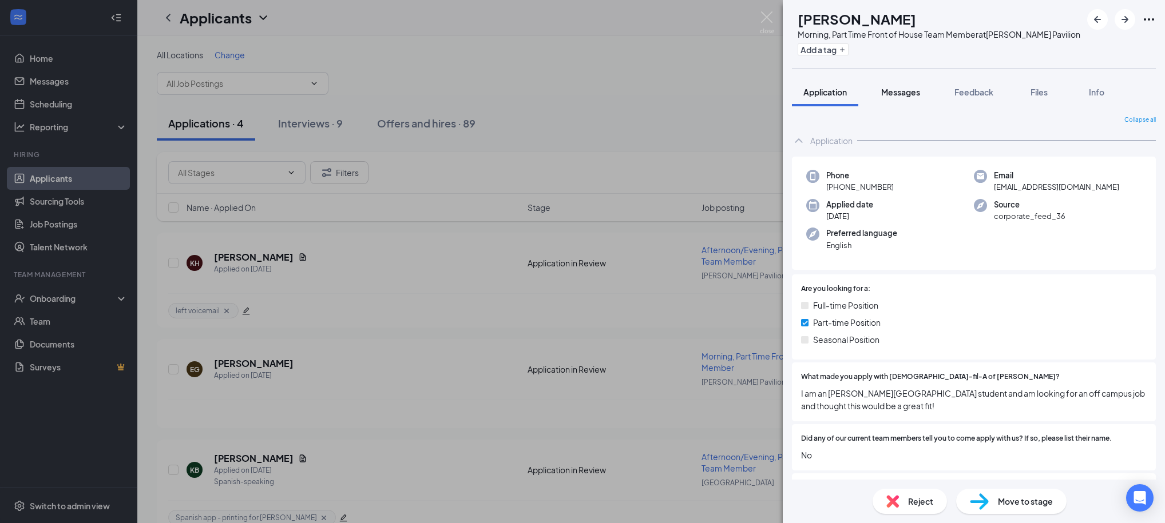
drag, startPoint x: 908, startPoint y: 92, endPoint x: 919, endPoint y: 101, distance: 13.8
click at [910, 94] on span "Messages" at bounding box center [900, 92] width 39 height 10
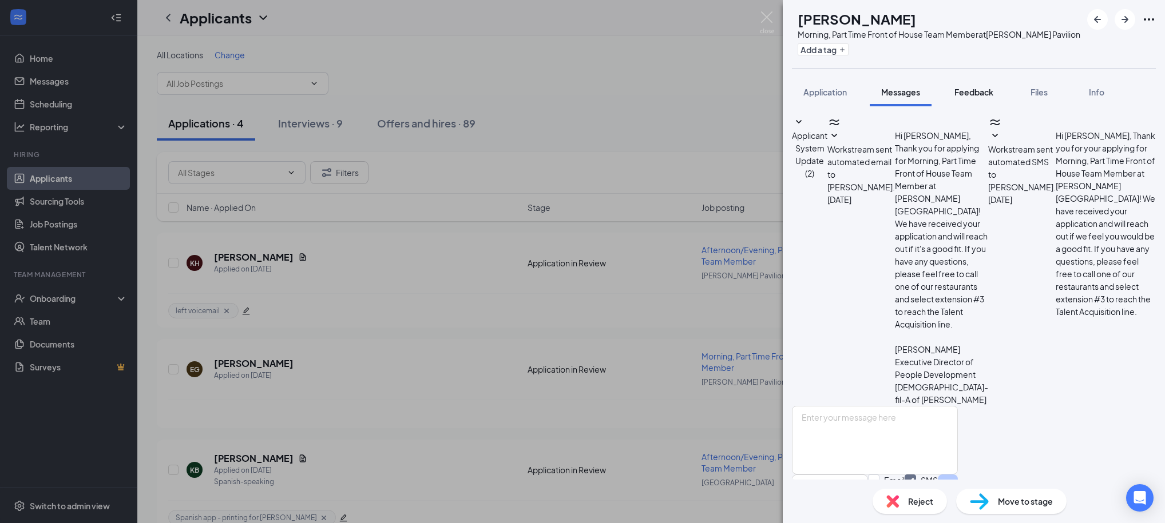
click at [986, 98] on button "Feedback" at bounding box center [974, 92] width 62 height 29
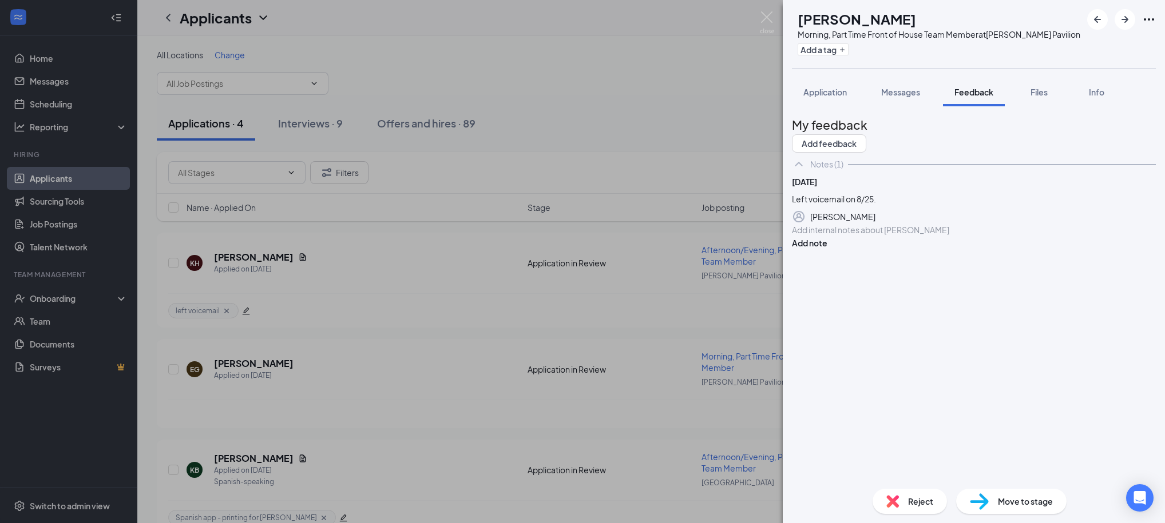
click at [848, 236] on div at bounding box center [973, 230] width 363 height 12
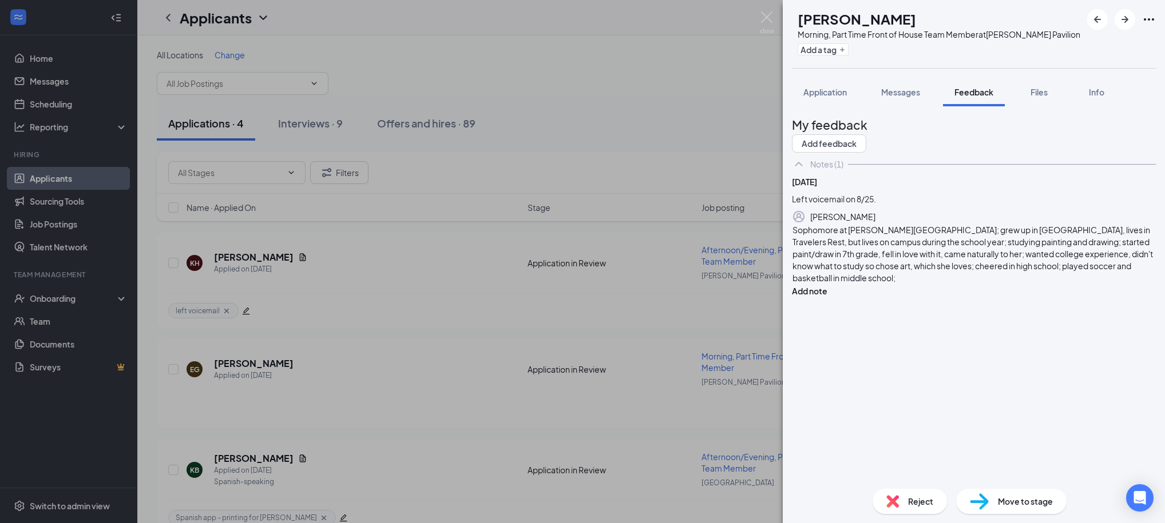
drag, startPoint x: 1035, startPoint y: 355, endPoint x: 1061, endPoint y: 354, distance: 26.3
click at [1036, 283] on span "Sophomore at [PERSON_NAME][GEOGRAPHIC_DATA]; grew up in [GEOGRAPHIC_DATA], live…" at bounding box center [972, 254] width 361 height 58
click at [1031, 284] on div "Sophomore at [PERSON_NAME][GEOGRAPHIC_DATA]; grew up in [GEOGRAPHIC_DATA], live…" at bounding box center [973, 254] width 363 height 60
click at [839, 283] on span "Sophomore at [PERSON_NAME][GEOGRAPHIC_DATA]; grew up in [GEOGRAPHIC_DATA], live…" at bounding box center [972, 254] width 361 height 58
click at [931, 284] on div "Sophomore at [PERSON_NAME][GEOGRAPHIC_DATA]; grew up in [GEOGRAPHIC_DATA], live…" at bounding box center [973, 254] width 363 height 60
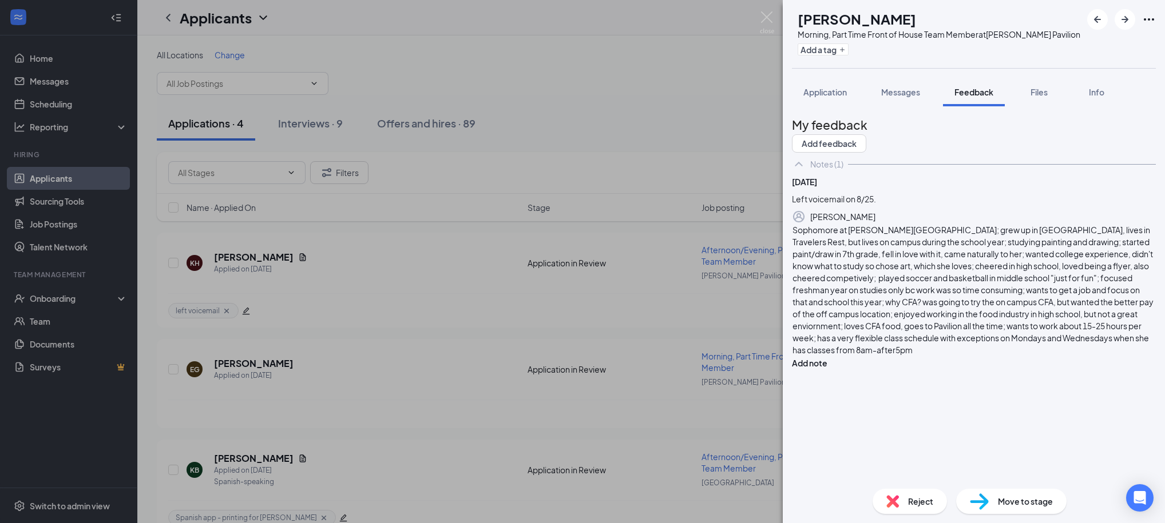
drag, startPoint x: 1024, startPoint y: 461, endPoint x: 1030, endPoint y: 458, distance: 6.9
click at [1024, 355] on span "Sophomore at [PERSON_NAME][GEOGRAPHIC_DATA]; grew up in [GEOGRAPHIC_DATA], live…" at bounding box center [973, 290] width 362 height 130
click at [1022, 355] on span "Sophomore at [PERSON_NAME][GEOGRAPHIC_DATA]; grew up in [GEOGRAPHIC_DATA], live…" at bounding box center [973, 290] width 362 height 130
click at [1049, 356] on div "Sophomore at [PERSON_NAME][GEOGRAPHIC_DATA]; grew up in [GEOGRAPHIC_DATA], live…" at bounding box center [973, 290] width 363 height 132
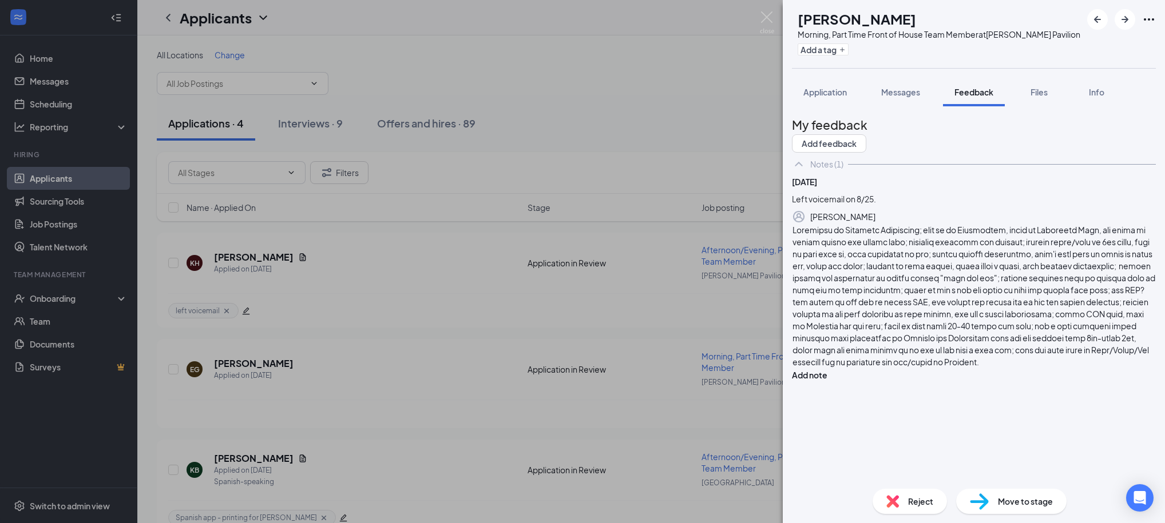
scroll to position [40, 0]
click at [827, 369] on button "Add note" at bounding box center [809, 375] width 35 height 13
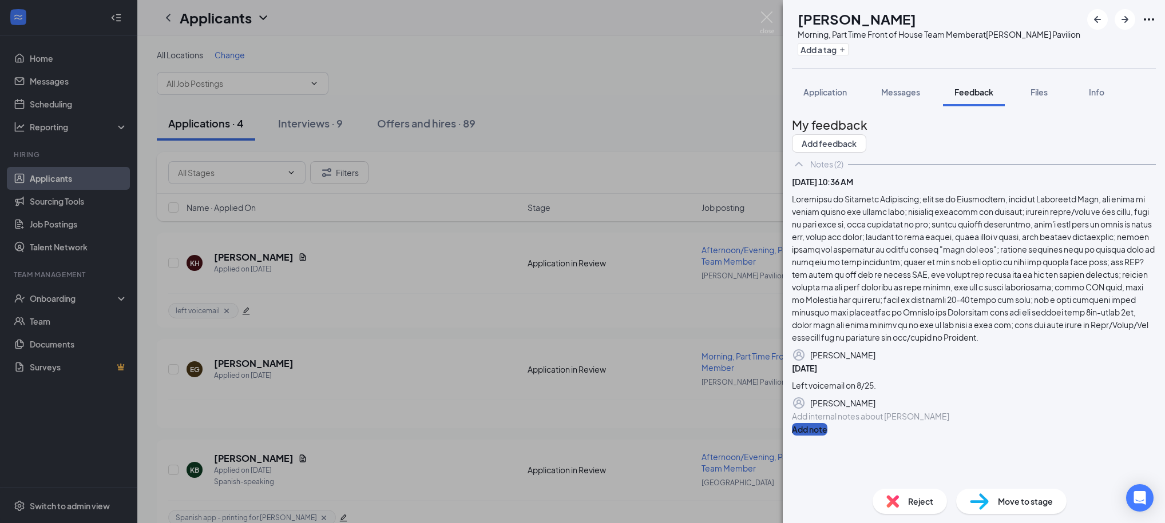
scroll to position [86, 0]
click at [978, 310] on div at bounding box center [974, 268] width 364 height 151
drag, startPoint x: 974, startPoint y: 308, endPoint x: 1077, endPoint y: 321, distance: 103.9
click at [976, 308] on div at bounding box center [974, 268] width 364 height 151
click at [1158, 357] on icon "Pen" at bounding box center [1163, 362] width 10 height 10
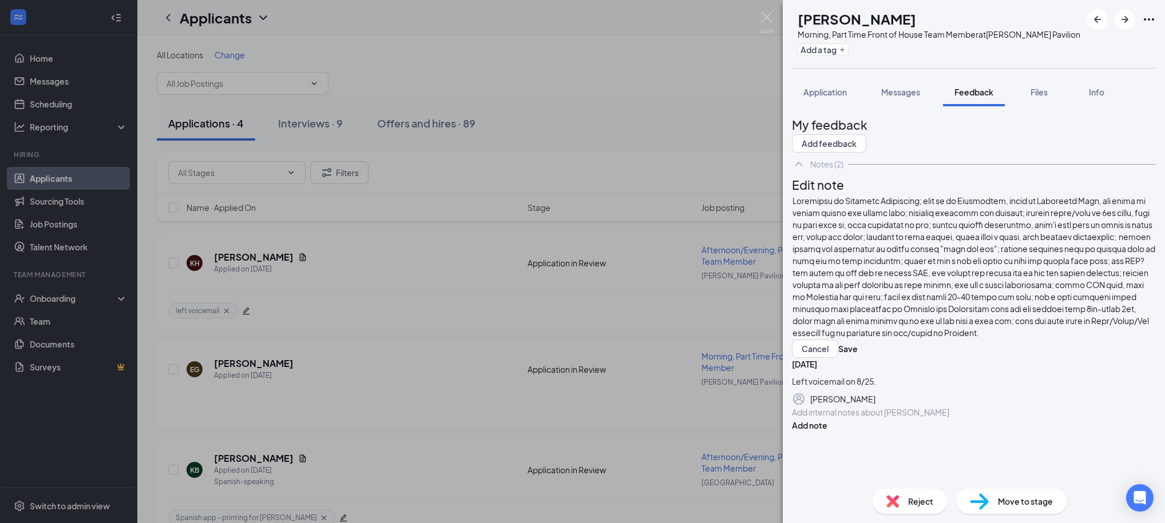
scroll to position [124, 0]
click at [1075, 280] on div at bounding box center [973, 267] width 363 height 144
click at [904, 285] on span at bounding box center [974, 273] width 364 height 154
drag, startPoint x: 1084, startPoint y: 287, endPoint x: 1046, endPoint y: 291, distance: 38.5
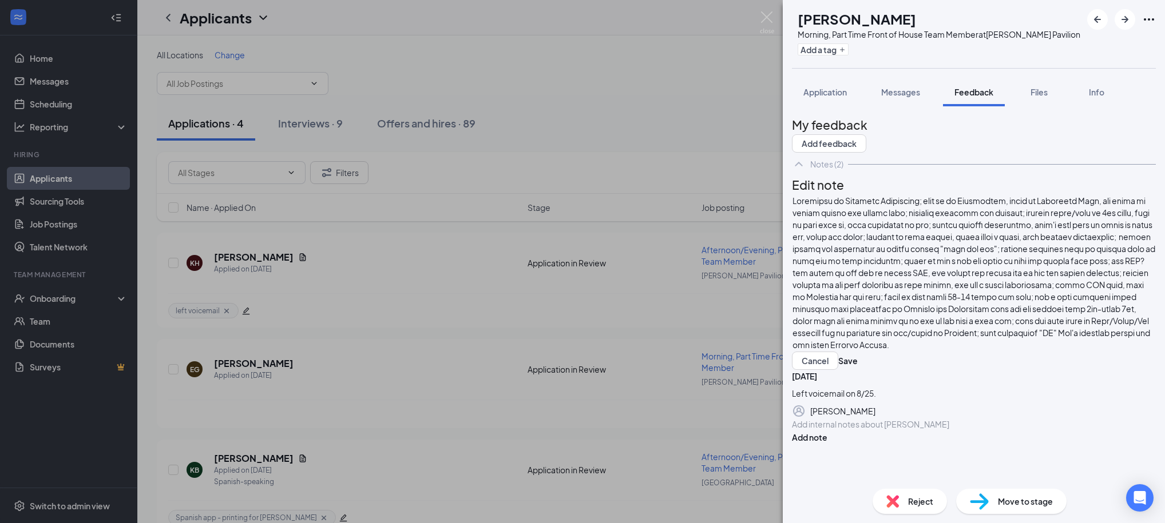
click at [1084, 287] on div at bounding box center [973, 273] width 363 height 156
click at [857, 352] on button "Save" at bounding box center [847, 361] width 19 height 18
click at [1006, 504] on span "Move to stage" at bounding box center [1025, 501] width 55 height 13
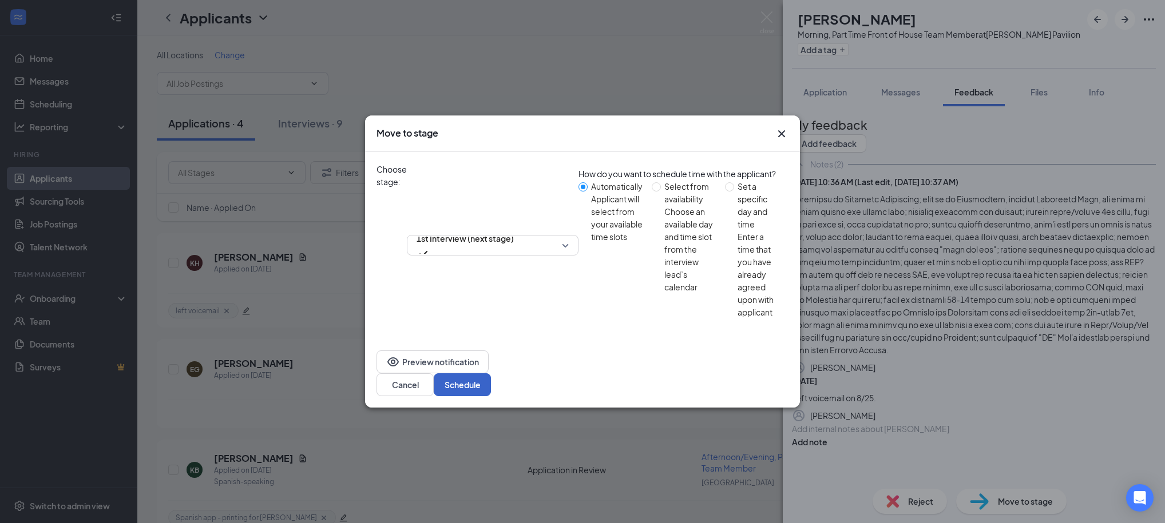
click at [491, 374] on button "Schedule" at bounding box center [462, 385] width 57 height 23
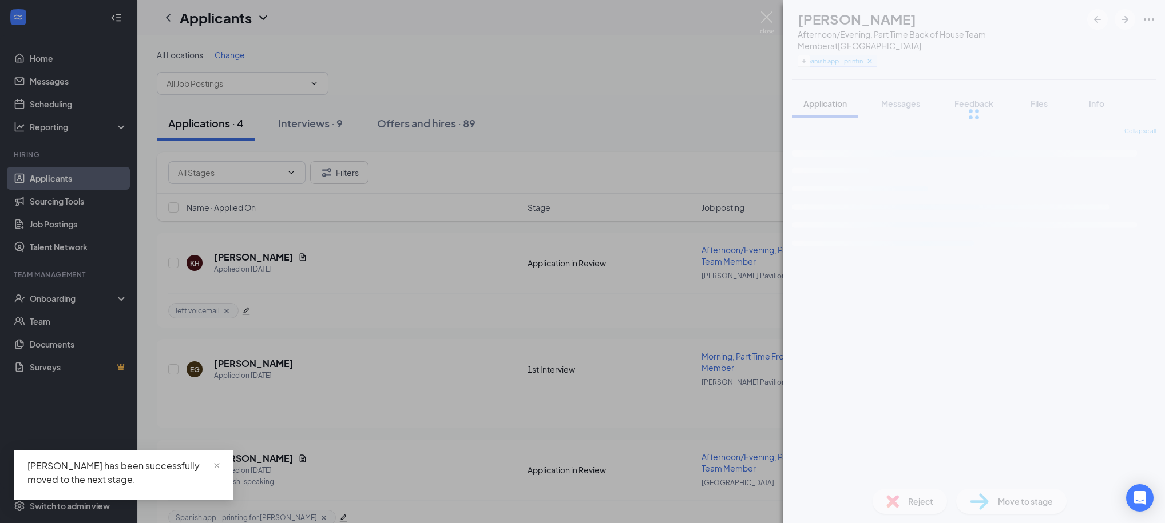
click at [648, 101] on div "KB [PERSON_NAME] Afternoon/Evening, Part Time Back of House Team Member at [GEO…" at bounding box center [582, 261] width 1165 height 523
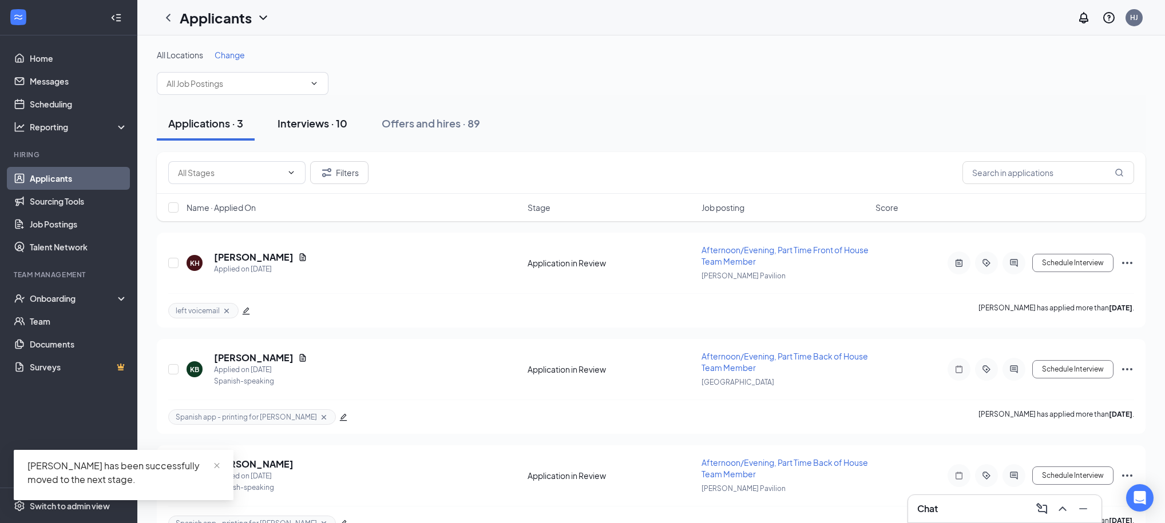
click at [312, 125] on div "Interviews · 10" at bounding box center [312, 123] width 70 height 14
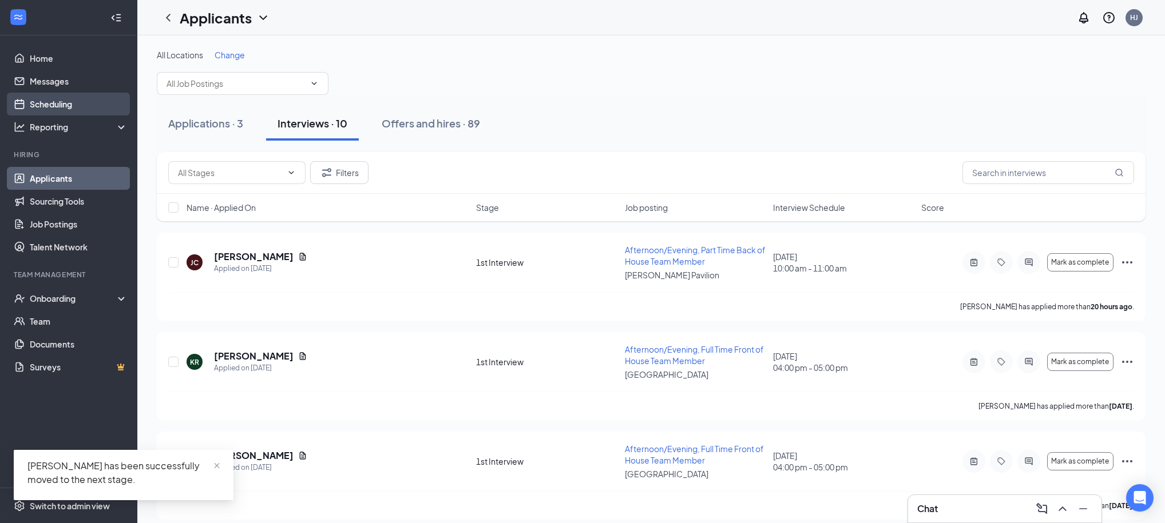
click at [48, 105] on link "Scheduling" at bounding box center [79, 104] width 98 height 23
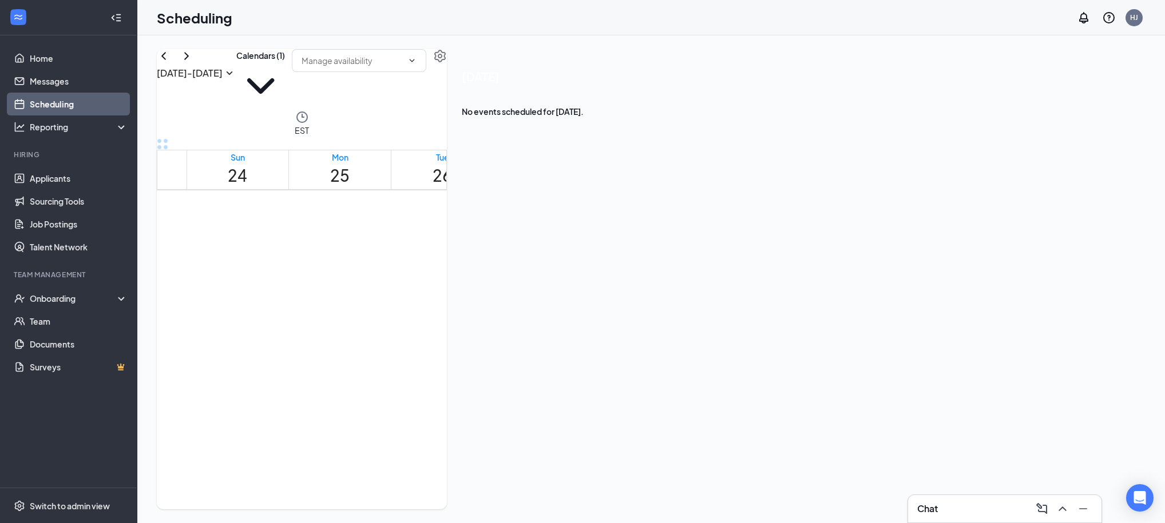
scroll to position [639, 0]
click at [193, 63] on icon "ChevronRight" at bounding box center [187, 56] width 14 height 14
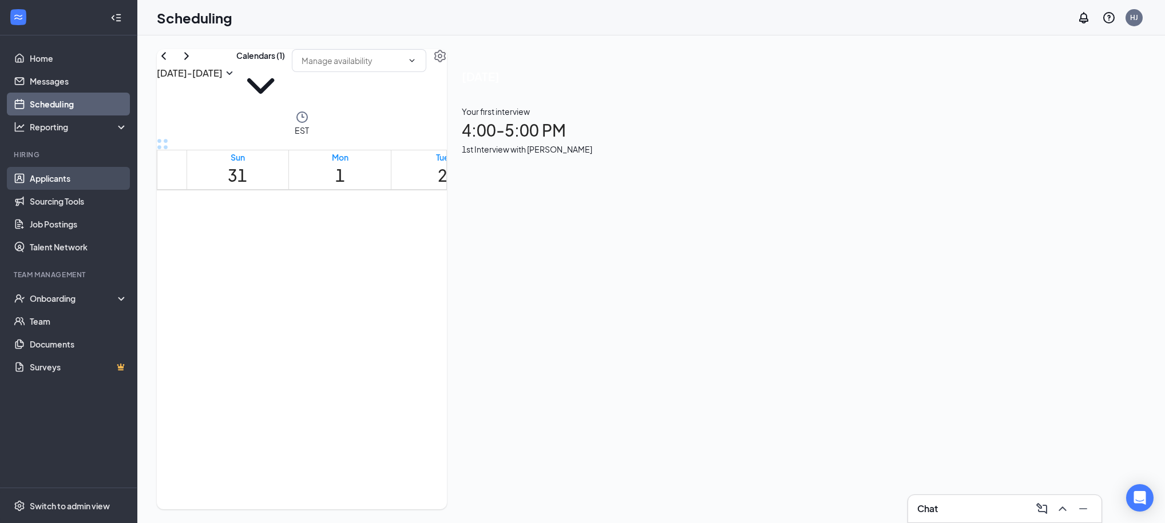
click at [78, 184] on link "Applicants" at bounding box center [79, 178] width 98 height 23
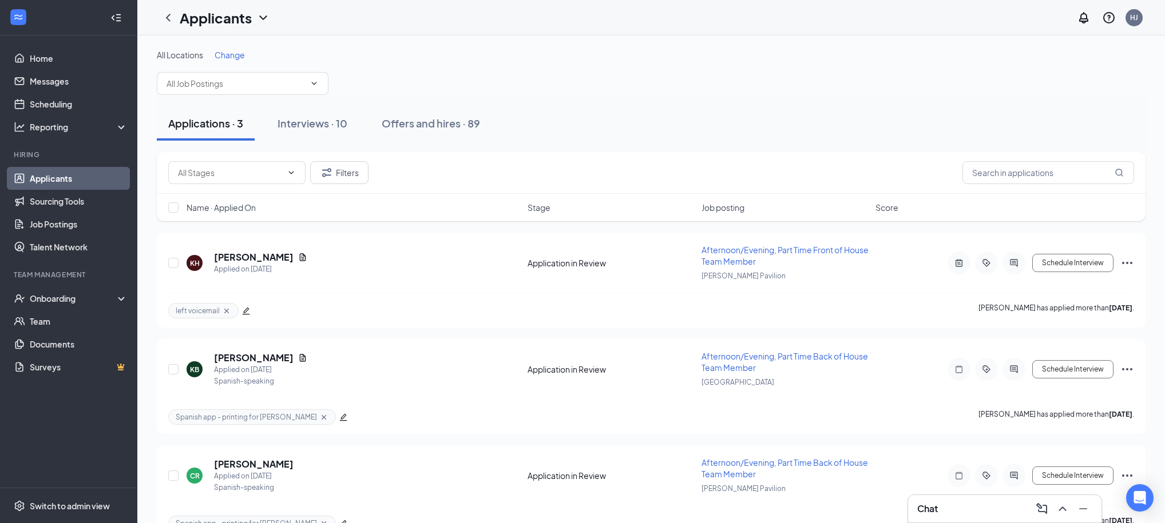
click at [575, 156] on div "Filters" at bounding box center [651, 173] width 988 height 42
click at [228, 259] on h5 "[PERSON_NAME]" at bounding box center [254, 257] width 80 height 13
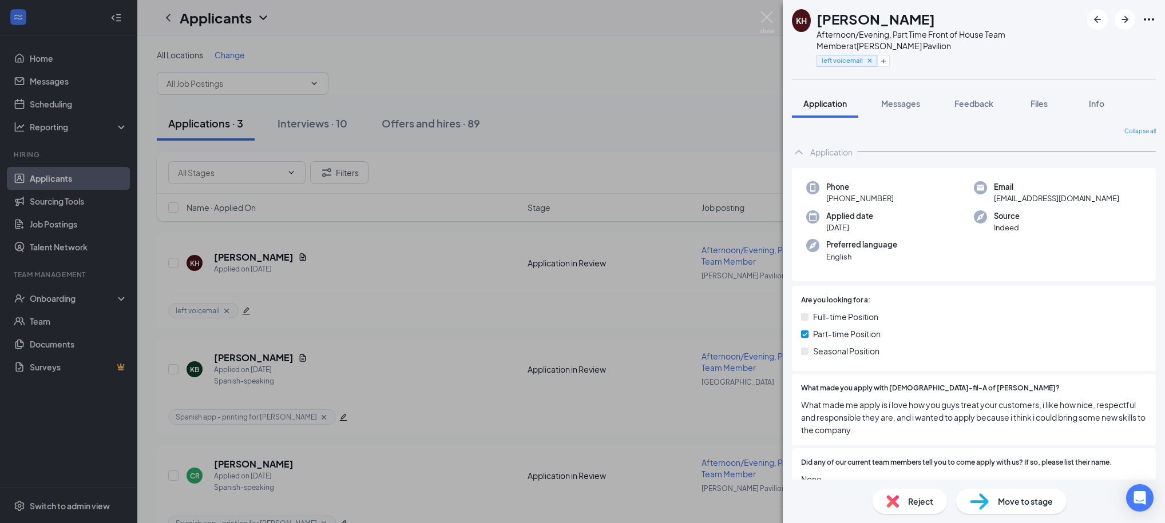
drag, startPoint x: 666, startPoint y: 136, endPoint x: 662, endPoint y: 152, distance: 16.0
click at [665, 137] on div "KH Kytirra Heard Afternoon/Evening, Part Time Front of House Team Member at [PE…" at bounding box center [582, 261] width 1165 height 523
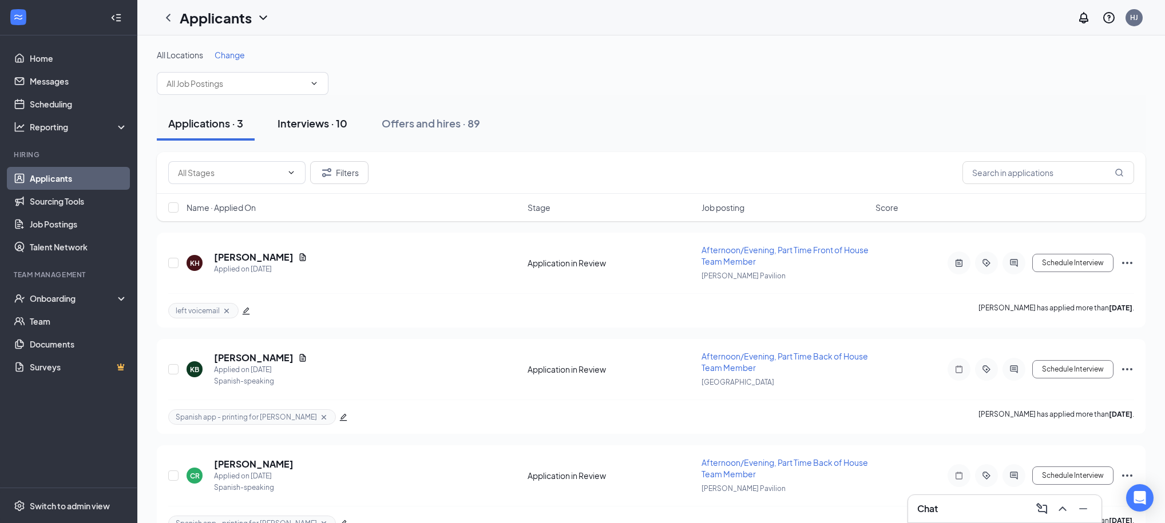
click at [332, 125] on div "Interviews · 10" at bounding box center [312, 123] width 70 height 14
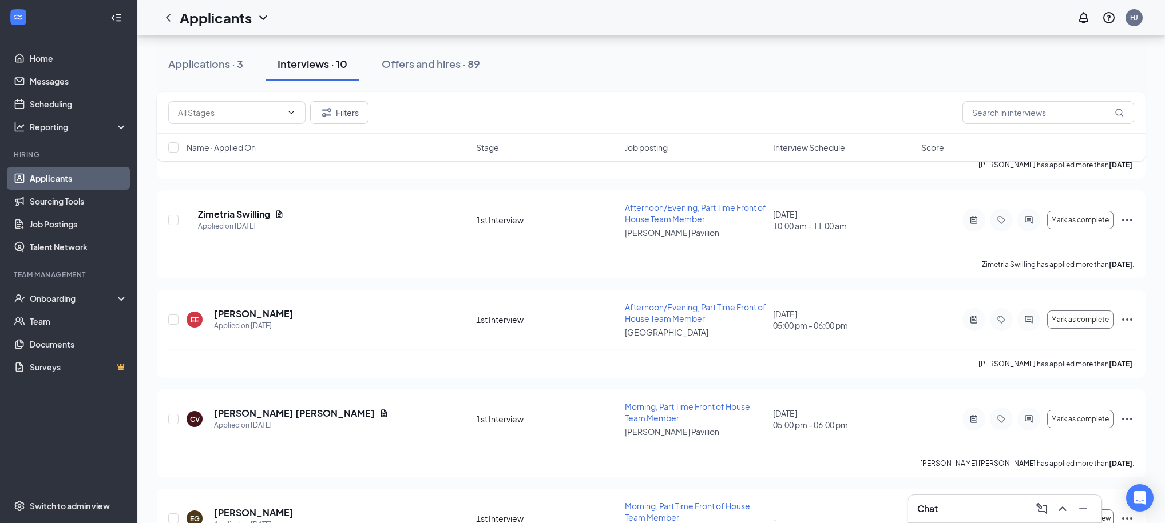
scroll to position [690, 0]
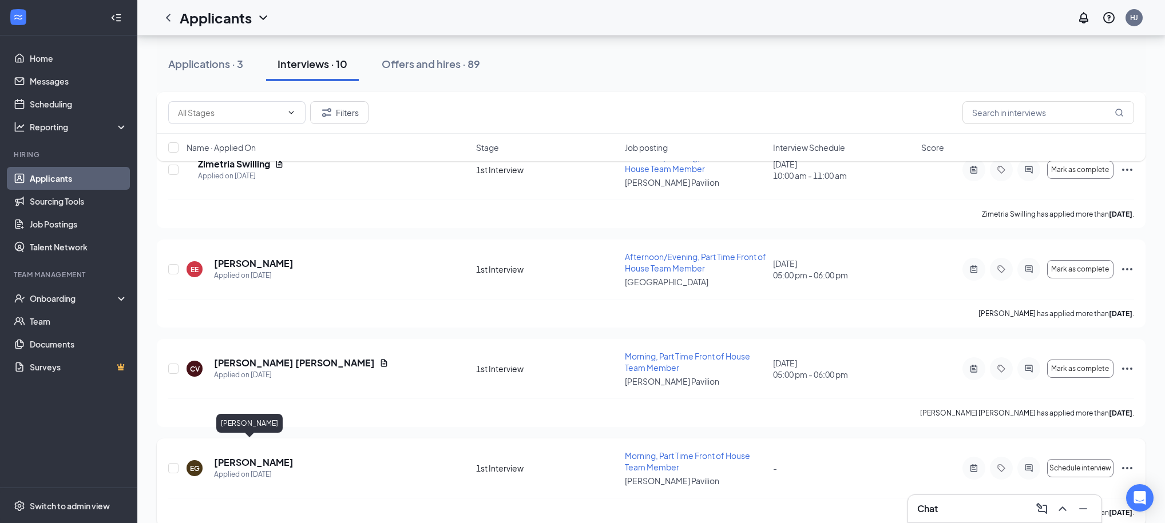
click at [237, 456] on h5 "[PERSON_NAME]" at bounding box center [254, 462] width 80 height 13
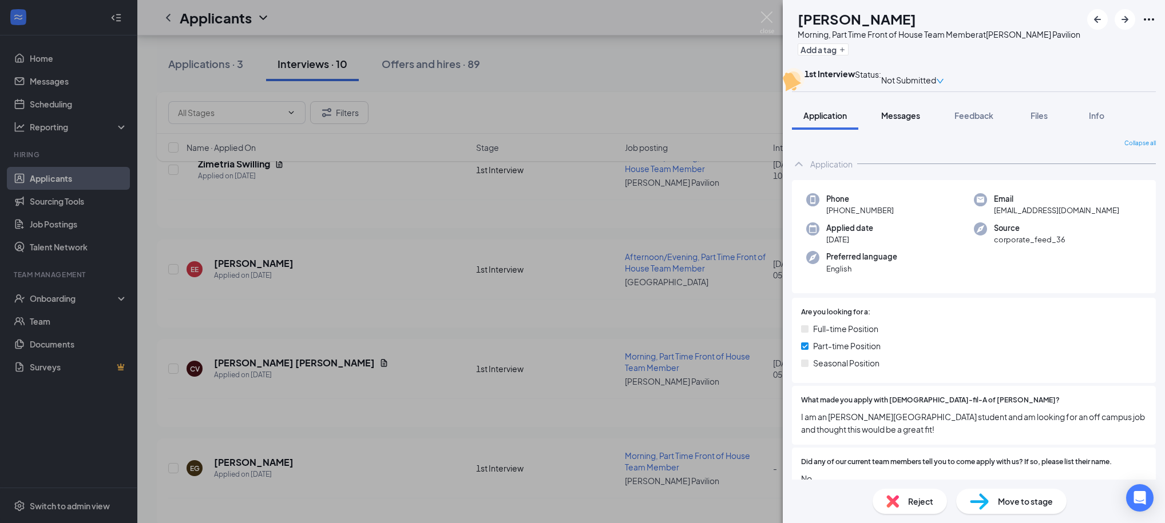
click at [915, 121] on span "Messages" at bounding box center [900, 115] width 39 height 10
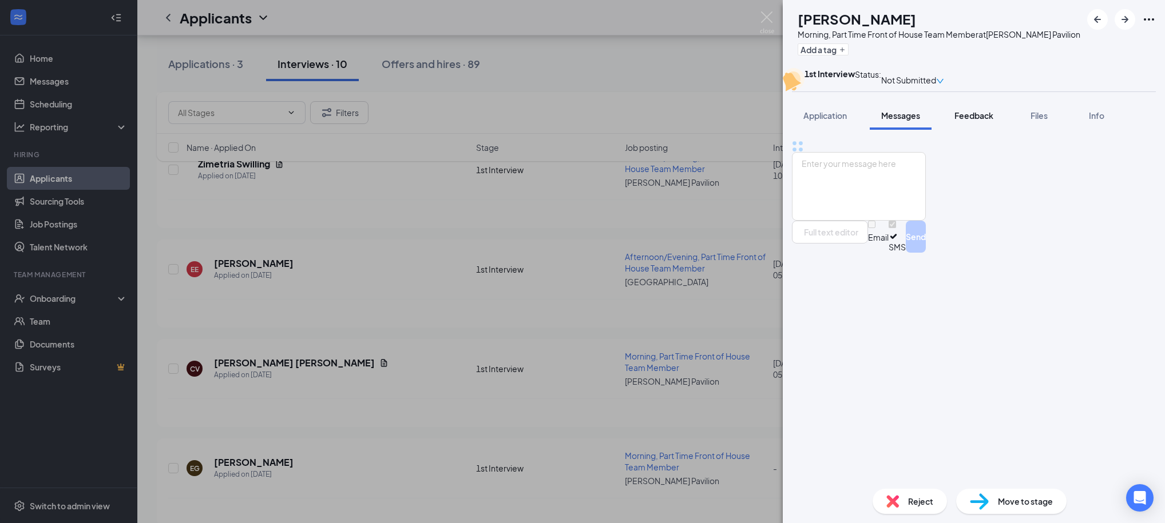
click at [960, 121] on span "Feedback" at bounding box center [973, 115] width 39 height 10
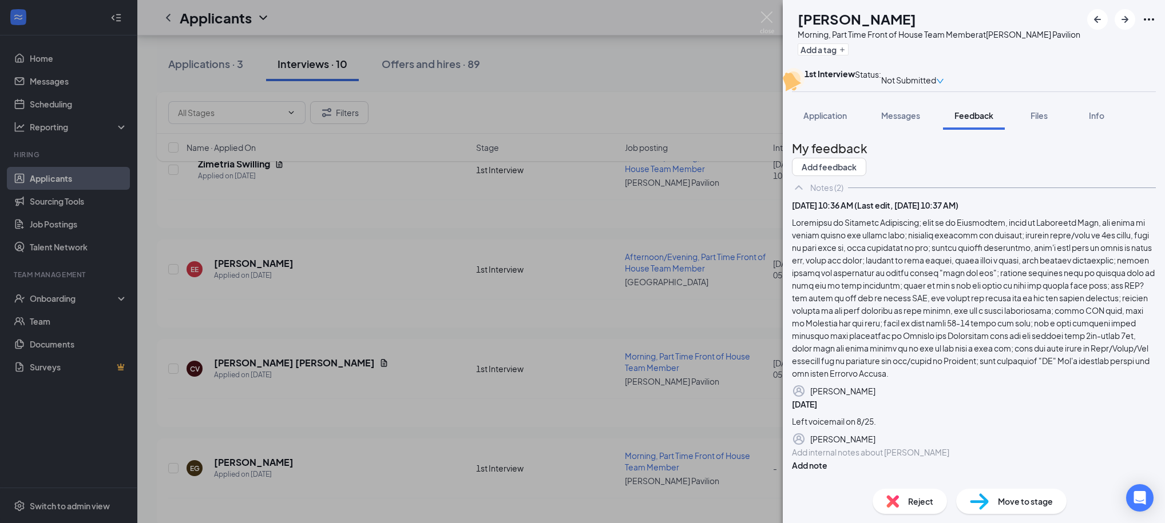
scroll to position [148, 0]
click at [1158, 442] on icon "Pen" at bounding box center [1163, 447] width 10 height 10
click at [960, 418] on div "Left voicemail on 8/25." at bounding box center [973, 424] width 363 height 12
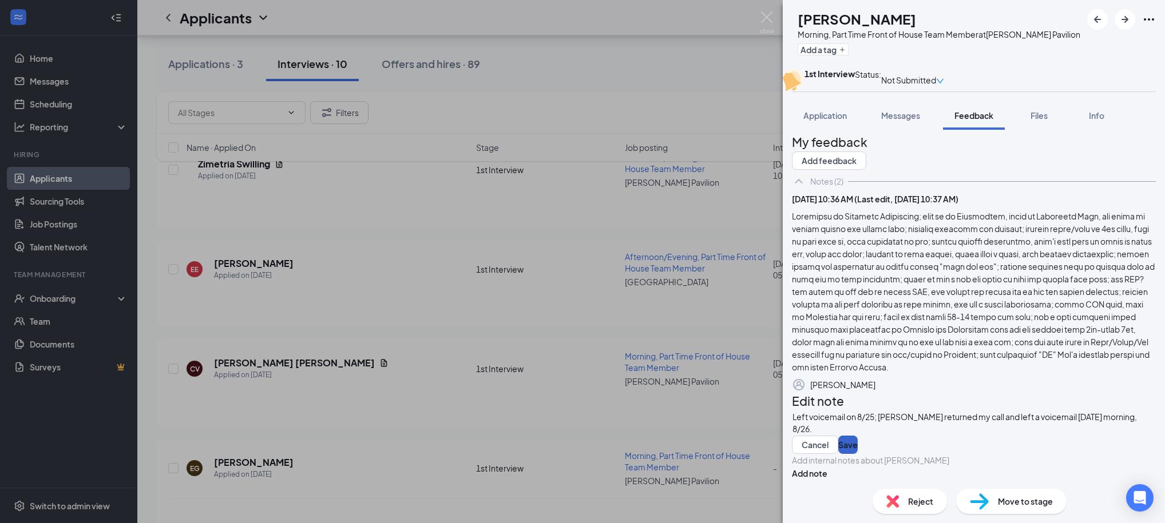
click at [857, 454] on button "Save" at bounding box center [847, 445] width 19 height 18
click at [730, 129] on div "EG [PERSON_NAME] Morning, Part Time Front of House Team Member at [PERSON_NAME]…" at bounding box center [582, 261] width 1165 height 523
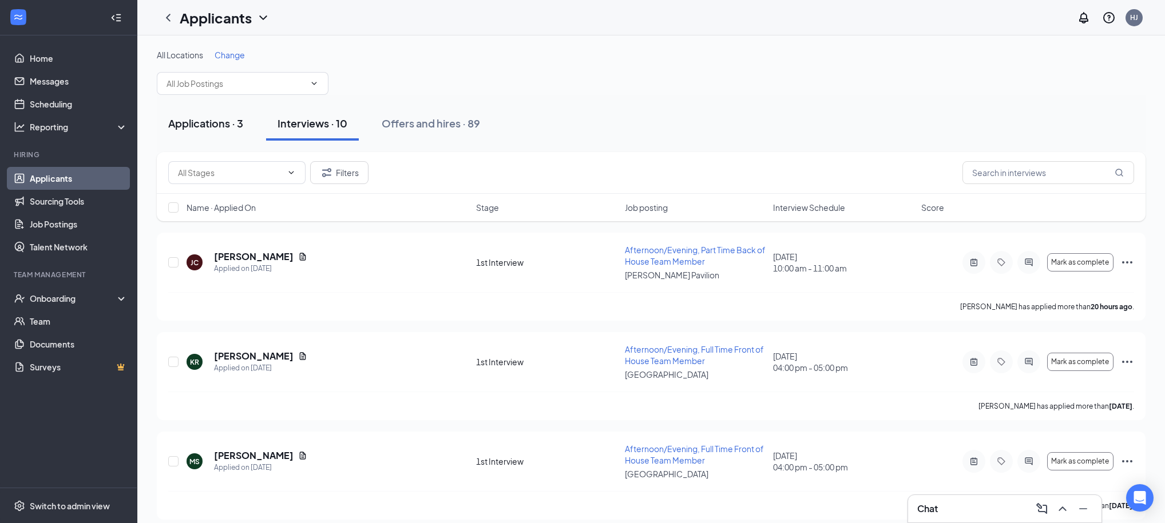
click at [208, 125] on div "Applications · 3" at bounding box center [205, 123] width 75 height 14
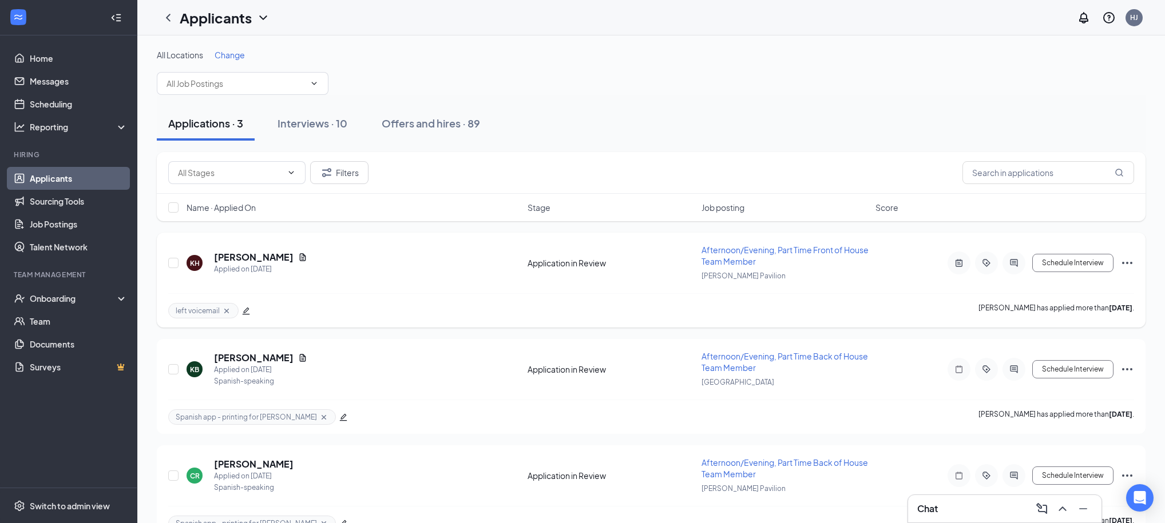
scroll to position [28, 0]
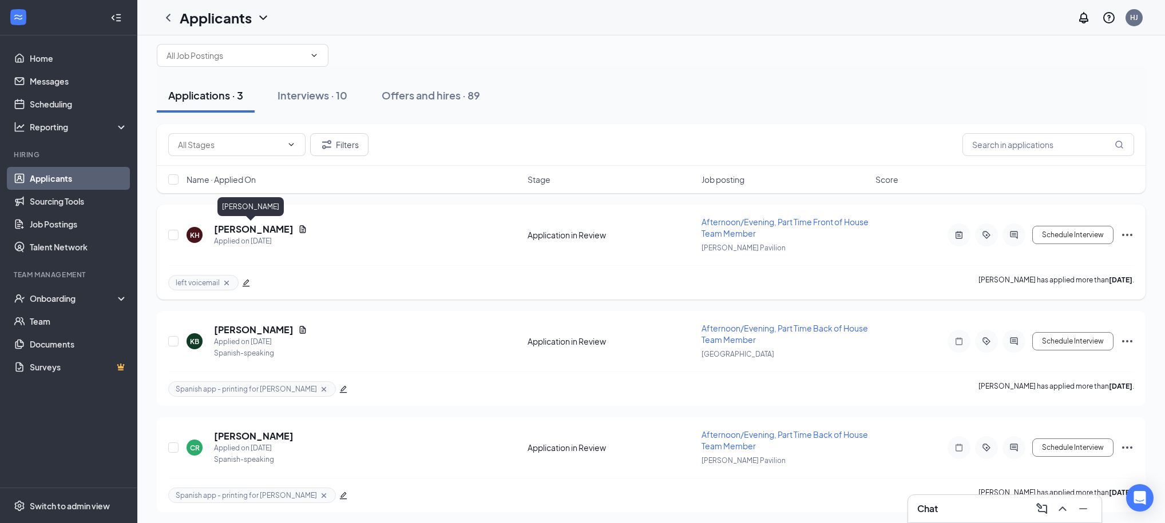
click at [245, 225] on h5 "[PERSON_NAME]" at bounding box center [254, 229] width 80 height 13
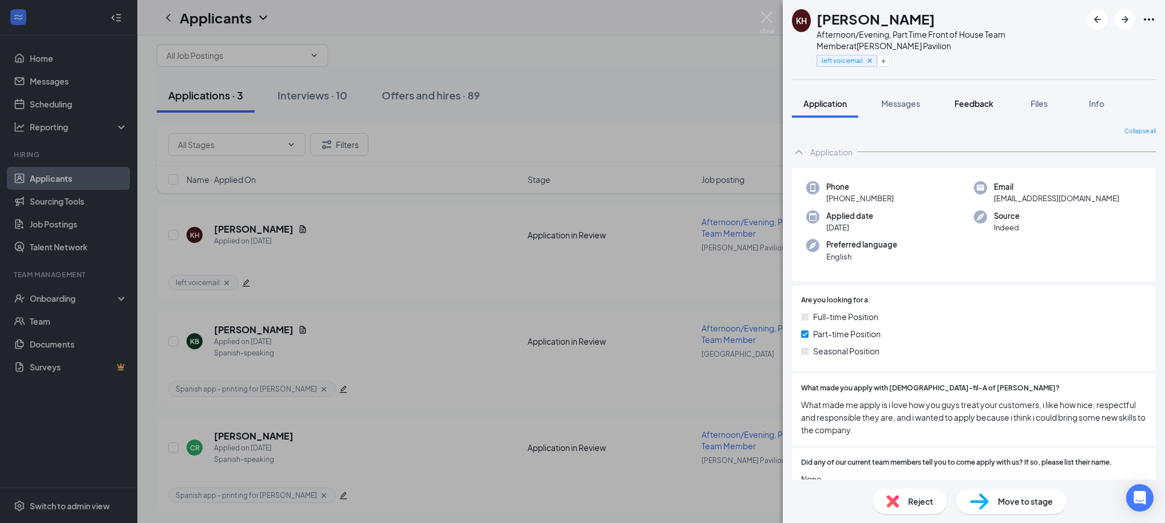
click at [971, 106] on span "Feedback" at bounding box center [973, 103] width 39 height 10
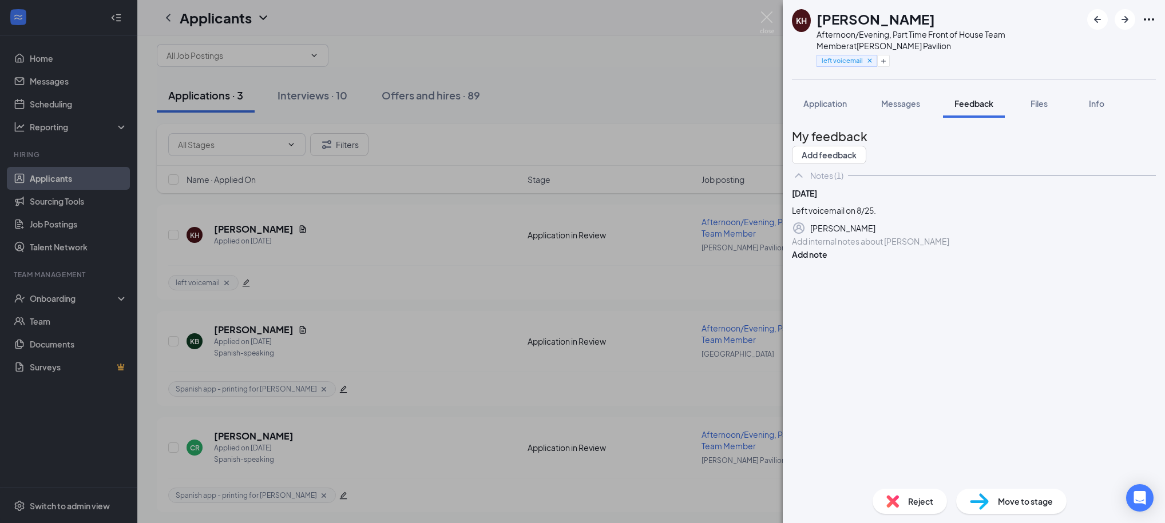
click at [683, 80] on div "KH Kytirra Heard Afternoon/Evening, Part Time Front of House Team Member at [PE…" at bounding box center [582, 261] width 1165 height 523
